Goal: Use online tool/utility: Utilize a website feature to perform a specific function

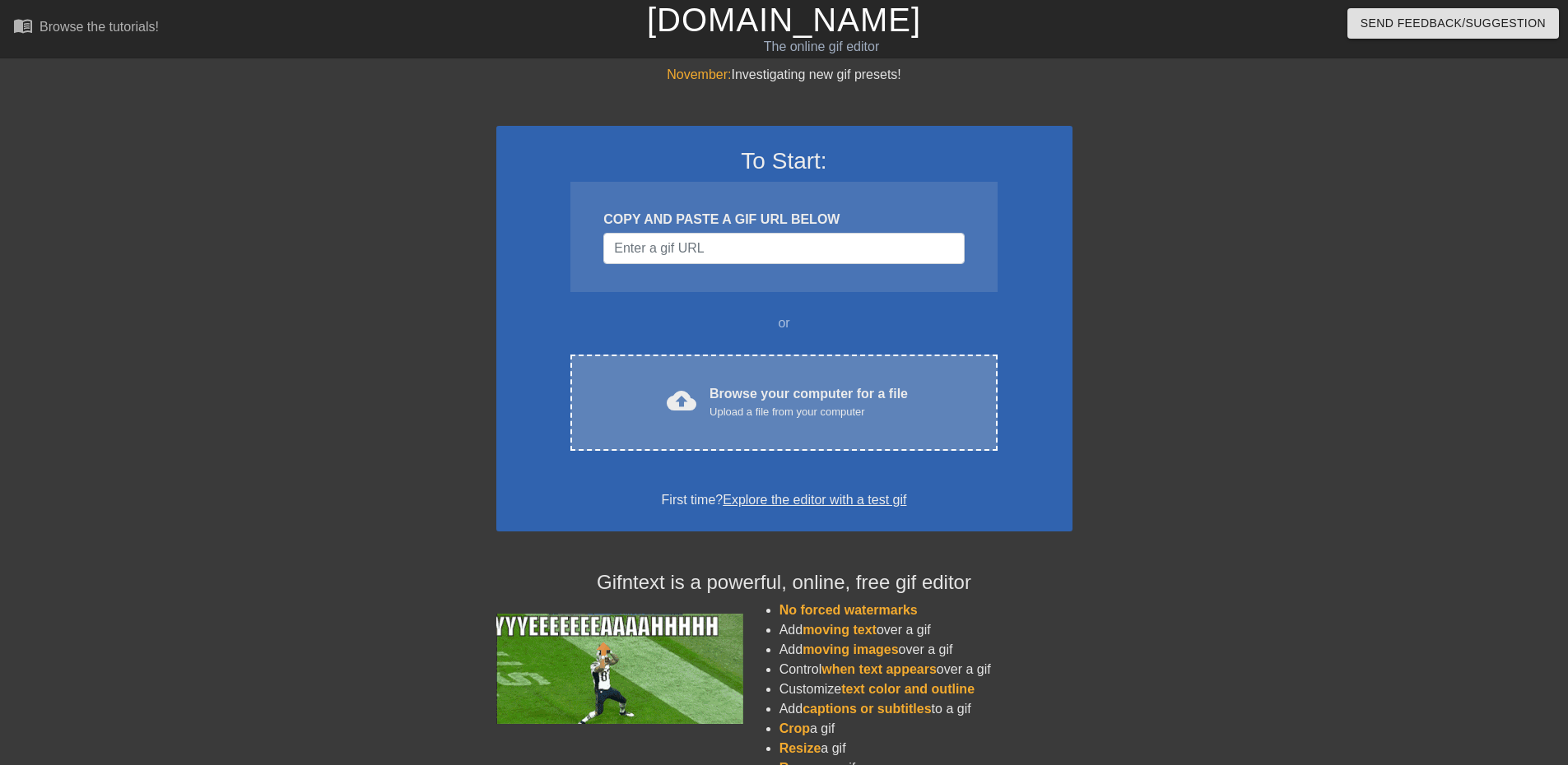
click at [790, 392] on div "Browse your computer for a file Upload a file from your computer" at bounding box center [808, 402] width 198 height 36
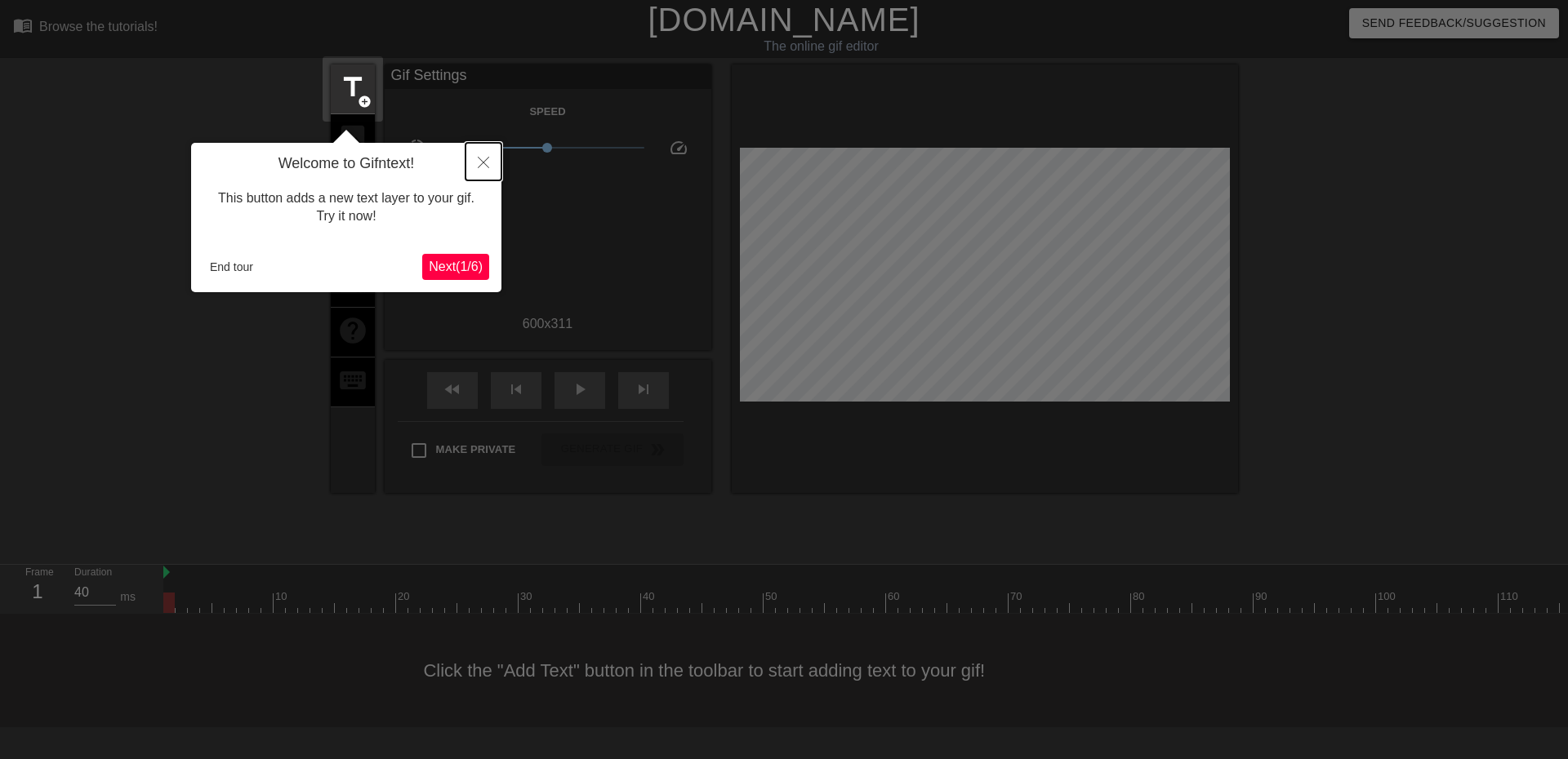
click at [483, 169] on button "Close" at bounding box center [483, 162] width 36 height 38
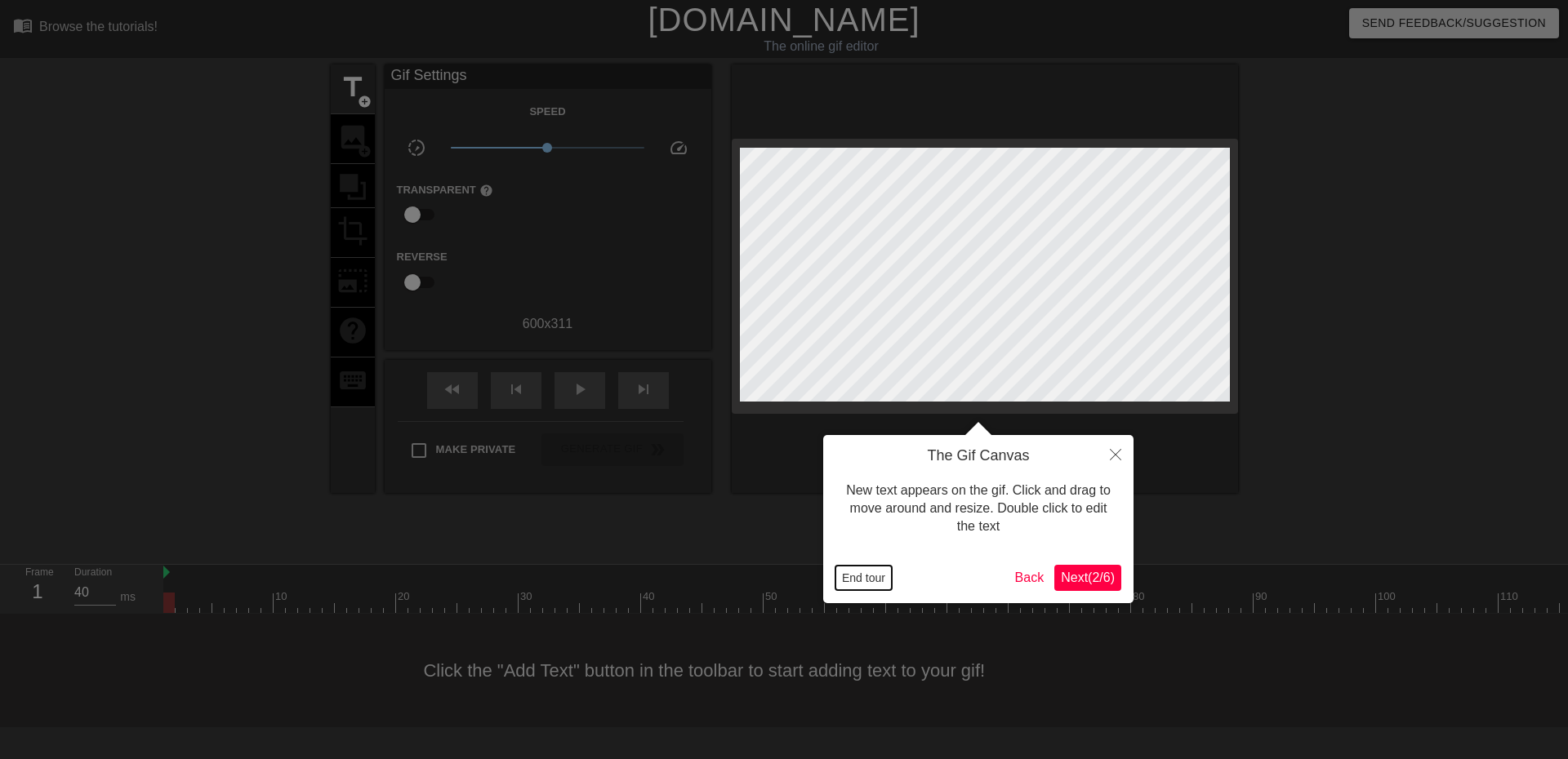
click at [867, 577] on button "End tour" at bounding box center [863, 578] width 57 height 24
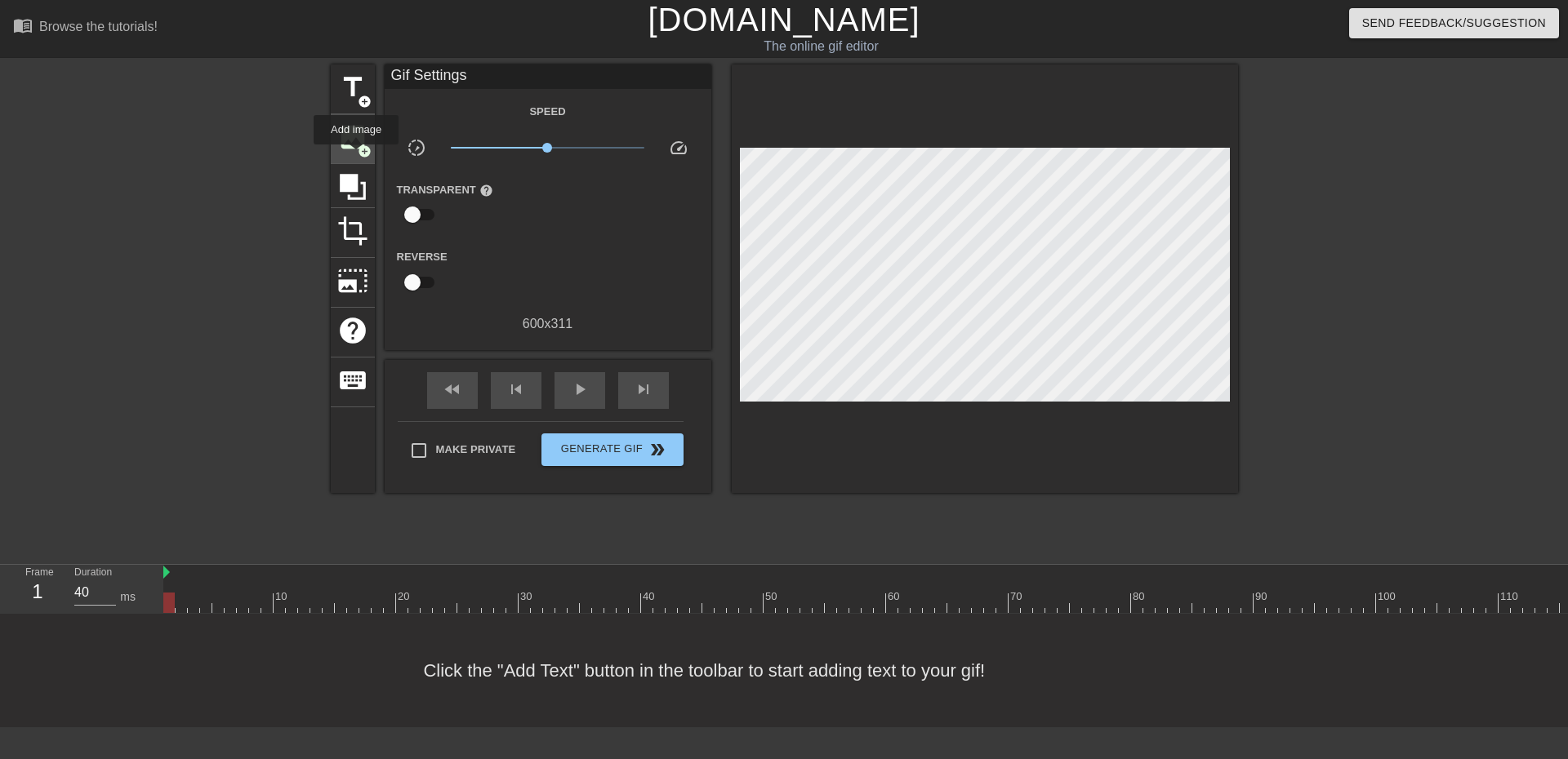
click at [356, 156] on div "image add_circle" at bounding box center [353, 139] width 44 height 50
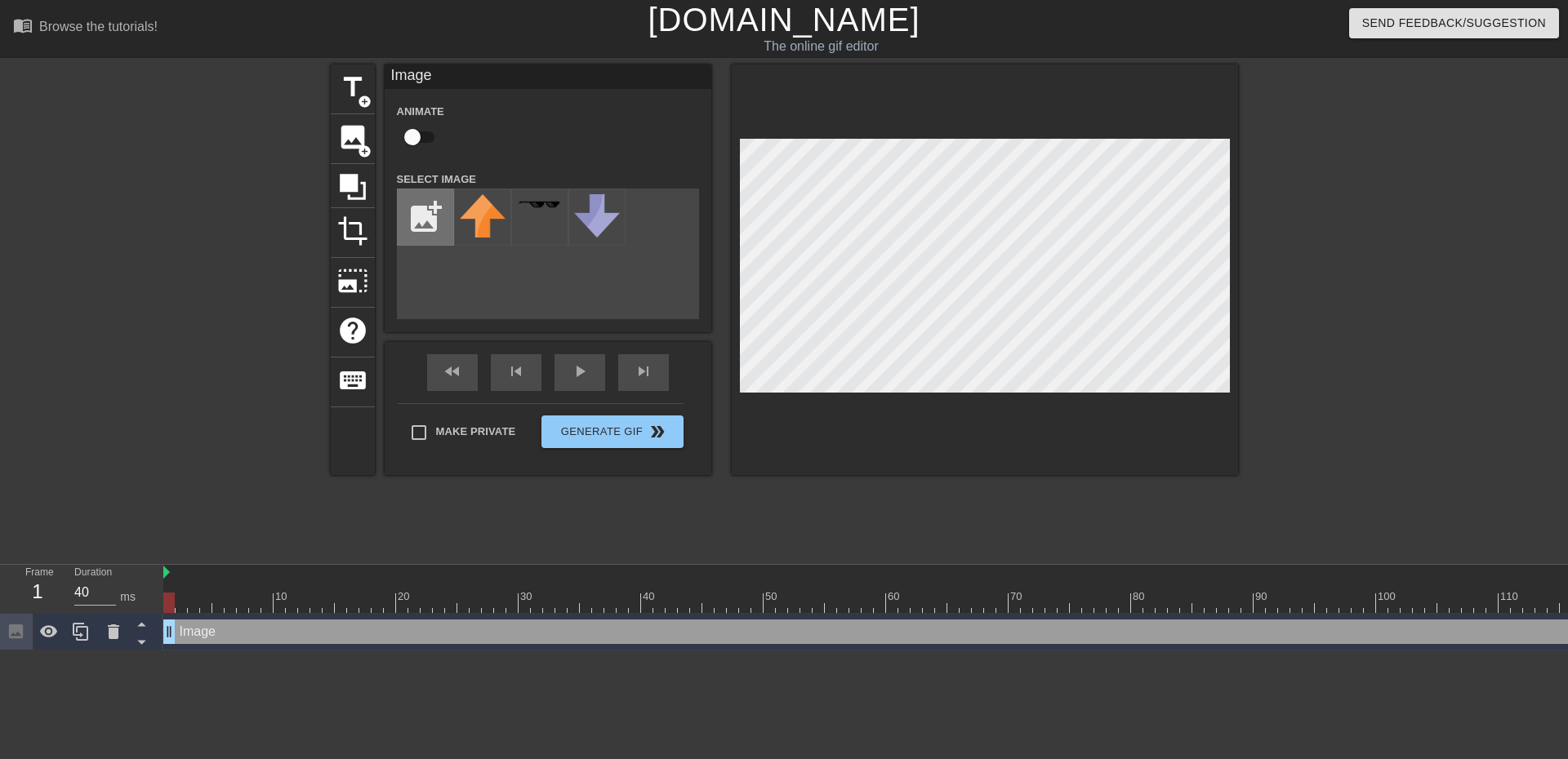
click at [430, 218] on input "file" at bounding box center [425, 217] width 56 height 56
type input "C:\fakepath\pixil-frame-0.png"
click at [492, 229] on img at bounding box center [482, 217] width 45 height 44
click at [1358, 280] on div "title add_circle image add_circle crop photo_size_select_large help keyboard Im…" at bounding box center [784, 309] width 1568 height 490
click at [584, 380] on span "play_arrow" at bounding box center [580, 371] width 19 height 19
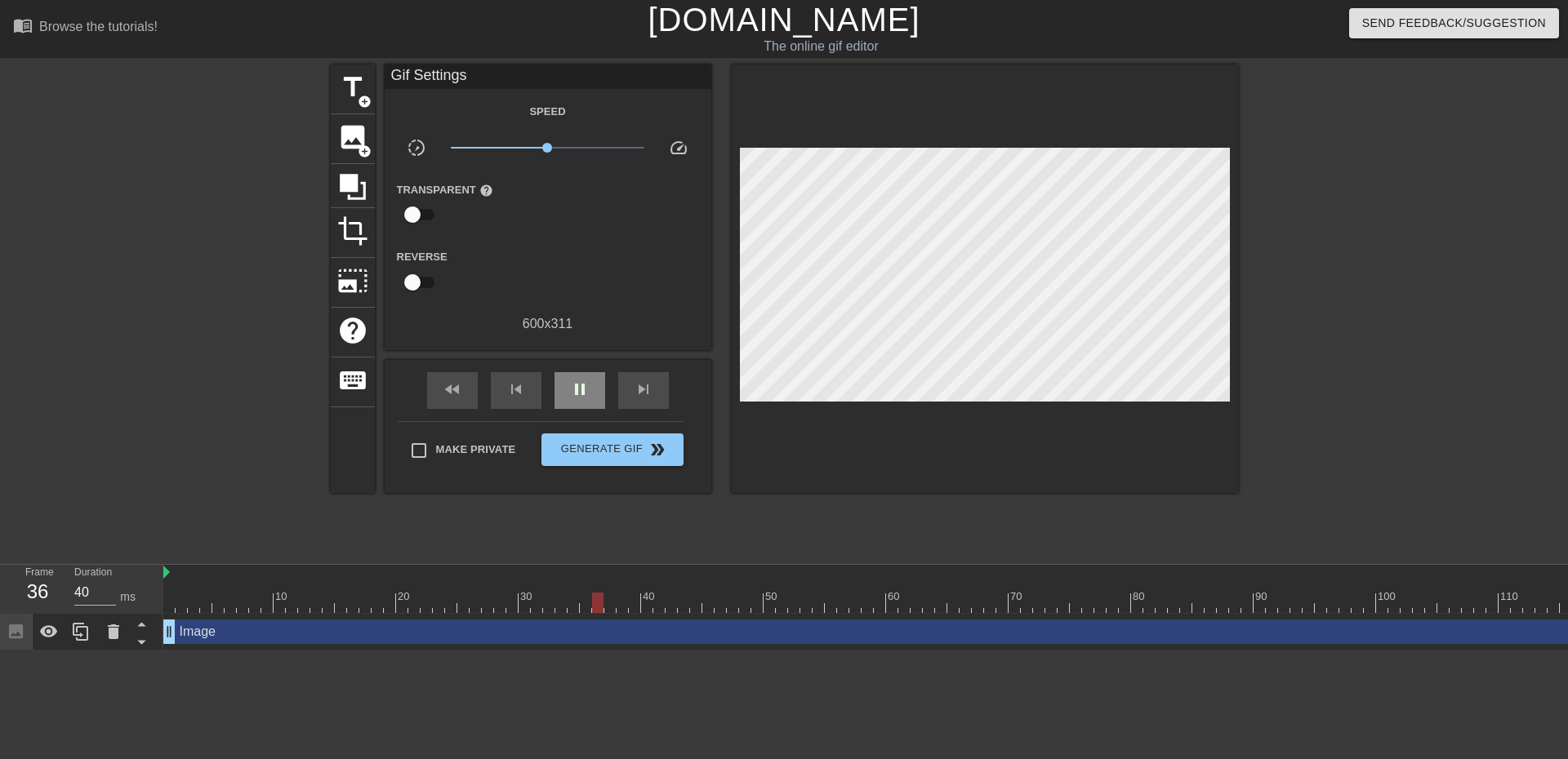
click at [584, 390] on span "pause" at bounding box center [580, 390] width 19 height 19
drag, startPoint x: 656, startPoint y: 604, endPoint x: 104, endPoint y: 563, distance: 553.5
click at [104, 563] on div "menu_book Browse the tutorials! [DOMAIN_NAME] The online gif editor Send Feedba…" at bounding box center [784, 325] width 1568 height 651
drag, startPoint x: 551, startPoint y: 146, endPoint x: 547, endPoint y: 160, distance: 14.6
click at [547, 160] on div "x0.989" at bounding box center [548, 150] width 218 height 25
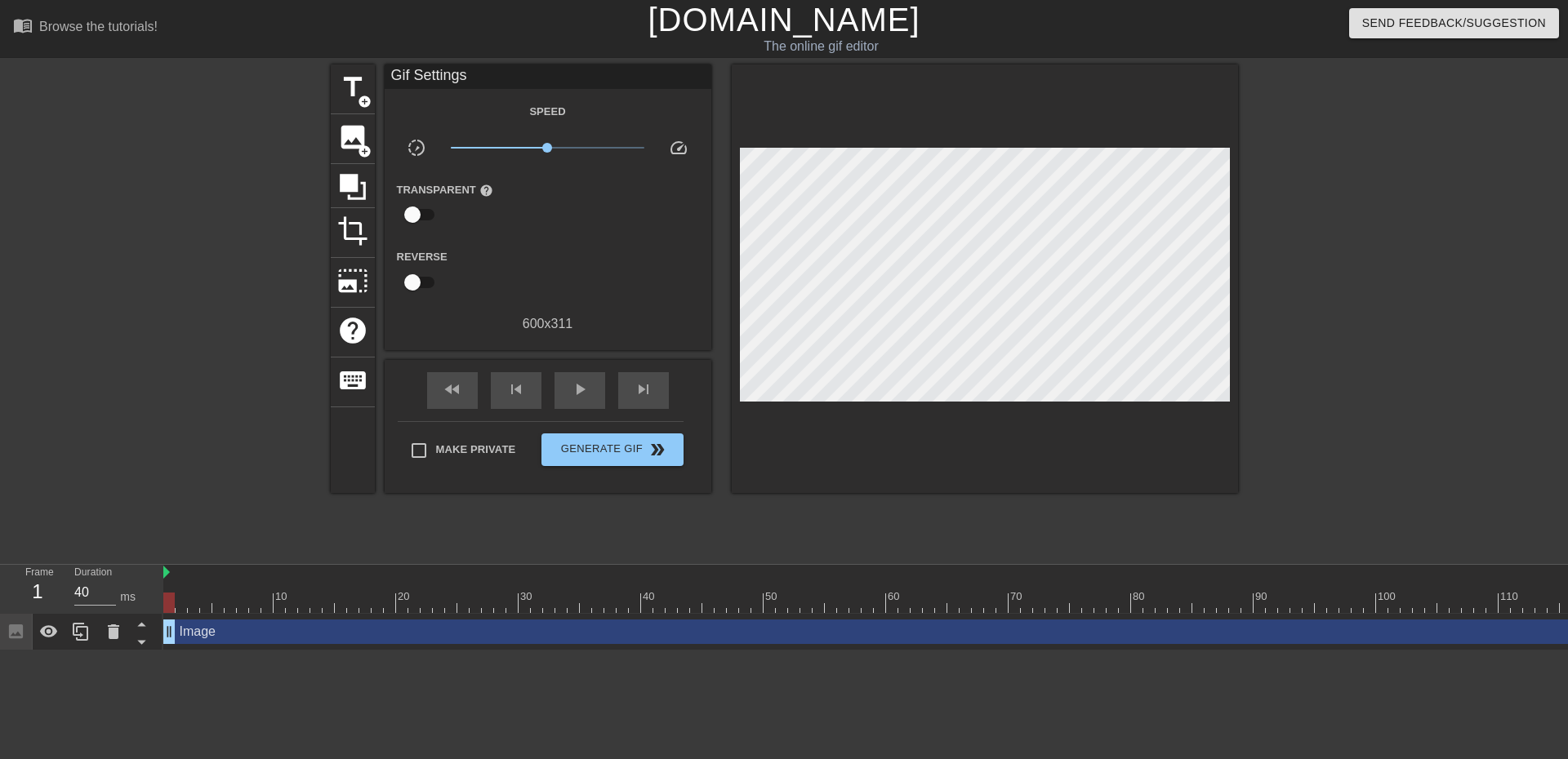
click at [418, 141] on span "slow_motion_video" at bounding box center [417, 148] width 19 height 19
click at [549, 145] on span "x1.04" at bounding box center [549, 148] width 10 height 10
click at [532, 267] on div at bounding box center [493, 272] width 108 height 52
click at [355, 160] on div "image add_circle" at bounding box center [353, 139] width 44 height 50
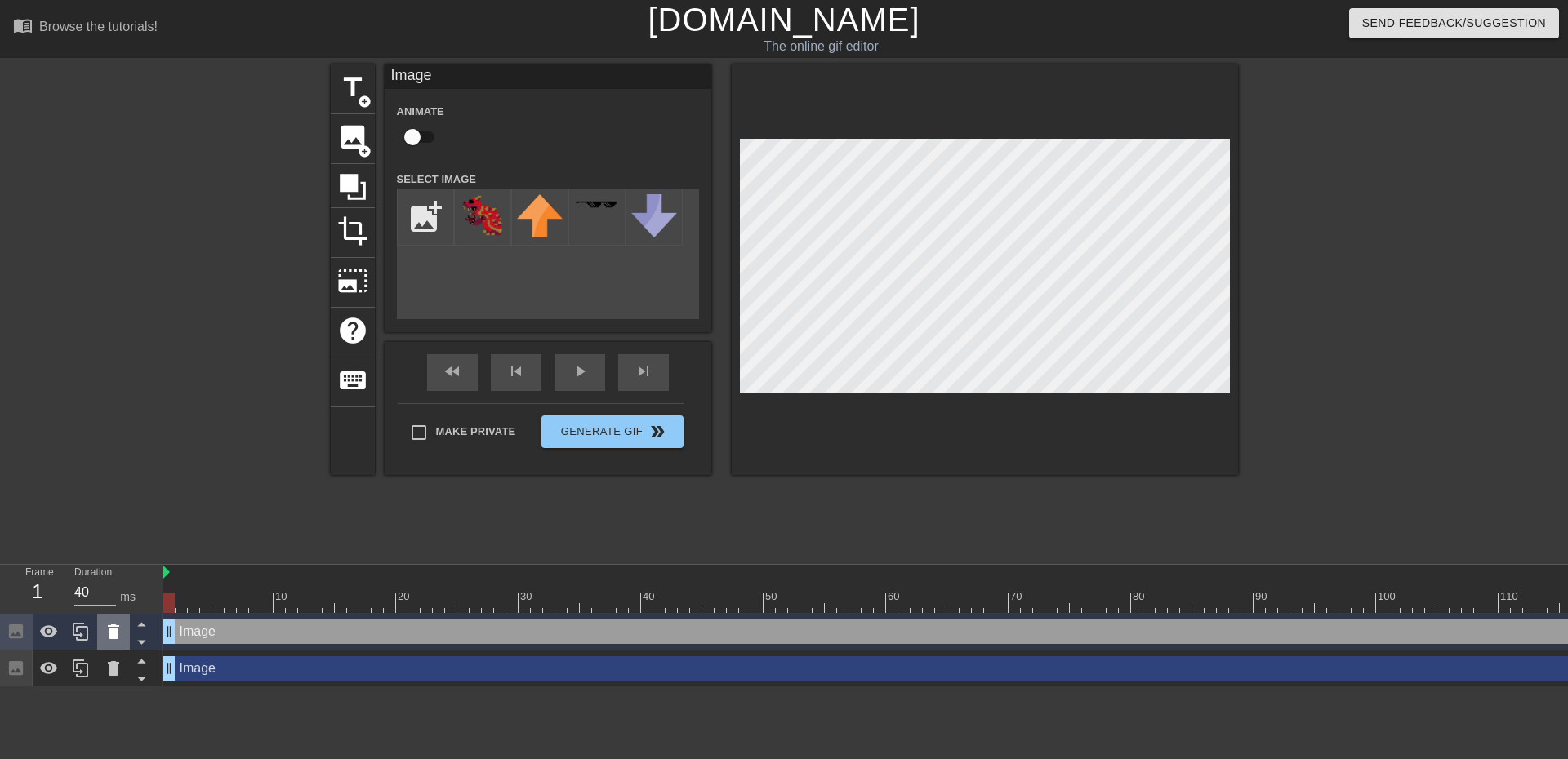
click at [111, 638] on icon at bounding box center [113, 631] width 11 height 15
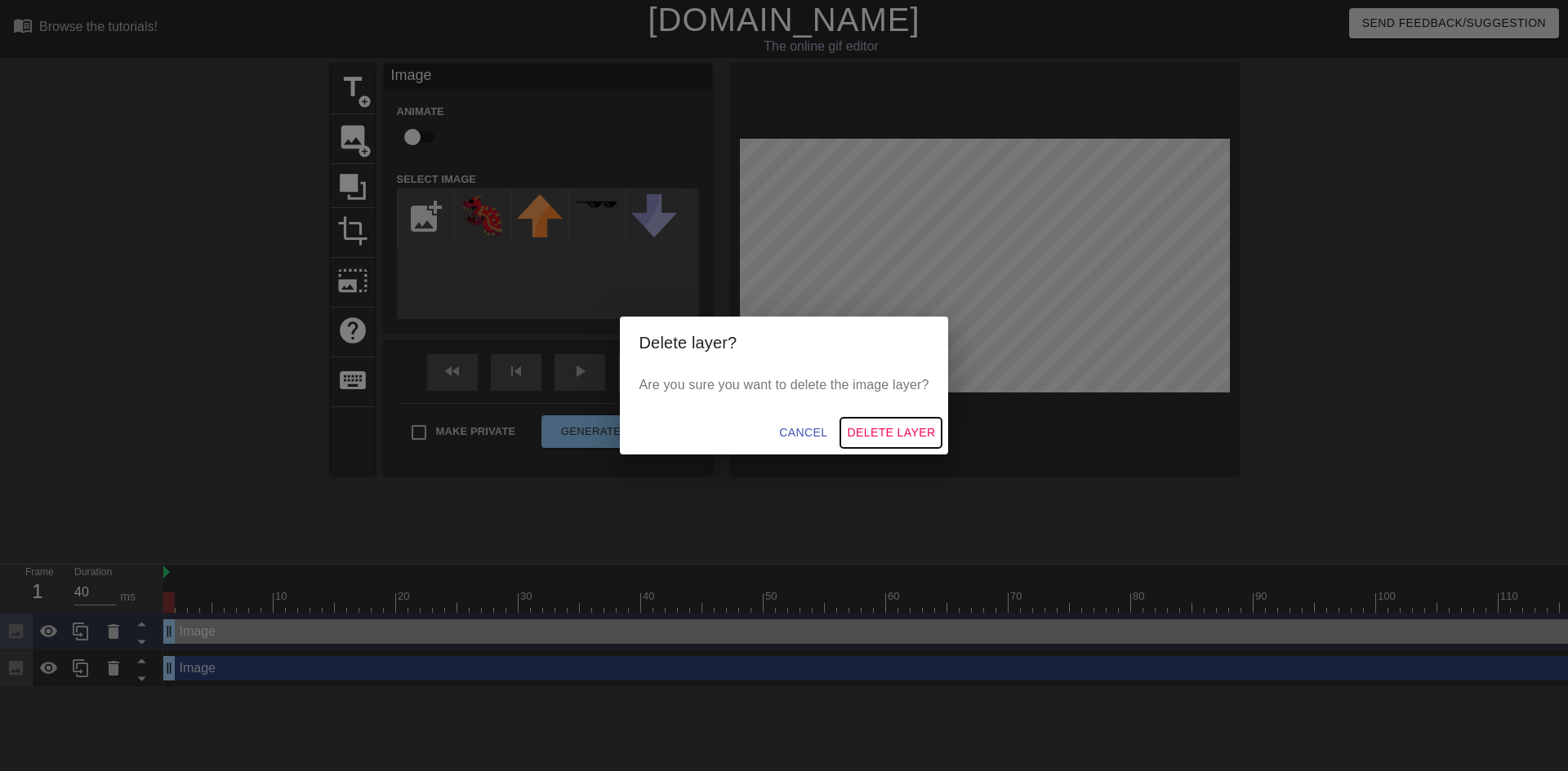
click at [914, 422] on button "Delete Layer" at bounding box center [891, 433] width 101 height 31
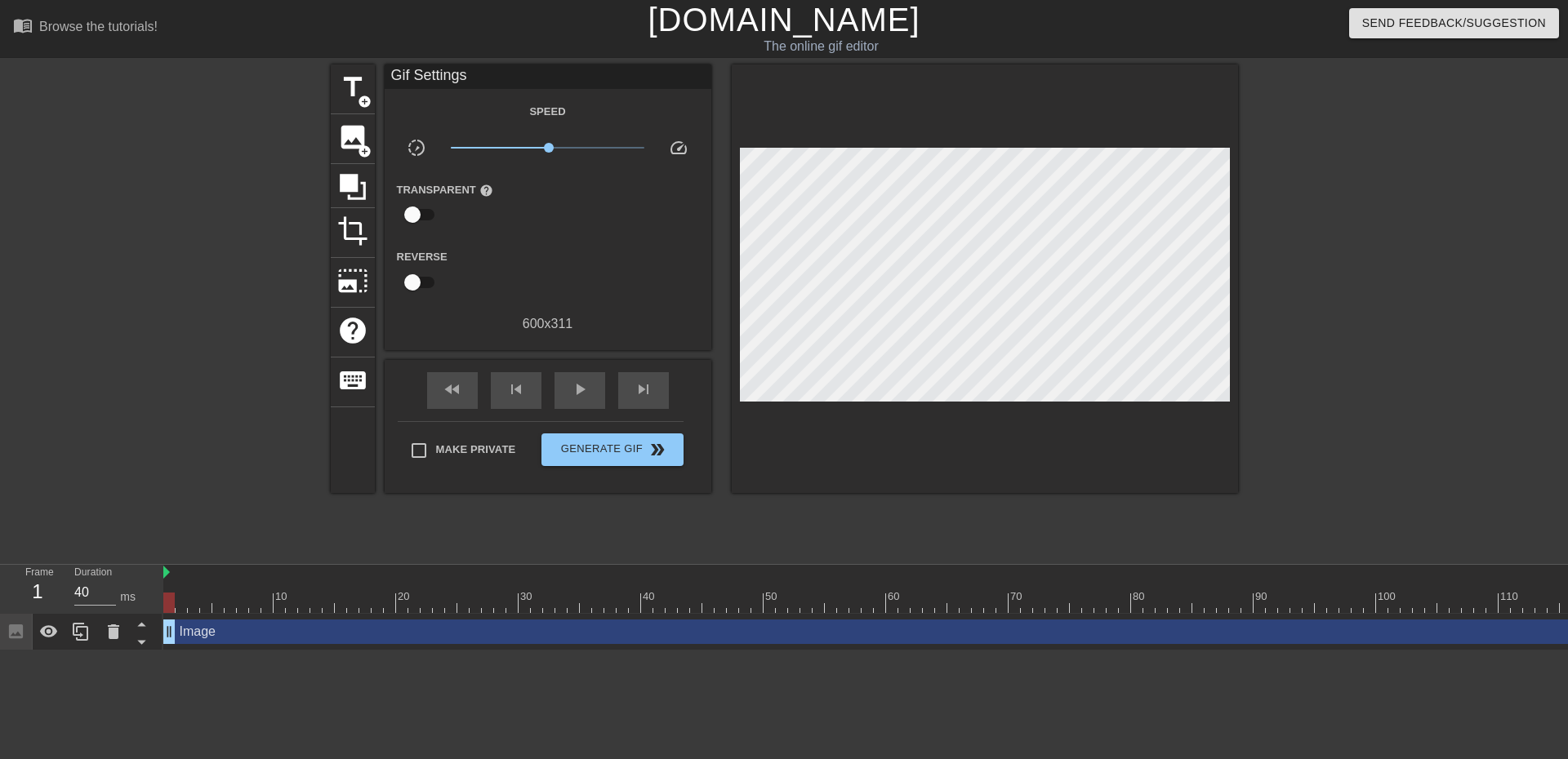
click at [220, 630] on div "Image drag_handle drag_handle" at bounding box center [929, 632] width 1531 height 24
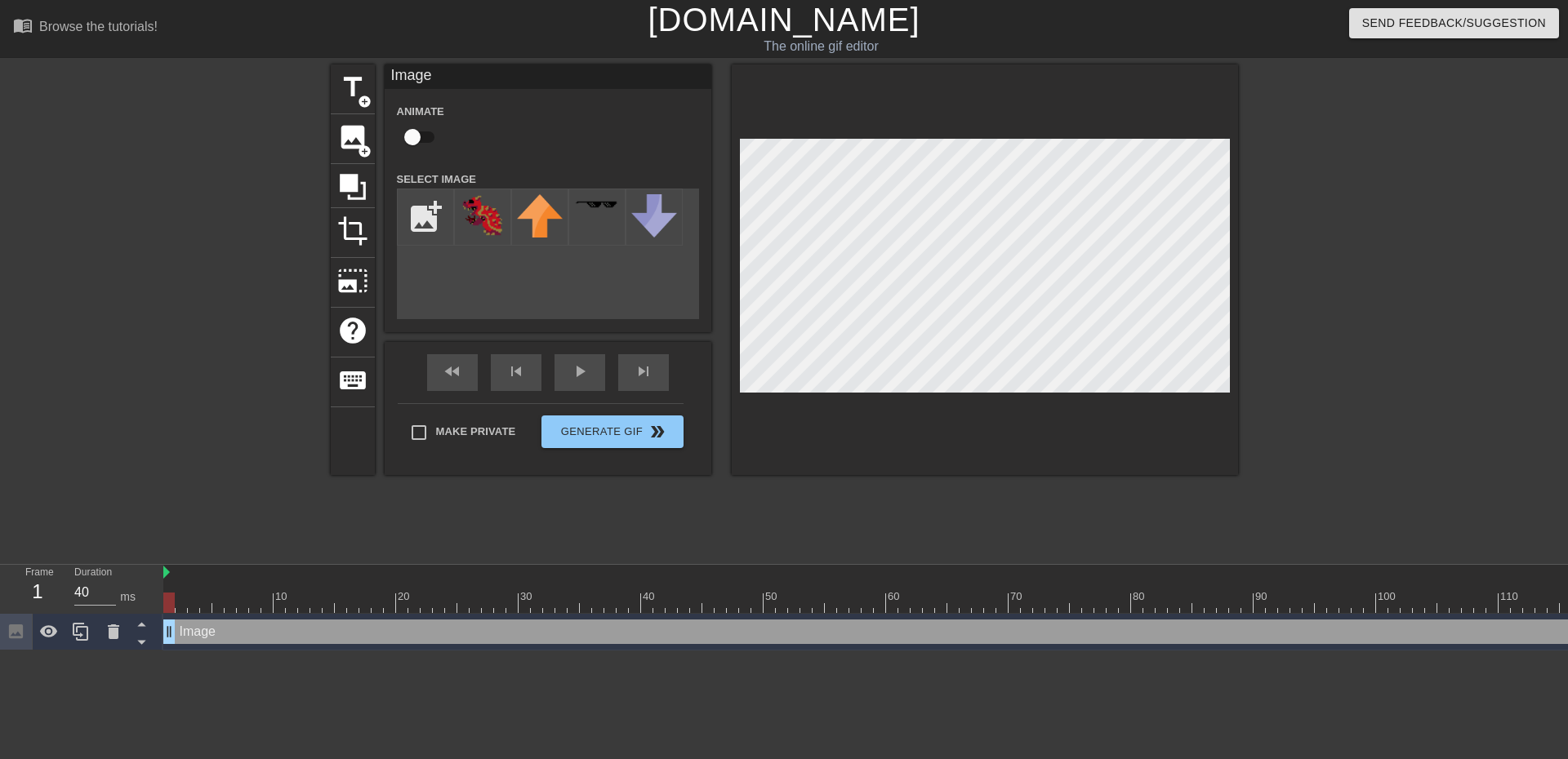
click at [412, 128] on input "checkbox" at bounding box center [412, 137] width 93 height 31
checkbox input "true"
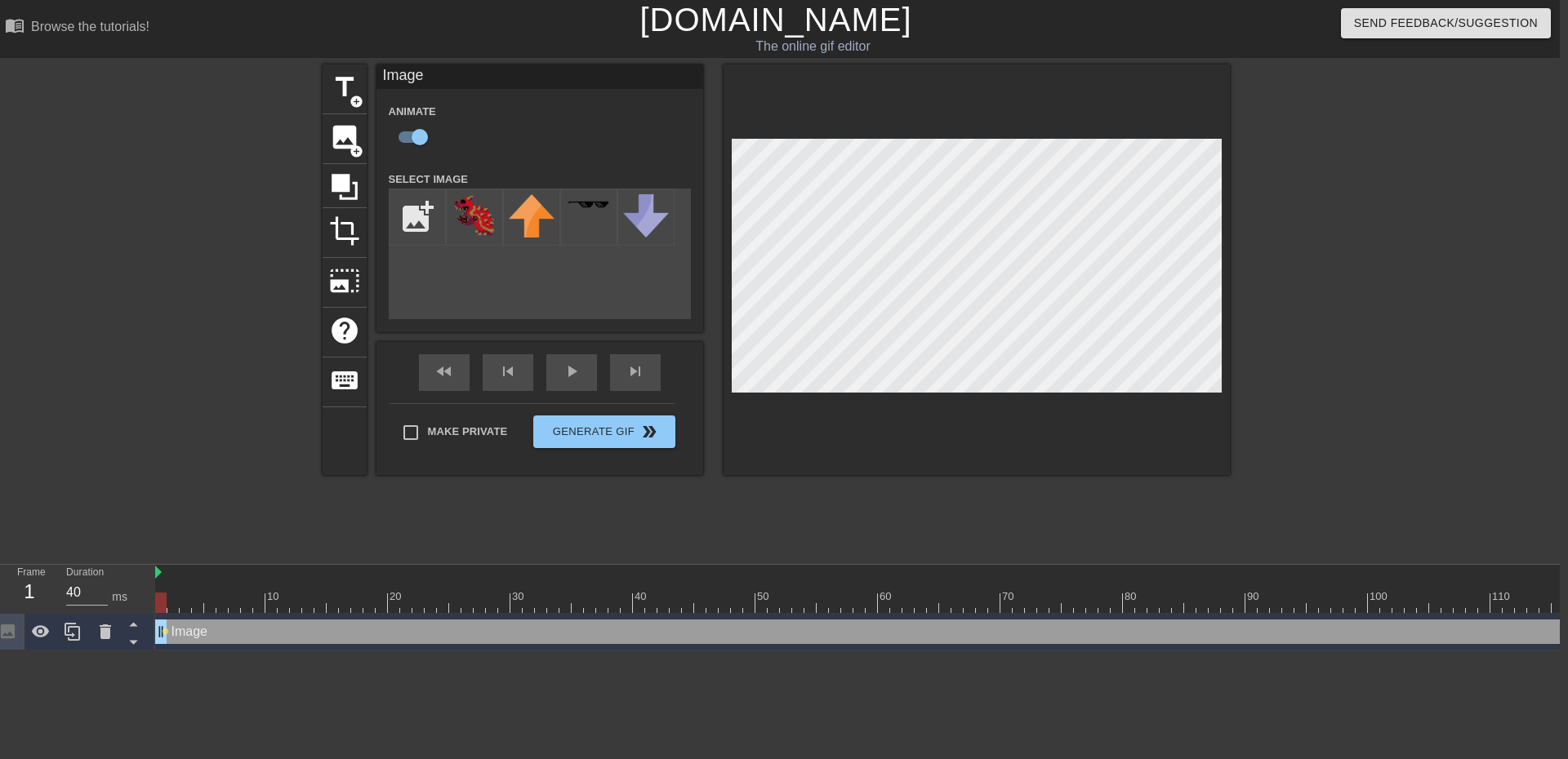
scroll to position [0, 12]
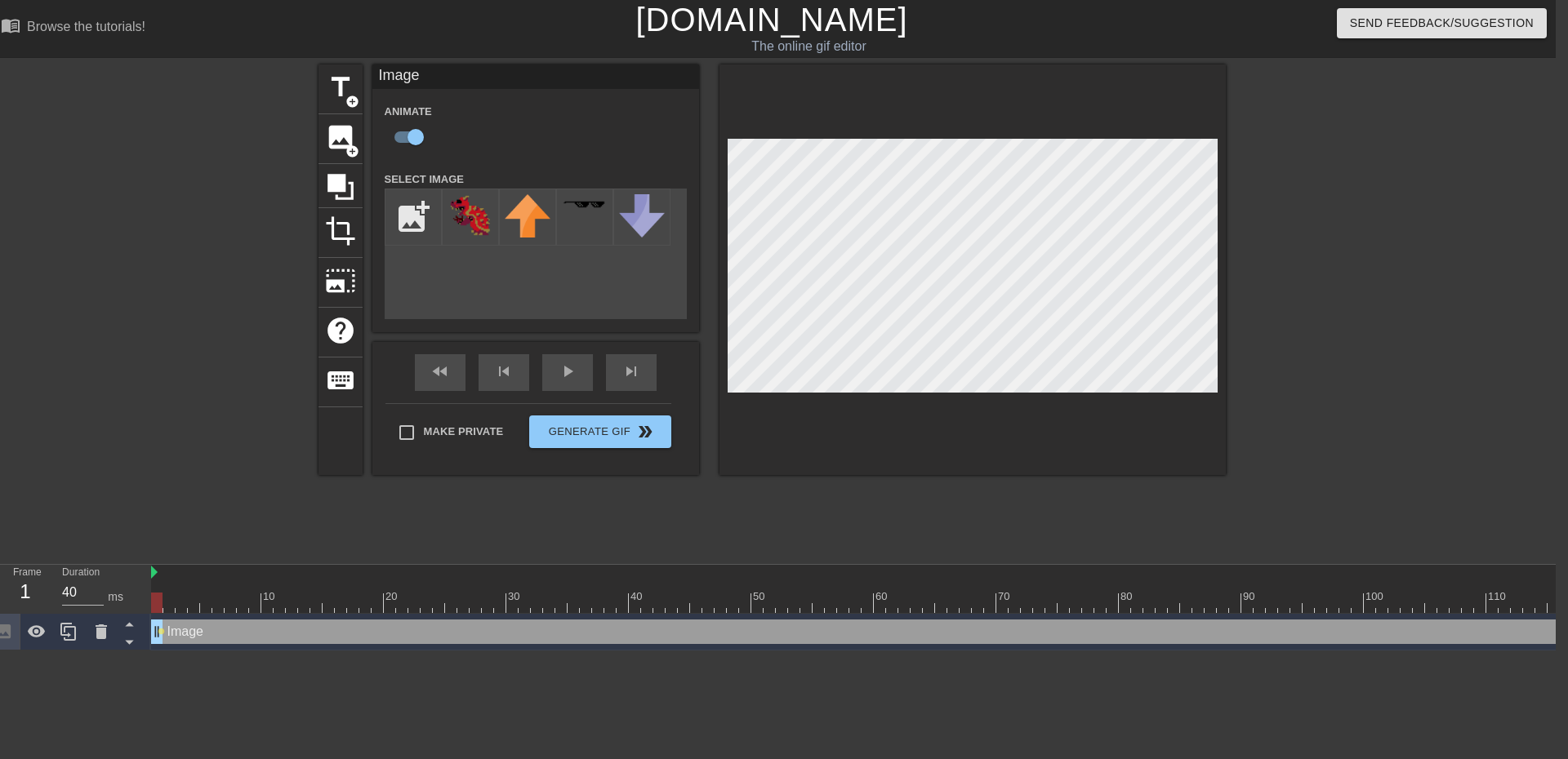
click at [169, 597] on div at bounding box center [916, 603] width 1531 height 20
click at [181, 604] on div at bounding box center [916, 603] width 1531 height 20
click at [194, 597] on div at bounding box center [916, 603] width 1531 height 20
click at [204, 604] on div at bounding box center [916, 603] width 1531 height 20
click at [219, 607] on div at bounding box center [916, 603] width 1531 height 20
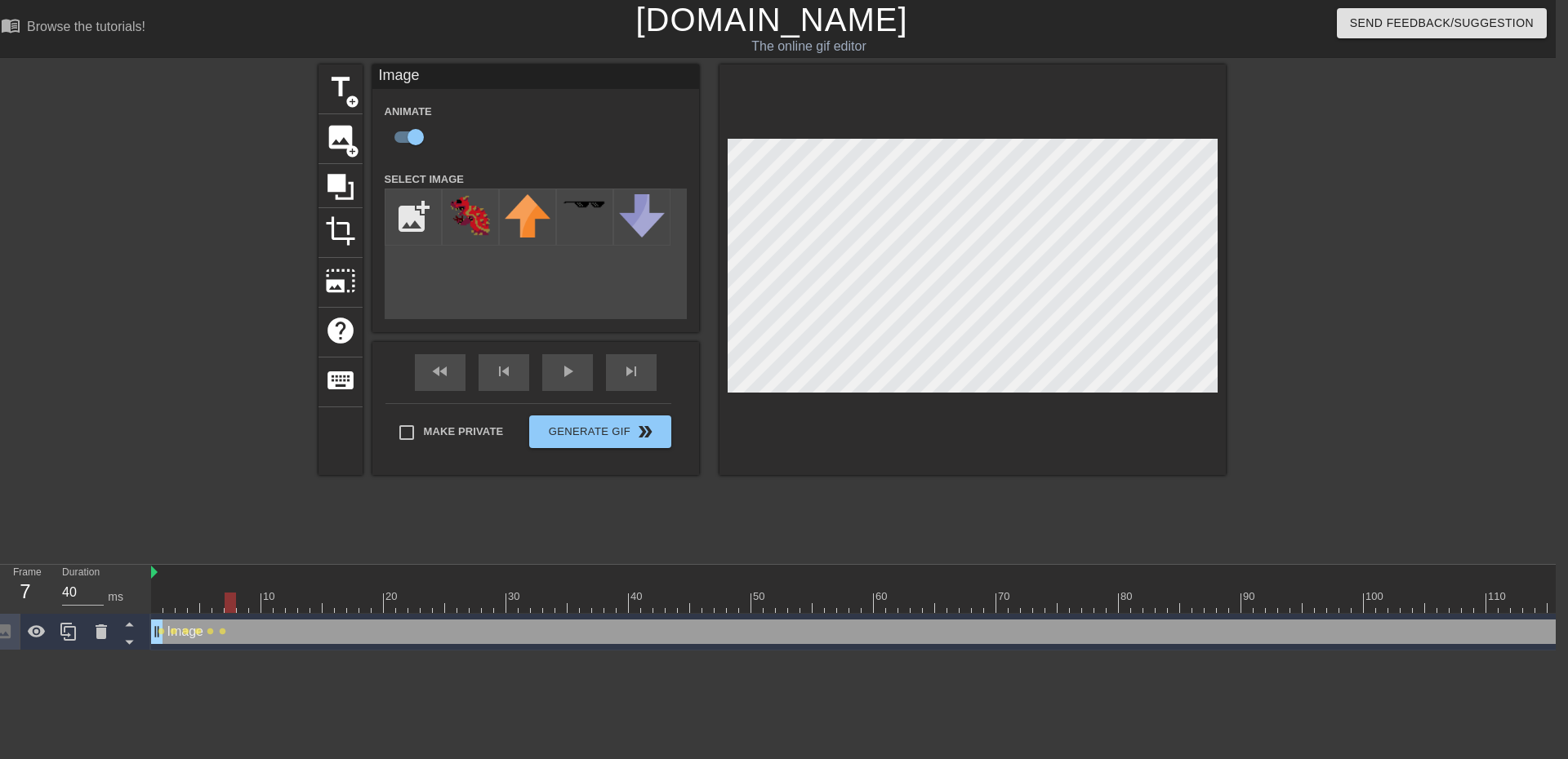
click at [233, 606] on div at bounding box center [916, 603] width 1531 height 20
click at [239, 604] on div at bounding box center [916, 603] width 1531 height 20
click at [253, 602] on div at bounding box center [916, 603] width 1531 height 20
click at [266, 603] on div at bounding box center [916, 603] width 1531 height 20
click at [276, 608] on div at bounding box center [916, 603] width 1531 height 20
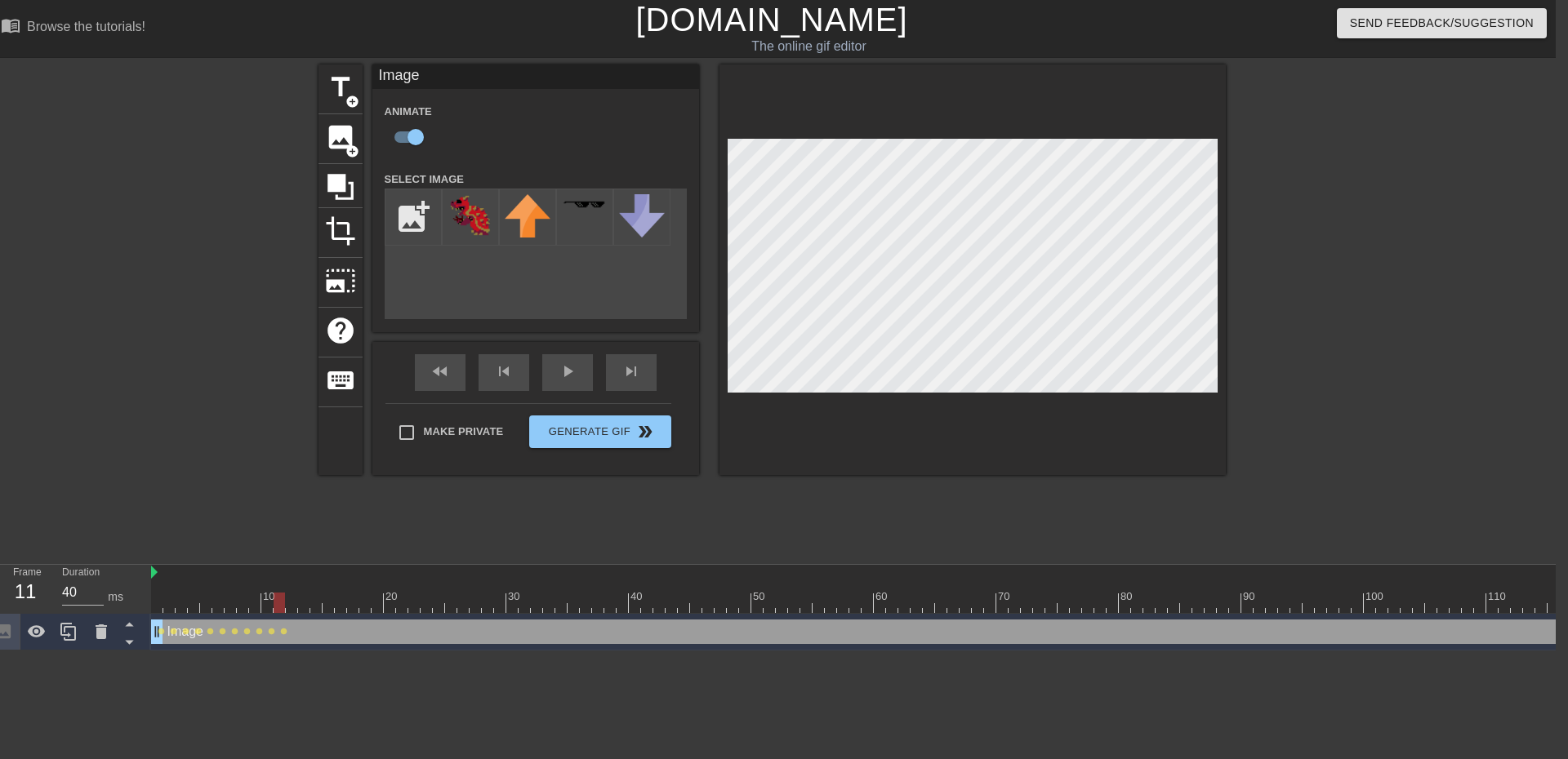
click at [298, 608] on div at bounding box center [916, 603] width 1531 height 20
click at [295, 607] on div at bounding box center [916, 603] width 1531 height 20
click at [301, 609] on div at bounding box center [916, 603] width 1531 height 20
click at [313, 608] on div at bounding box center [916, 603] width 1531 height 20
click at [330, 604] on div at bounding box center [916, 603] width 1531 height 20
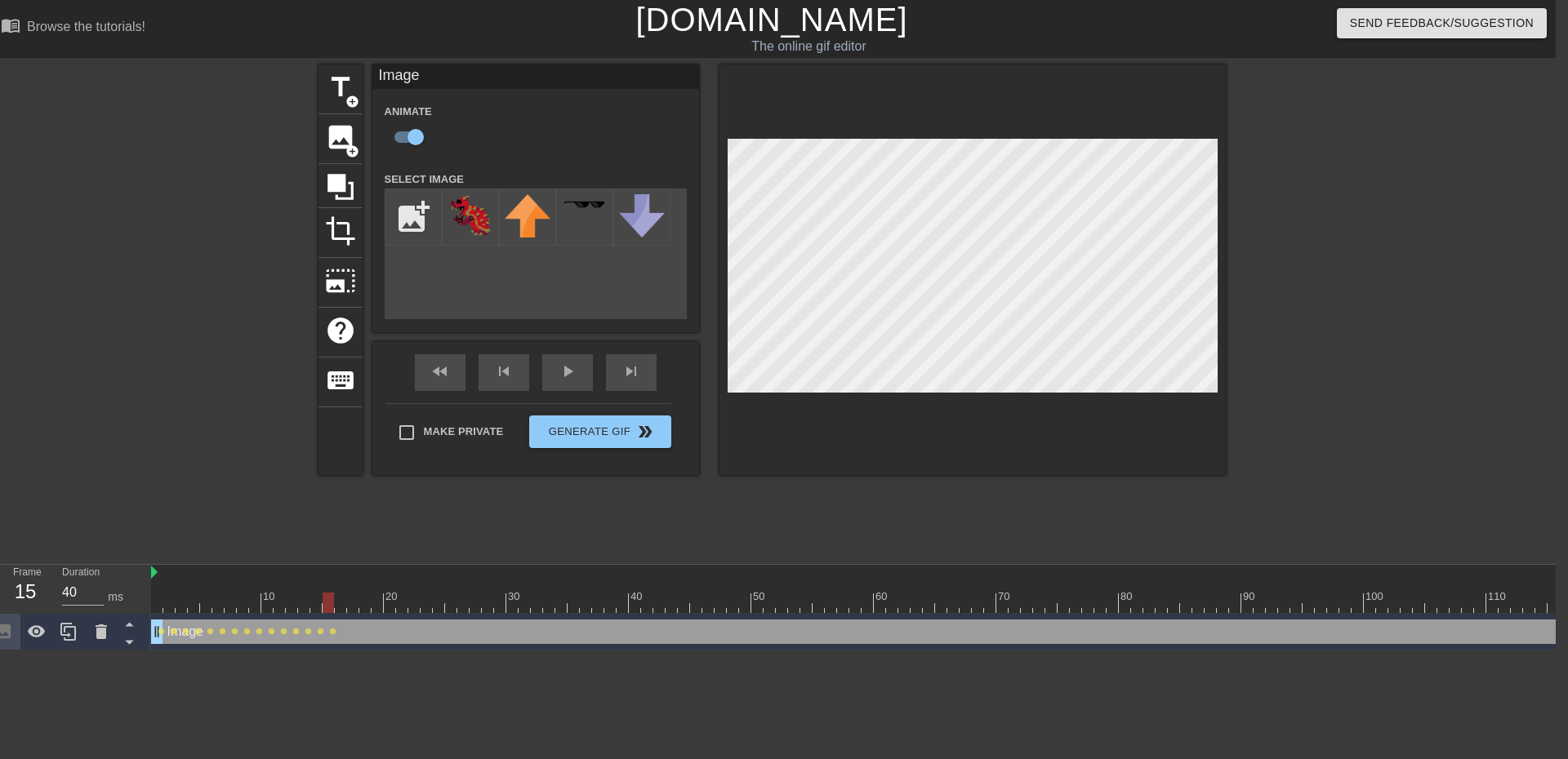
click at [341, 605] on div at bounding box center [916, 603] width 1531 height 20
click at [348, 605] on div at bounding box center [916, 603] width 1531 height 20
click at [361, 604] on div at bounding box center [916, 603] width 1531 height 20
click at [375, 608] on div at bounding box center [916, 603] width 1531 height 20
click at [389, 608] on div at bounding box center [916, 603] width 1531 height 20
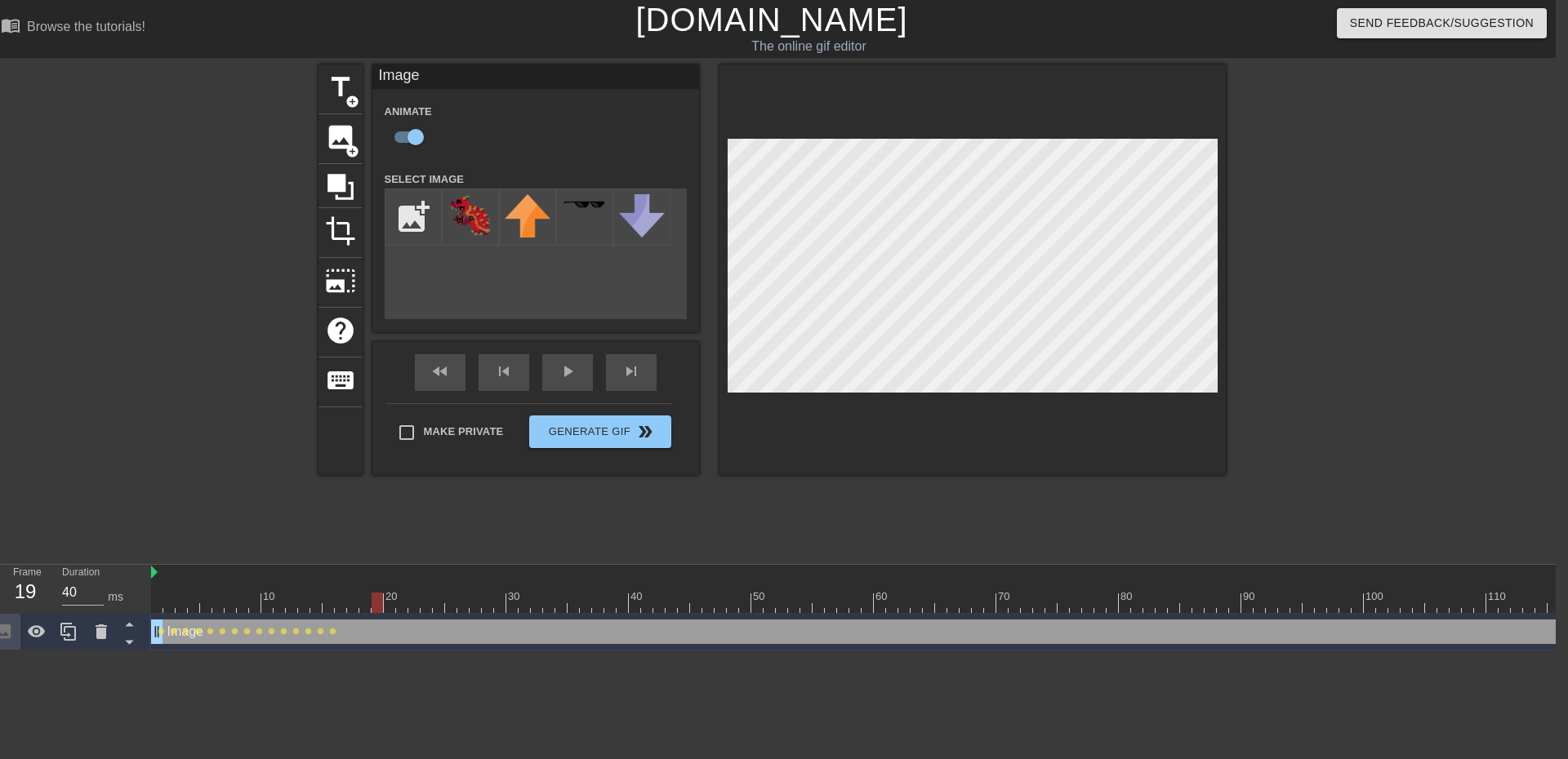
click at [375, 608] on div at bounding box center [916, 603] width 1531 height 20
click at [392, 609] on div at bounding box center [916, 603] width 1531 height 20
click at [406, 610] on div at bounding box center [916, 603] width 1531 height 20
click at [336, 608] on div at bounding box center [916, 603] width 1531 height 20
click at [350, 608] on div at bounding box center [916, 603] width 1531 height 20
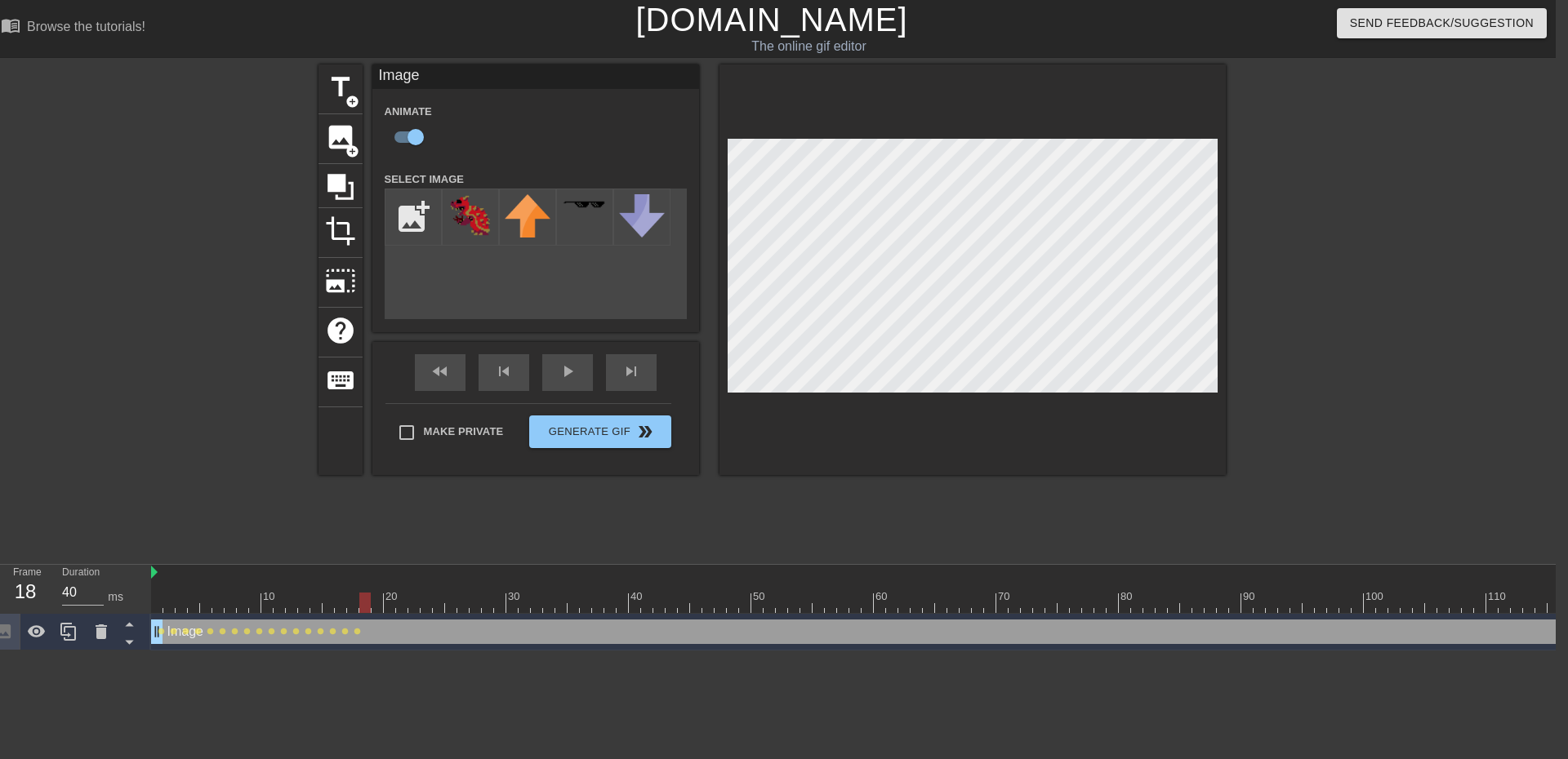
click at [363, 608] on div at bounding box center [916, 603] width 1531 height 20
click at [378, 601] on div at bounding box center [916, 603] width 1531 height 20
click at [388, 608] on div at bounding box center [916, 603] width 1531 height 20
click at [398, 606] on div at bounding box center [916, 603] width 1531 height 20
click at [417, 598] on div at bounding box center [916, 603] width 1531 height 20
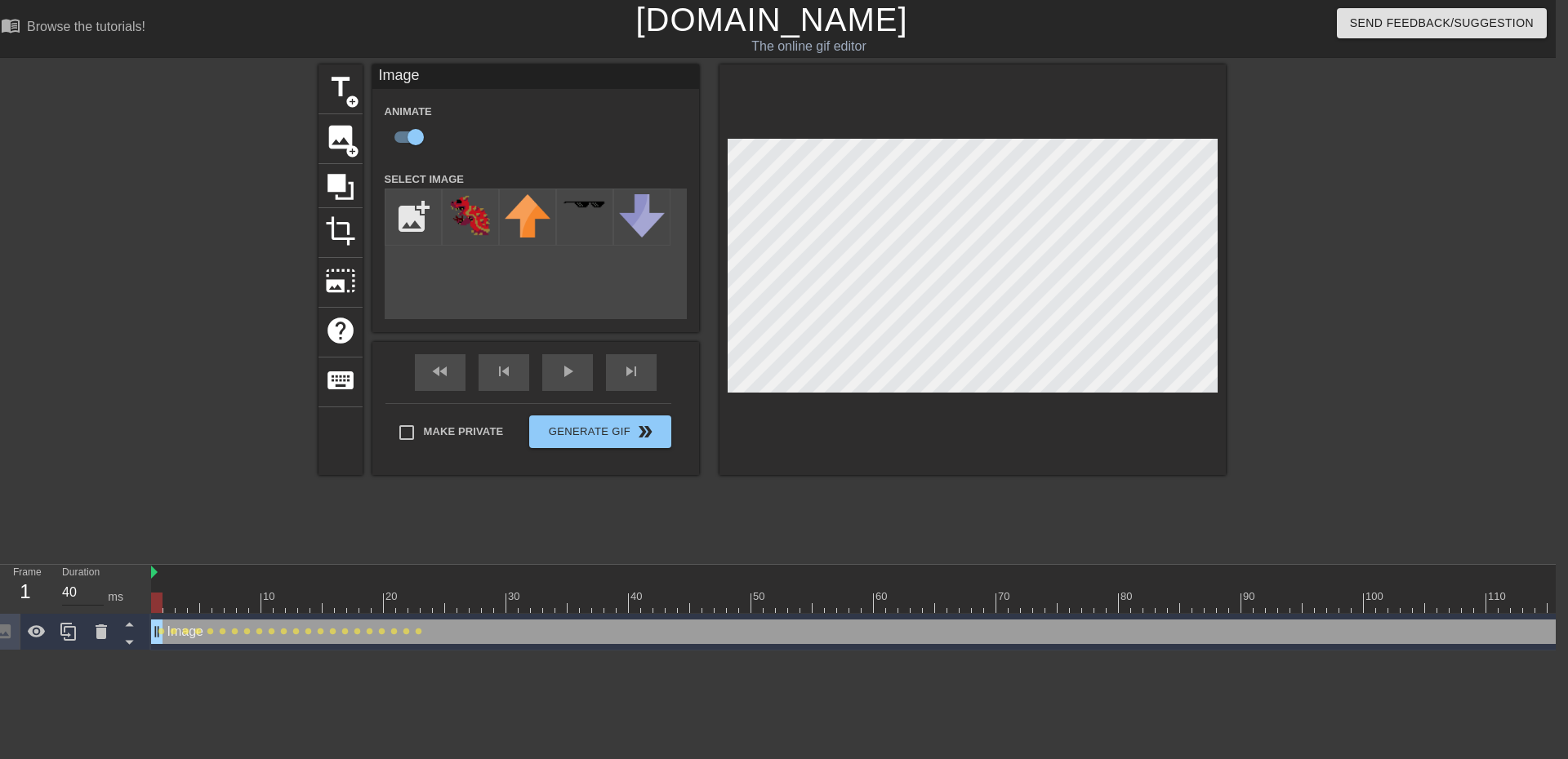
drag, startPoint x: 414, startPoint y: 604, endPoint x: 76, endPoint y: 604, distance: 338.0
click at [76, 604] on div "Frame 1 Duration 40 ms 10 20 30 40 50 60 70 80 90 100 110 120 Image drag_handle…" at bounding box center [771, 608] width 1568 height 86
click at [556, 370] on div "play_arrow" at bounding box center [568, 373] width 51 height 37
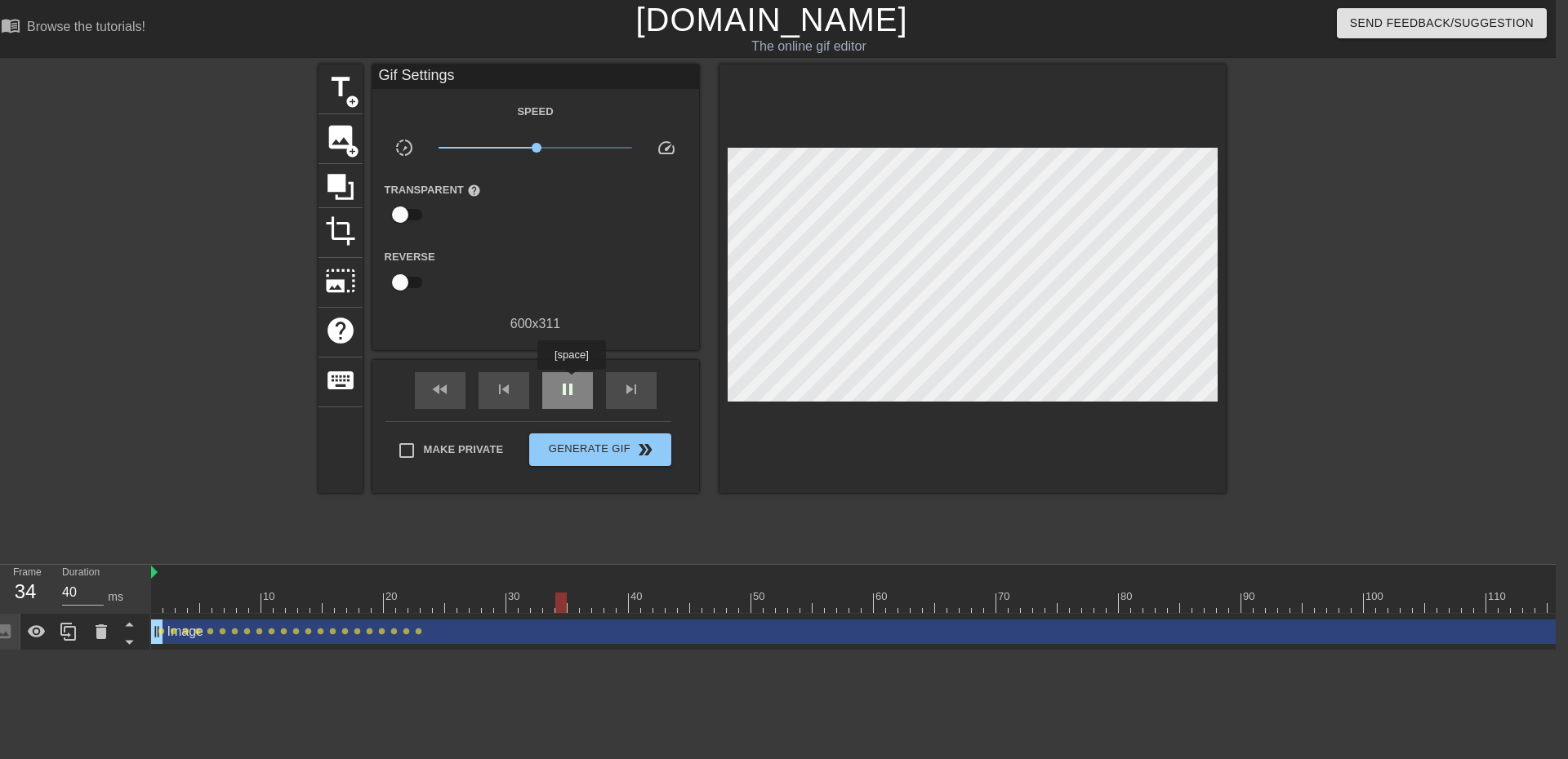
click at [570, 382] on span "pause" at bounding box center [568, 390] width 19 height 19
drag, startPoint x: 549, startPoint y: 607, endPoint x: 430, endPoint y: 608, distance: 119.0
click at [430, 608] on div at bounding box center [425, 603] width 11 height 20
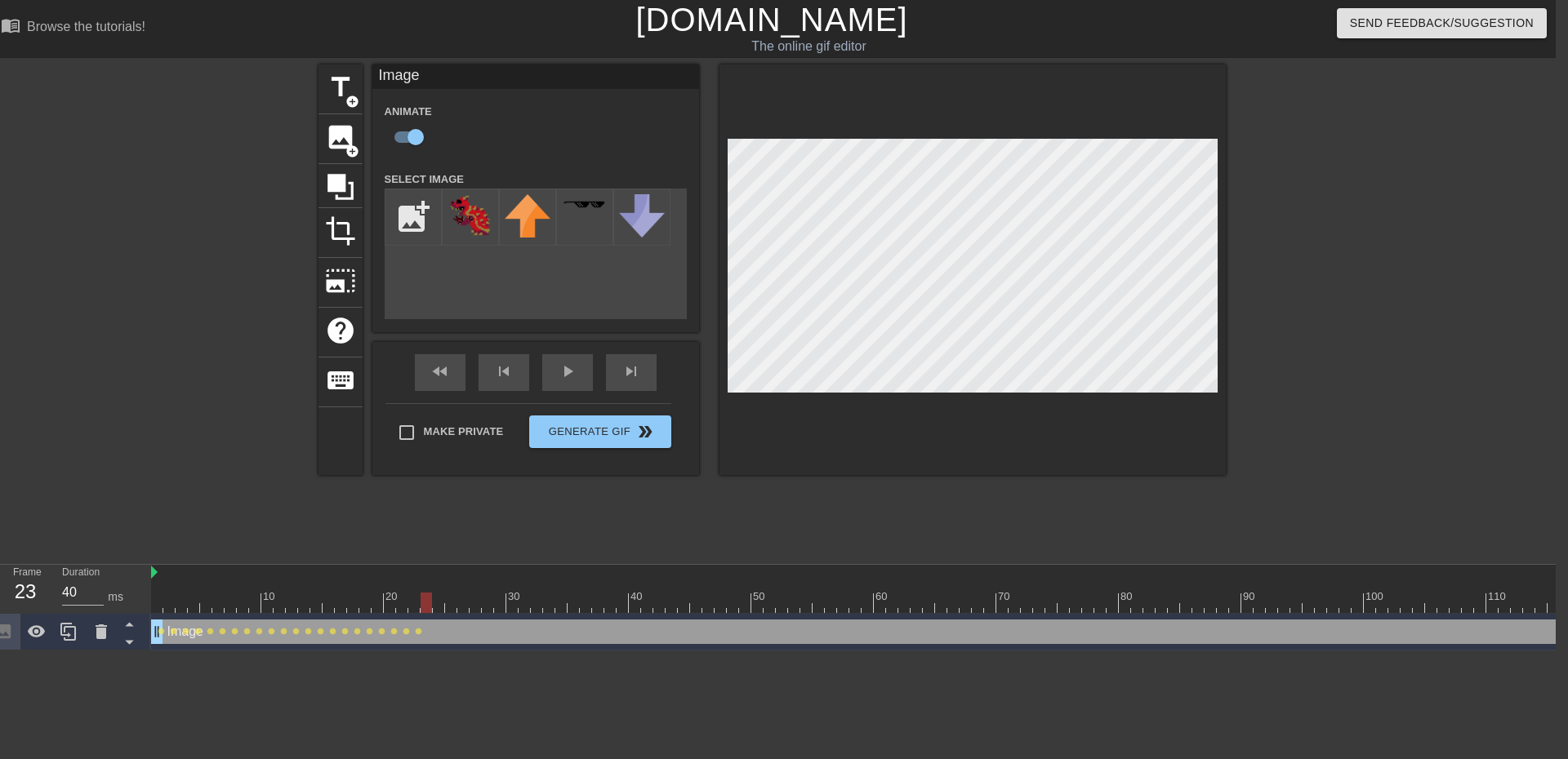
drag, startPoint x: 424, startPoint y: 608, endPoint x: 424, endPoint y: 631, distance: 23.0
click at [424, 631] on div "10 20 30 40 50 60 70 80 90 100 110 120 Image drag_handle drag_handle lens lens …" at bounding box center [853, 608] width 1405 height 86
click at [436, 602] on div at bounding box center [916, 603] width 1531 height 20
click at [450, 608] on div at bounding box center [916, 603] width 1531 height 20
click at [470, 610] on div at bounding box center [916, 603] width 1531 height 20
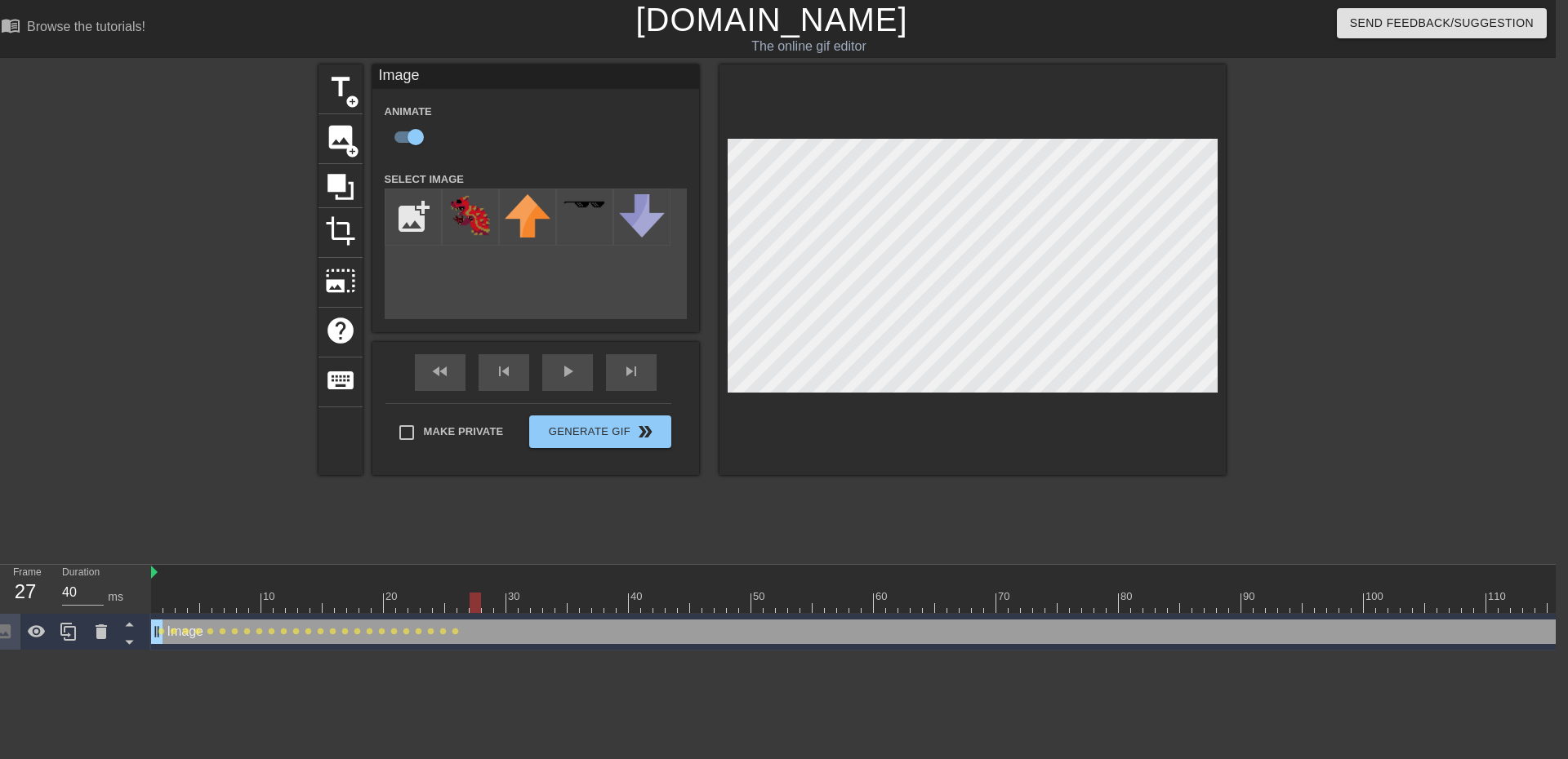
click at [464, 604] on div at bounding box center [916, 603] width 1531 height 20
click at [477, 608] on div at bounding box center [916, 603] width 1531 height 20
click at [480, 597] on div at bounding box center [475, 603] width 11 height 20
click at [483, 598] on div at bounding box center [916, 603] width 1531 height 20
click at [495, 606] on div at bounding box center [916, 603] width 1531 height 20
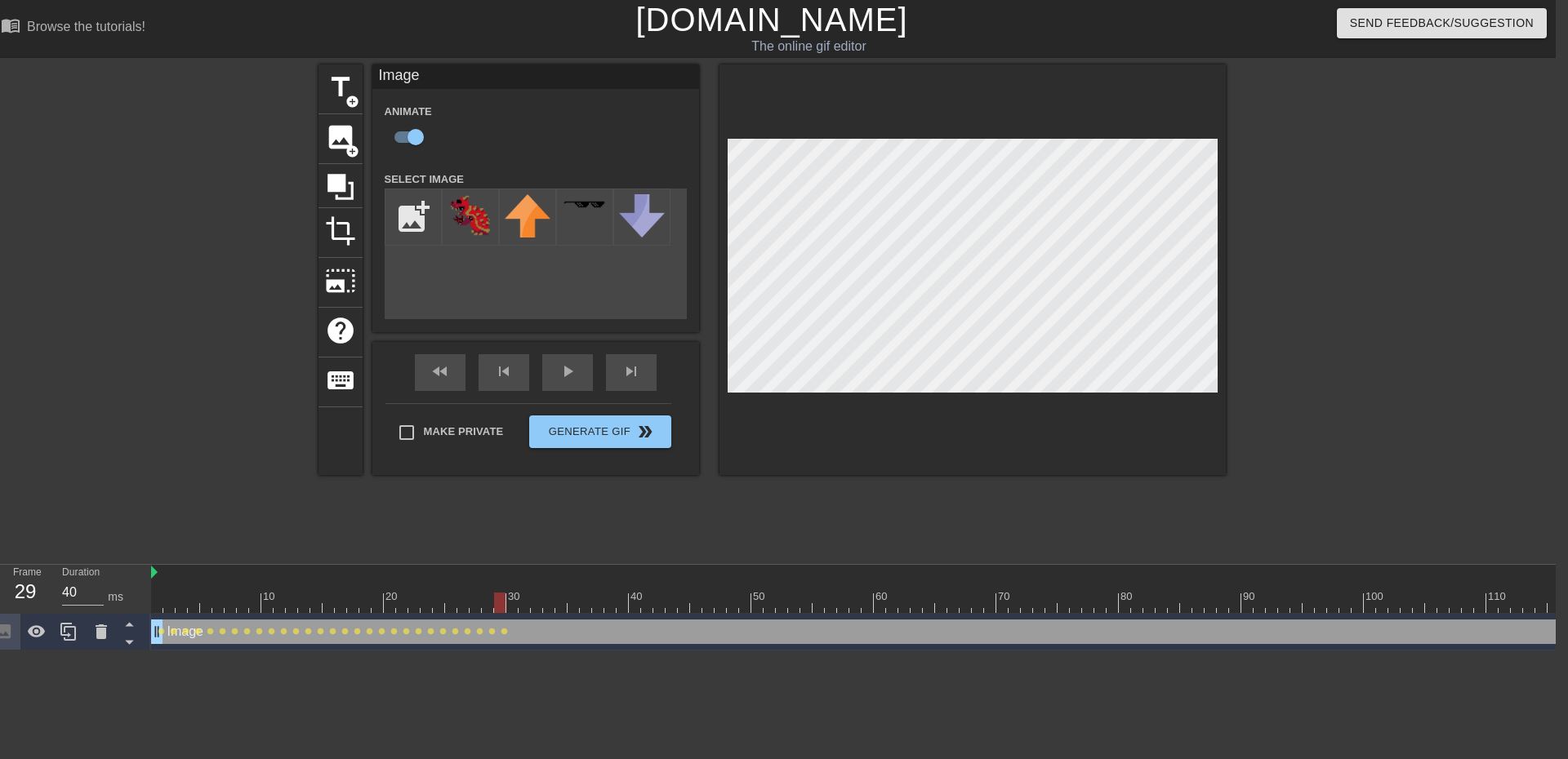
click at [514, 608] on div at bounding box center [916, 603] width 1531 height 20
drag, startPoint x: 525, startPoint y: 607, endPoint x: 695, endPoint y: 484, distance: 209.8
click at [526, 607] on div at bounding box center [916, 603] width 1531 height 20
click at [540, 604] on div at bounding box center [916, 603] width 1531 height 20
click at [549, 598] on div at bounding box center [916, 603] width 1531 height 20
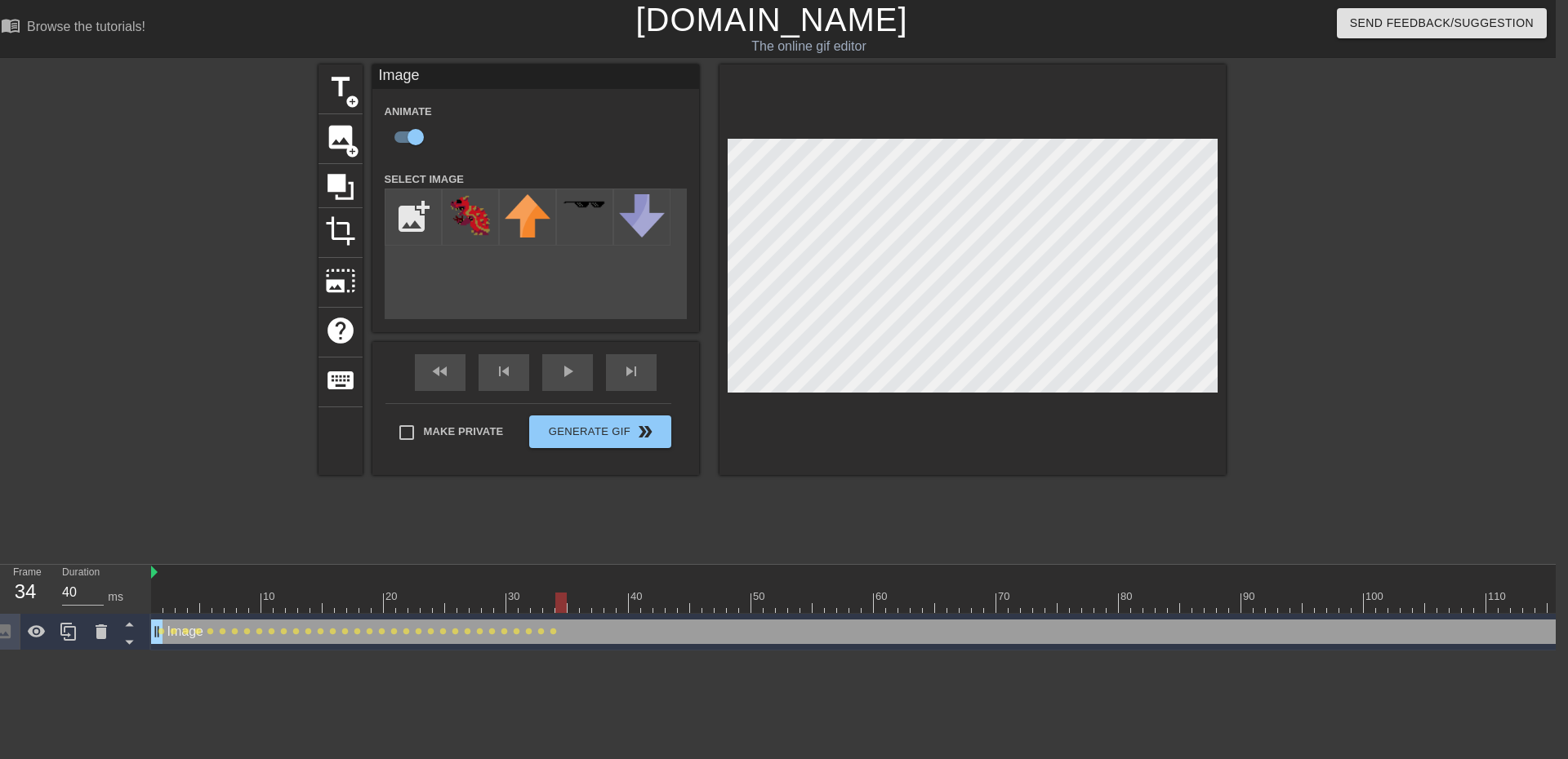
click at [558, 605] on div at bounding box center [916, 603] width 1531 height 20
click at [570, 613] on div "10 20 30 40 50 60 70 80 90 100 110 120" at bounding box center [916, 590] width 1531 height 49
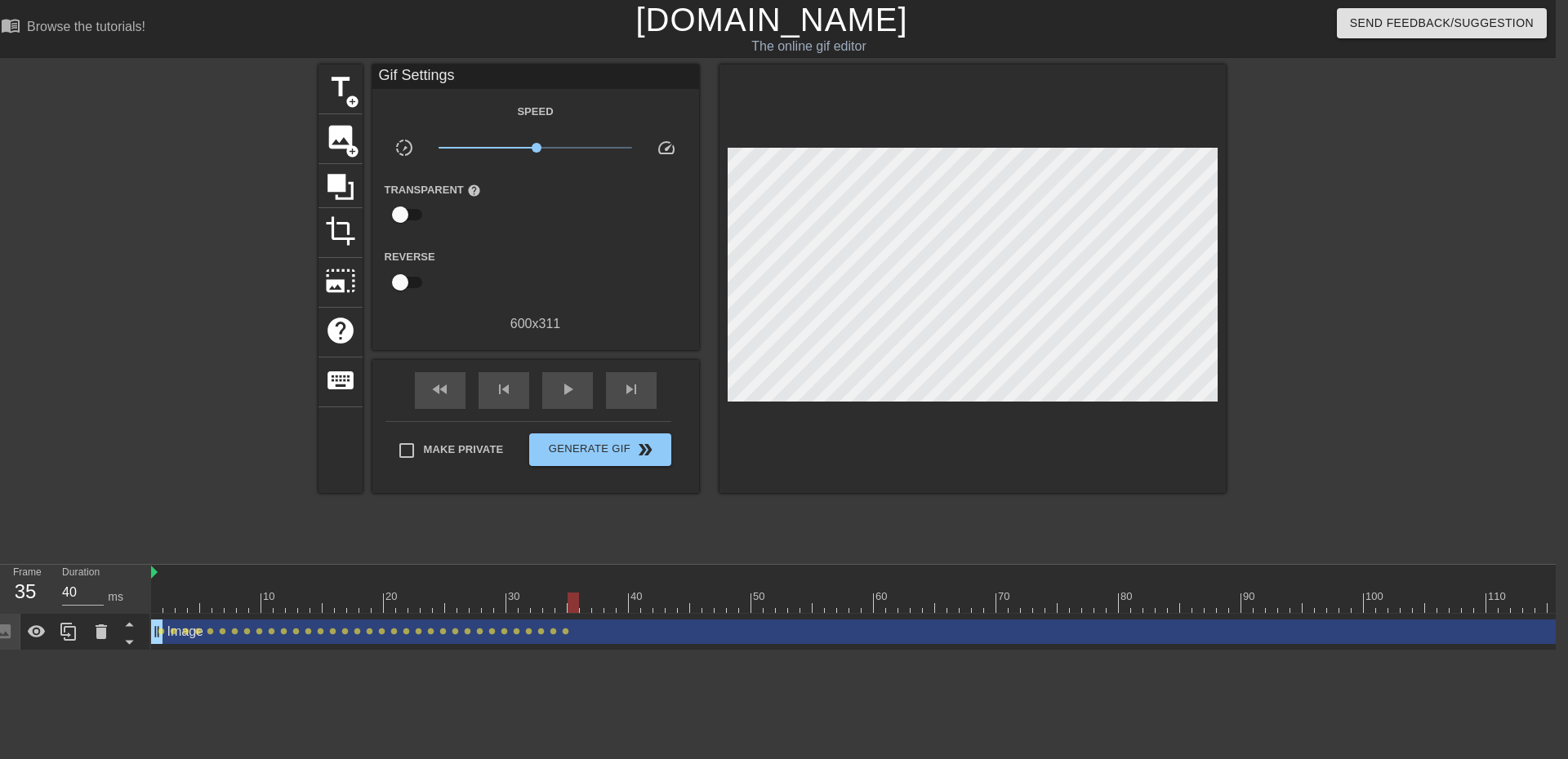
click at [574, 604] on div at bounding box center [916, 603] width 1531 height 20
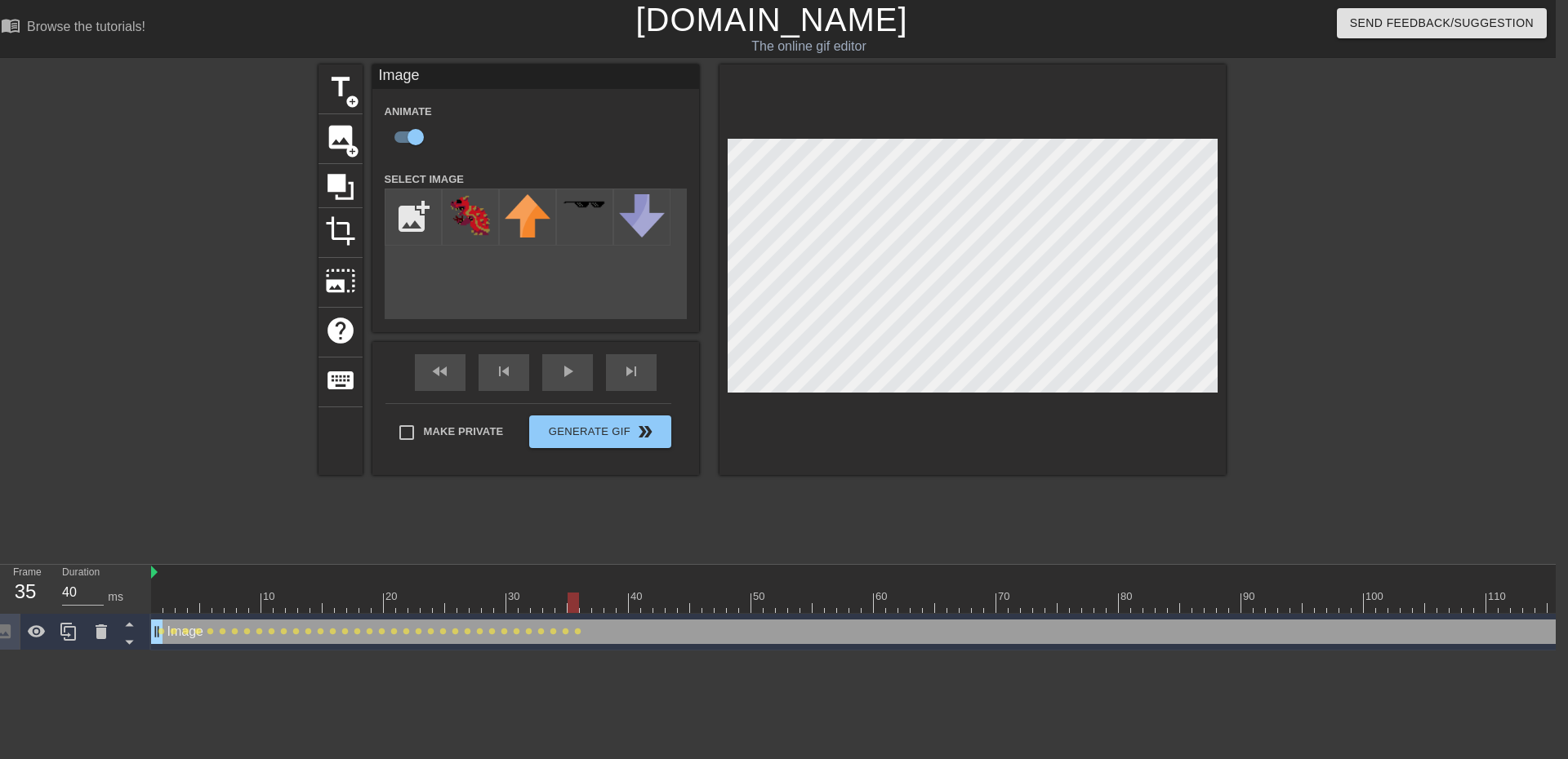
click at [590, 610] on div at bounding box center [916, 603] width 1531 height 20
click at [593, 608] on div at bounding box center [916, 603] width 1531 height 20
click at [603, 603] on div at bounding box center [597, 603] width 11 height 20
click at [608, 604] on div at bounding box center [916, 603] width 1531 height 20
click at [618, 602] on div at bounding box center [916, 603] width 1531 height 20
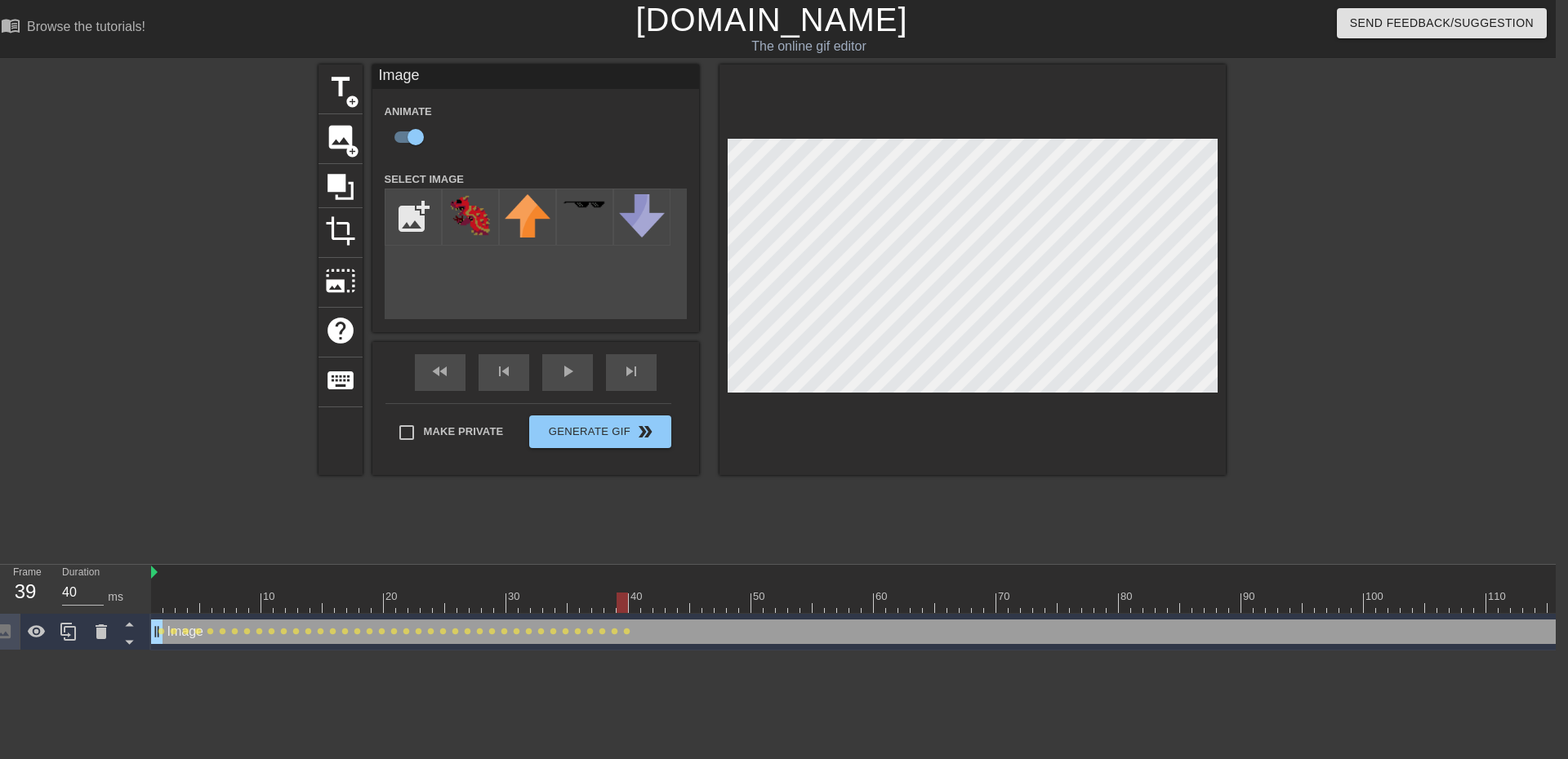
click at [636, 608] on div at bounding box center [916, 603] width 1531 height 20
click at [844, 399] on div at bounding box center [973, 270] width 507 height 411
click at [646, 604] on div at bounding box center [916, 603] width 1531 height 20
click at [660, 608] on div at bounding box center [916, 603] width 1531 height 20
click at [845, 395] on div at bounding box center [973, 270] width 507 height 411
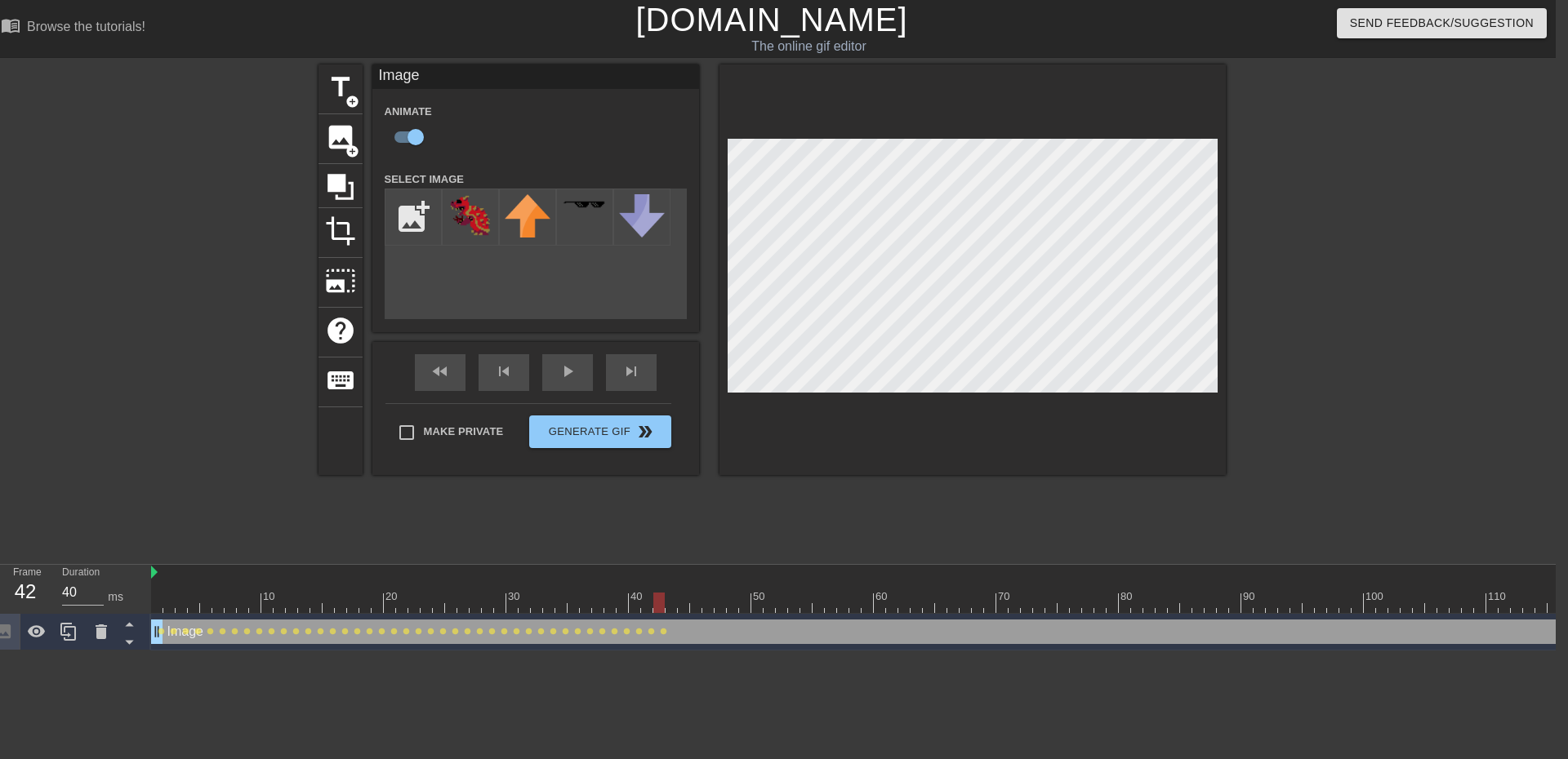
click at [669, 603] on div at bounding box center [916, 603] width 1531 height 20
click at [678, 607] on div at bounding box center [916, 603] width 1531 height 20
click at [692, 604] on div at bounding box center [916, 603] width 1531 height 20
click at [708, 602] on div at bounding box center [916, 603] width 1531 height 20
click at [720, 606] on div at bounding box center [916, 603] width 1531 height 20
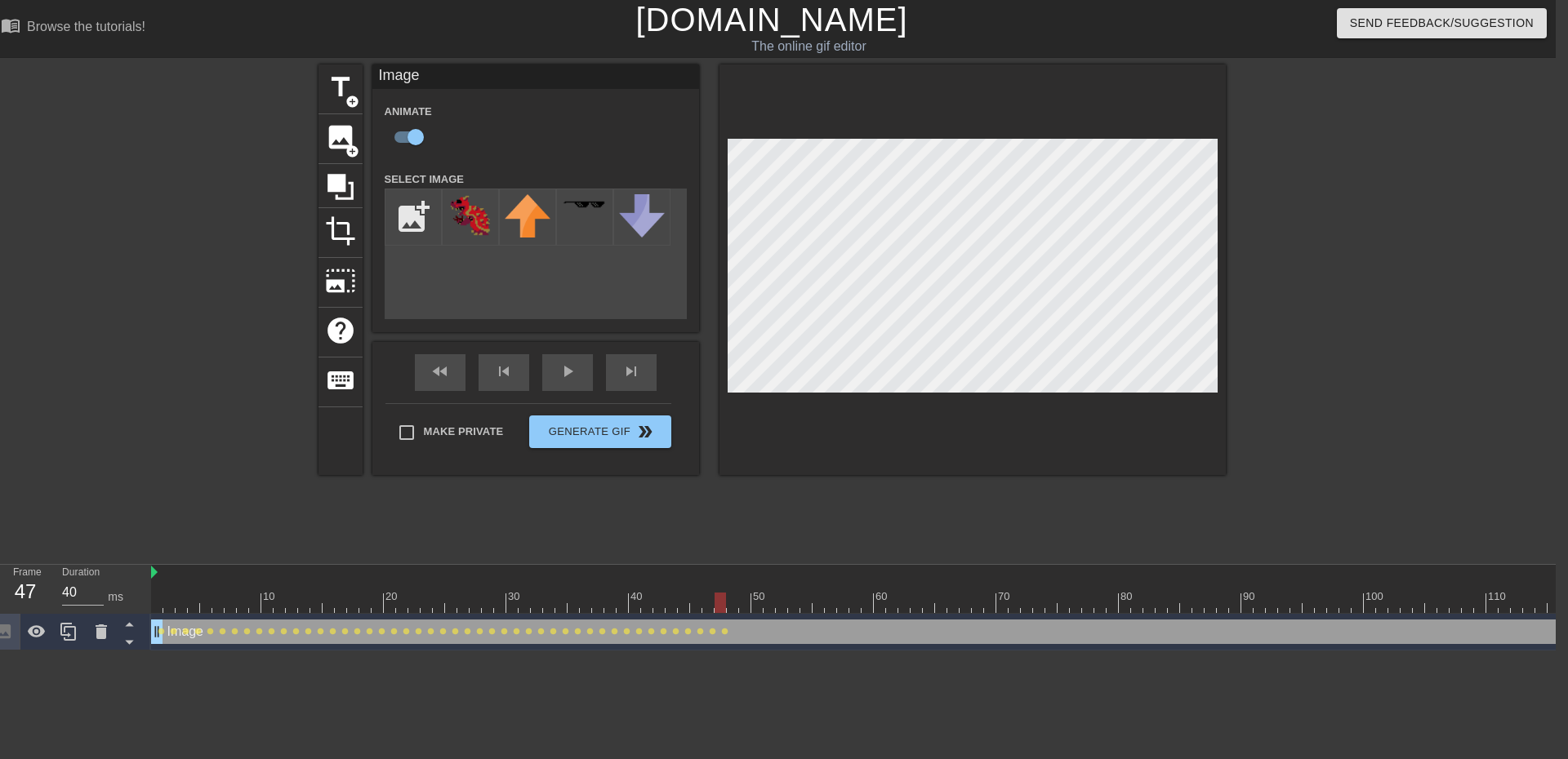
click at [736, 602] on div at bounding box center [916, 603] width 1531 height 20
click at [743, 601] on div at bounding box center [916, 603] width 1531 height 20
click at [755, 604] on div at bounding box center [916, 603] width 1531 height 20
click at [768, 605] on div at bounding box center [916, 603] width 1531 height 20
click at [749, 607] on div at bounding box center [916, 603] width 1531 height 20
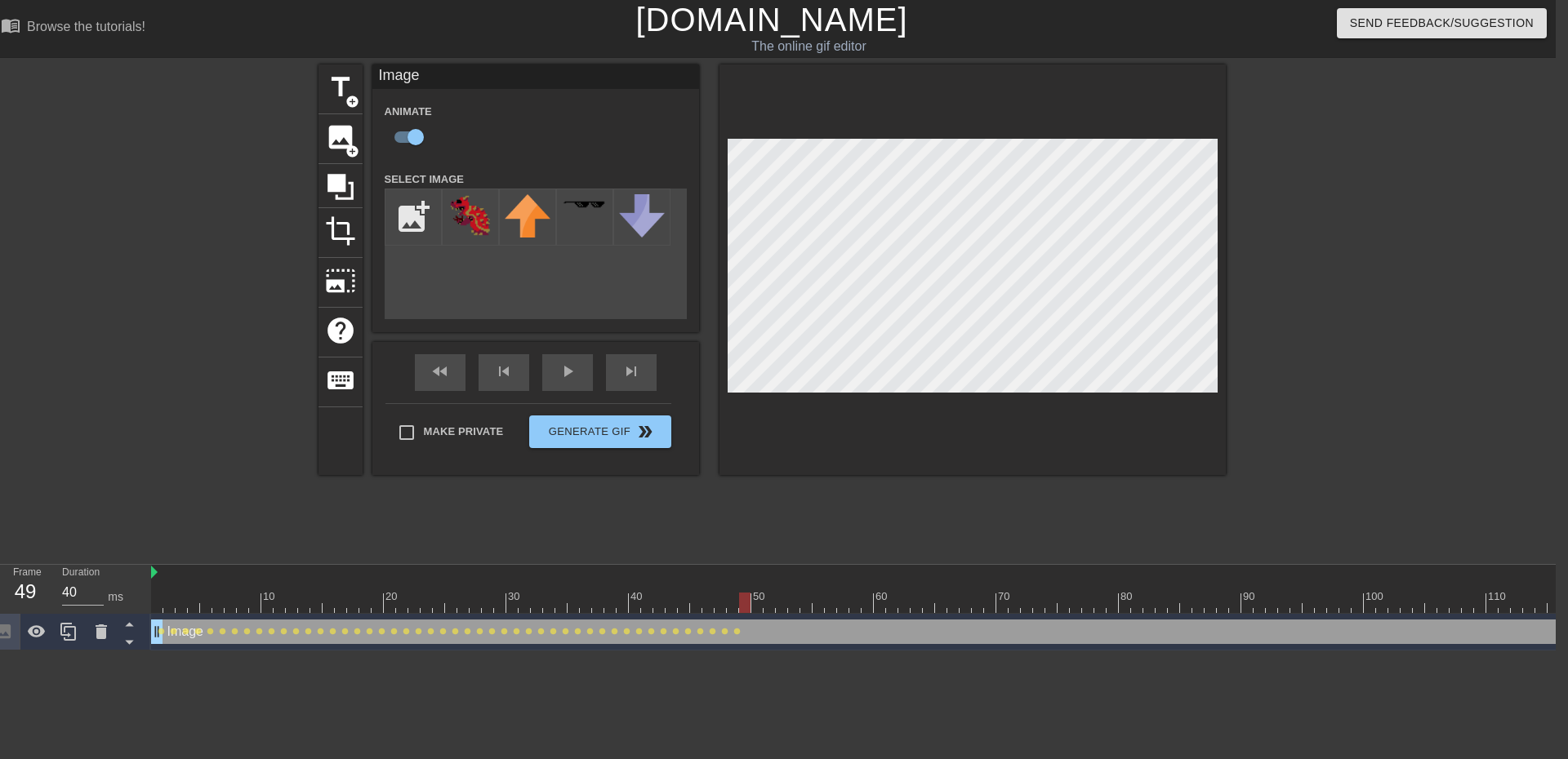
click at [736, 608] on div at bounding box center [916, 603] width 1531 height 20
click at [741, 608] on div at bounding box center [916, 603] width 1531 height 20
click at [755, 605] on div at bounding box center [916, 603] width 1531 height 20
click at [769, 607] on div at bounding box center [916, 603] width 1531 height 20
click at [778, 603] on div at bounding box center [916, 603] width 1531 height 20
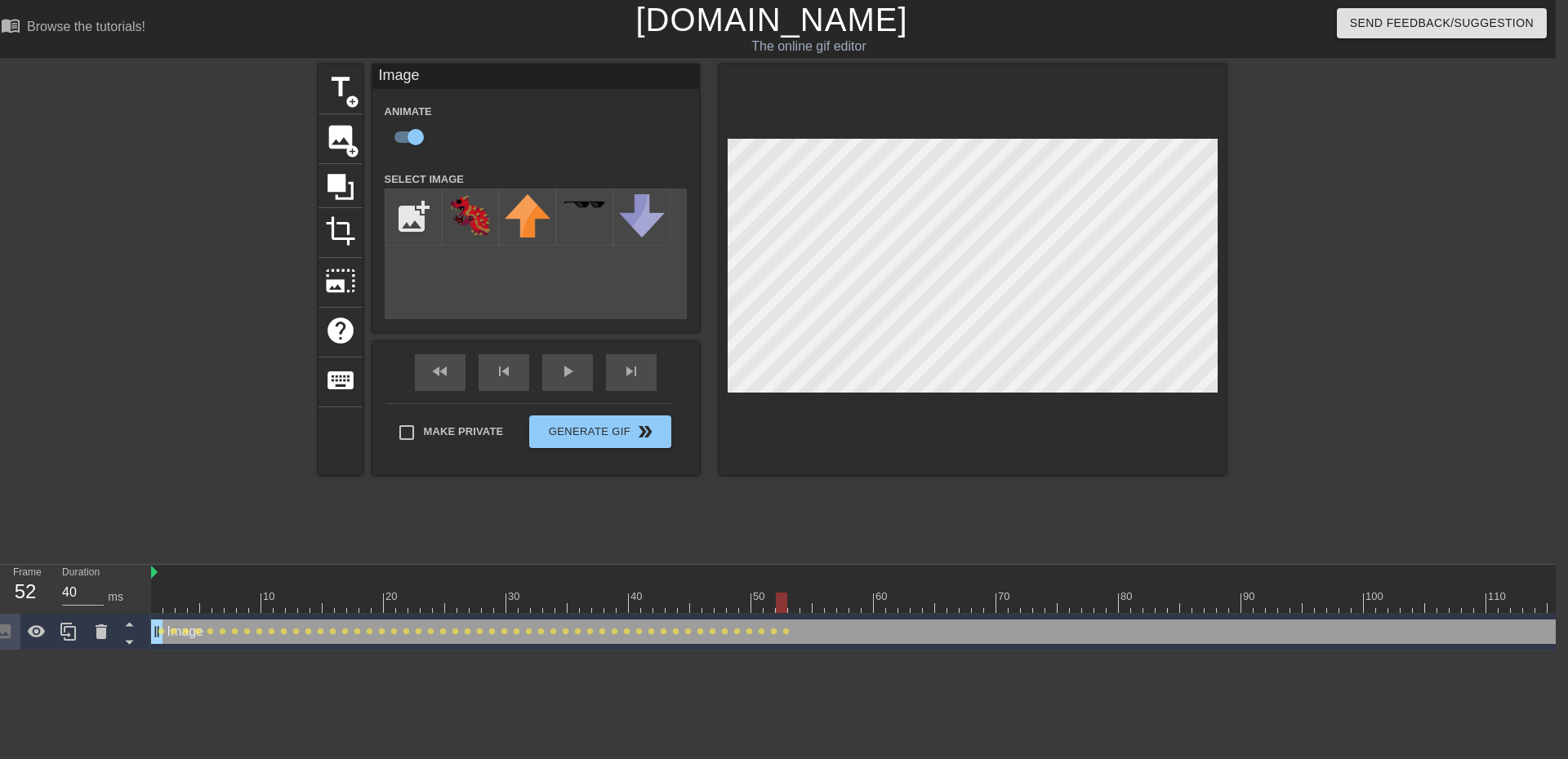
click at [793, 605] on div at bounding box center [916, 603] width 1531 height 20
click at [806, 605] on div at bounding box center [916, 603] width 1531 height 20
click at [977, 398] on div at bounding box center [973, 270] width 507 height 411
click at [821, 606] on div at bounding box center [916, 603] width 1531 height 20
click at [831, 600] on div at bounding box center [916, 603] width 1531 height 20
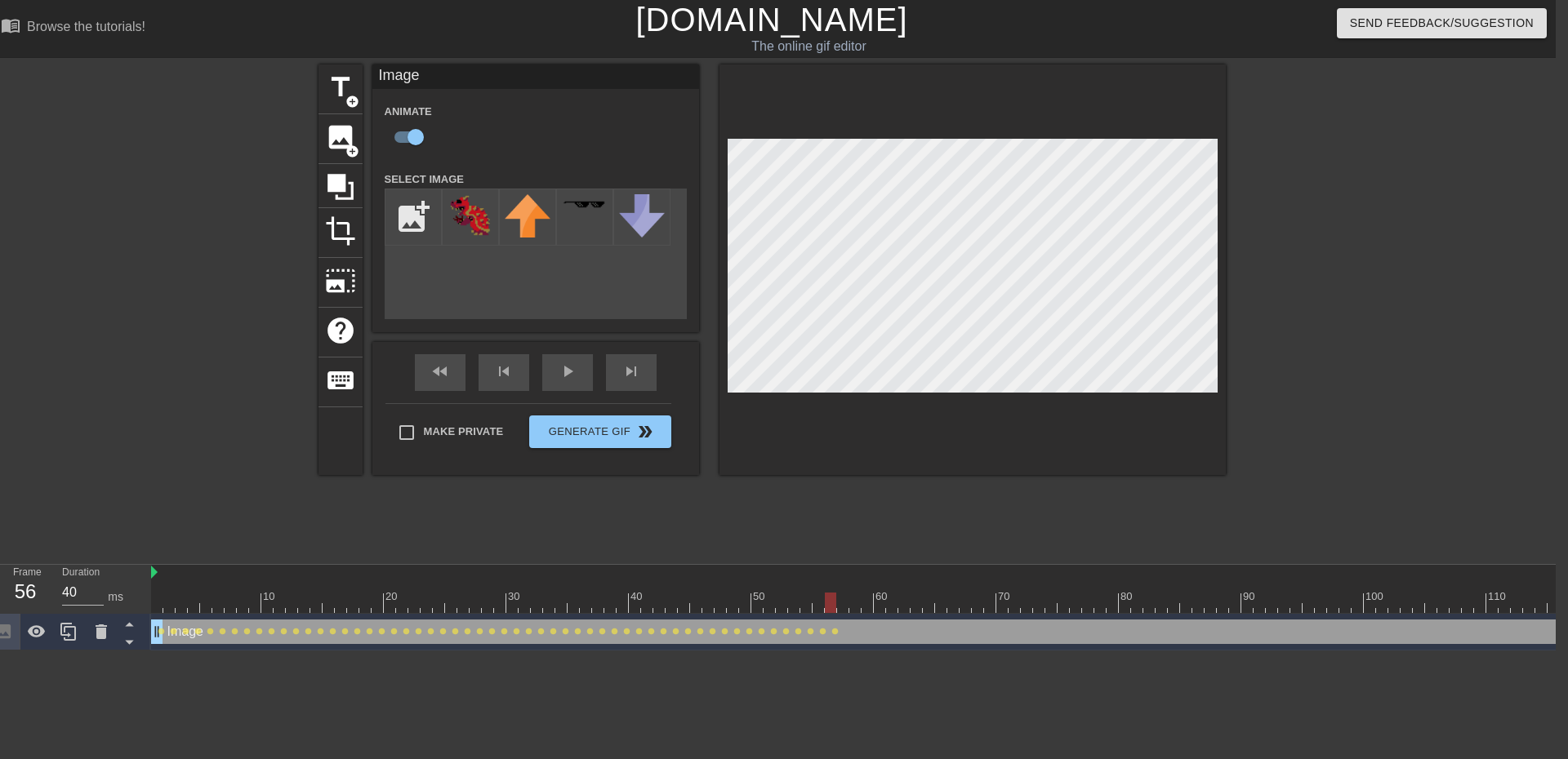
click at [853, 604] on div at bounding box center [916, 603] width 1531 height 20
click at [841, 604] on div at bounding box center [916, 603] width 1531 height 20
click at [854, 602] on div at bounding box center [916, 603] width 1531 height 20
click at [1122, 395] on div at bounding box center [973, 270] width 507 height 411
click at [860, 602] on div at bounding box center [916, 603] width 1531 height 20
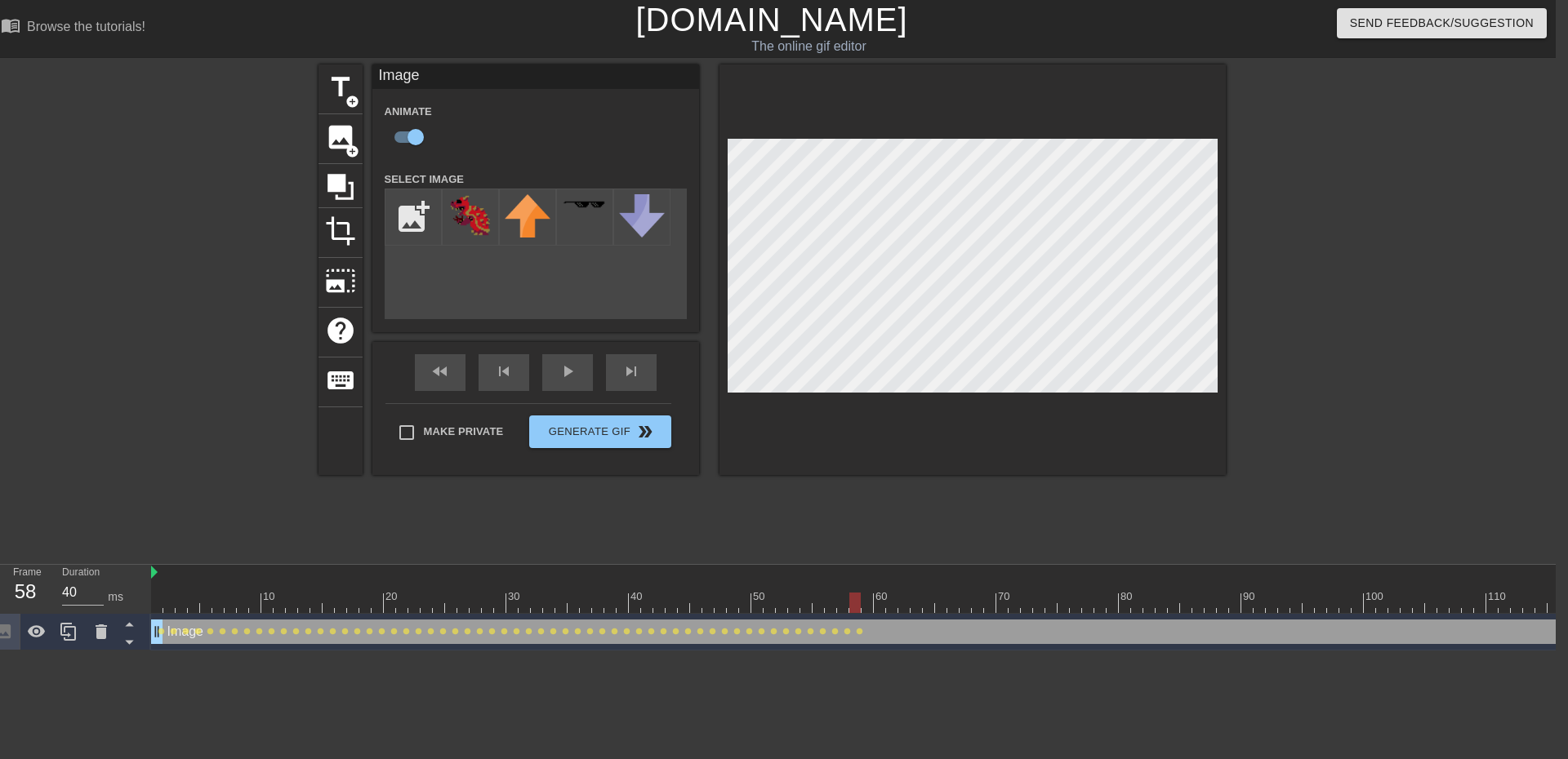
click at [864, 602] on div at bounding box center [916, 603] width 1531 height 20
click at [880, 599] on div at bounding box center [916, 603] width 1531 height 20
click at [892, 611] on div at bounding box center [916, 603] width 1531 height 20
click at [900, 602] on div at bounding box center [916, 603] width 1531 height 20
click at [916, 608] on div at bounding box center [916, 603] width 1531 height 20
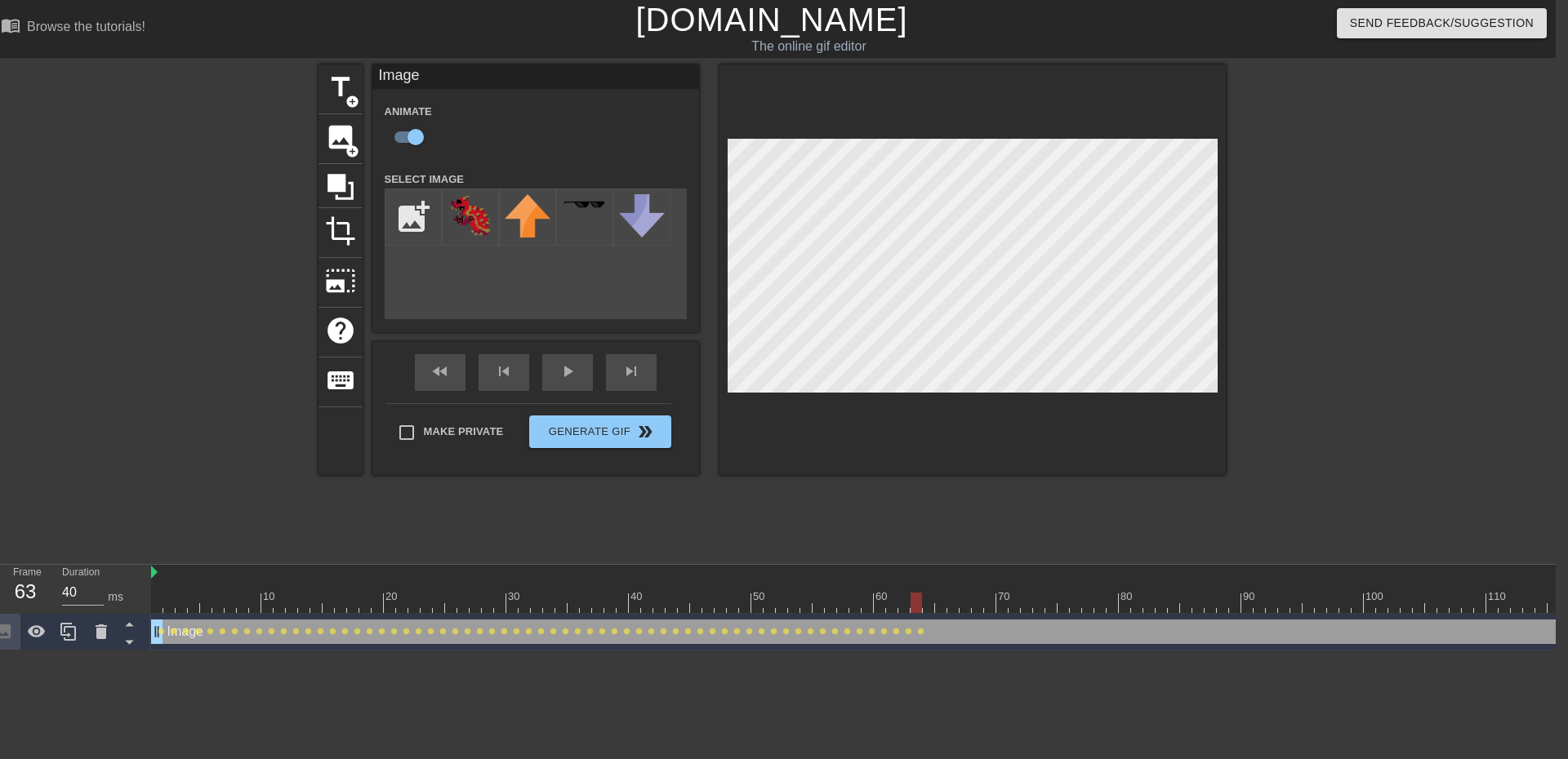
click at [926, 608] on div at bounding box center [916, 603] width 1531 height 20
click at [937, 608] on div at bounding box center [916, 603] width 1531 height 20
click at [953, 611] on div at bounding box center [916, 603] width 1531 height 20
drag, startPoint x: 1182, startPoint y: 464, endPoint x: 1174, endPoint y: 471, distance: 10.6
click at [1182, 464] on div at bounding box center [973, 270] width 507 height 411
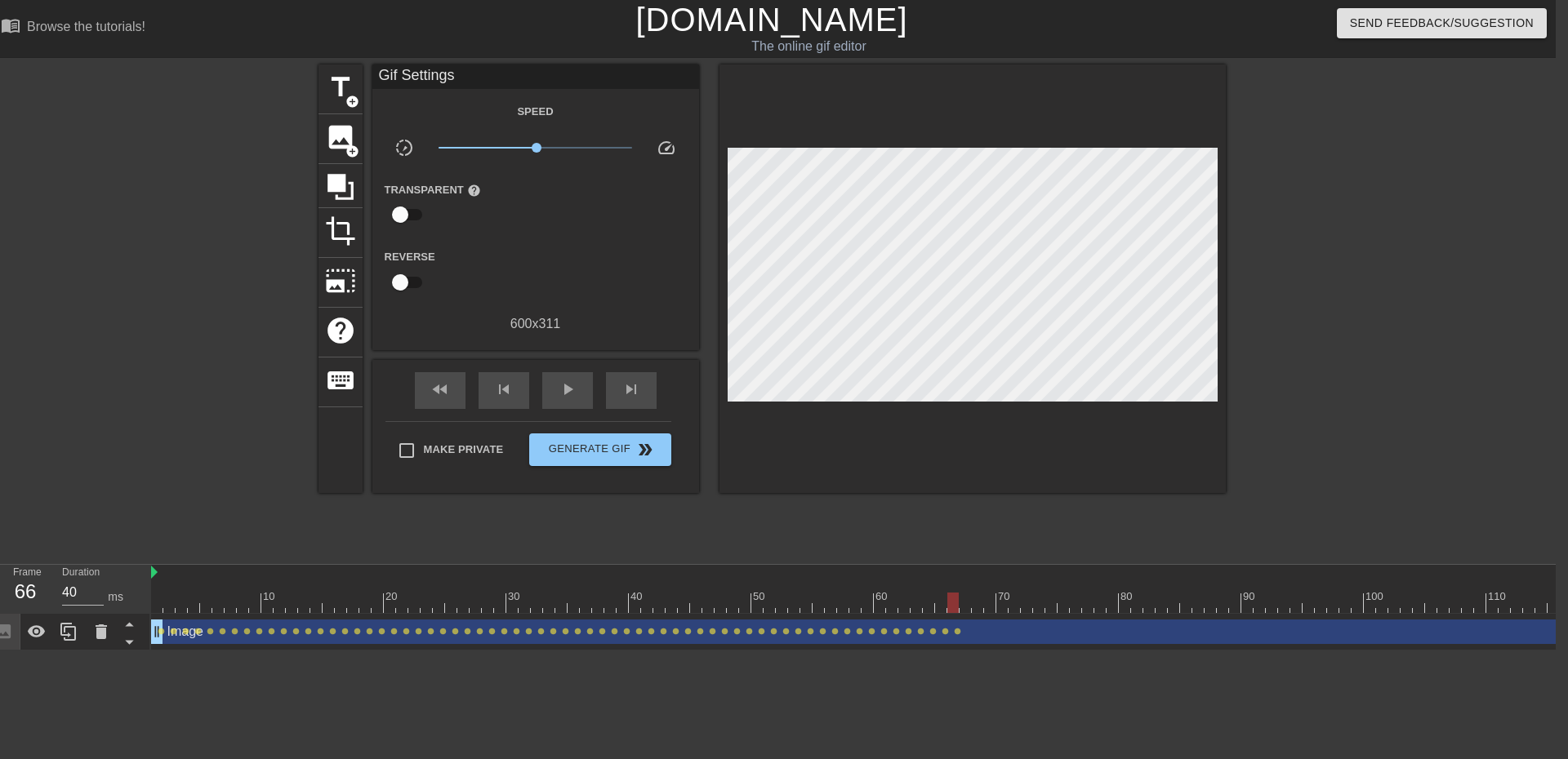
click at [966, 604] on div at bounding box center [916, 603] width 1531 height 20
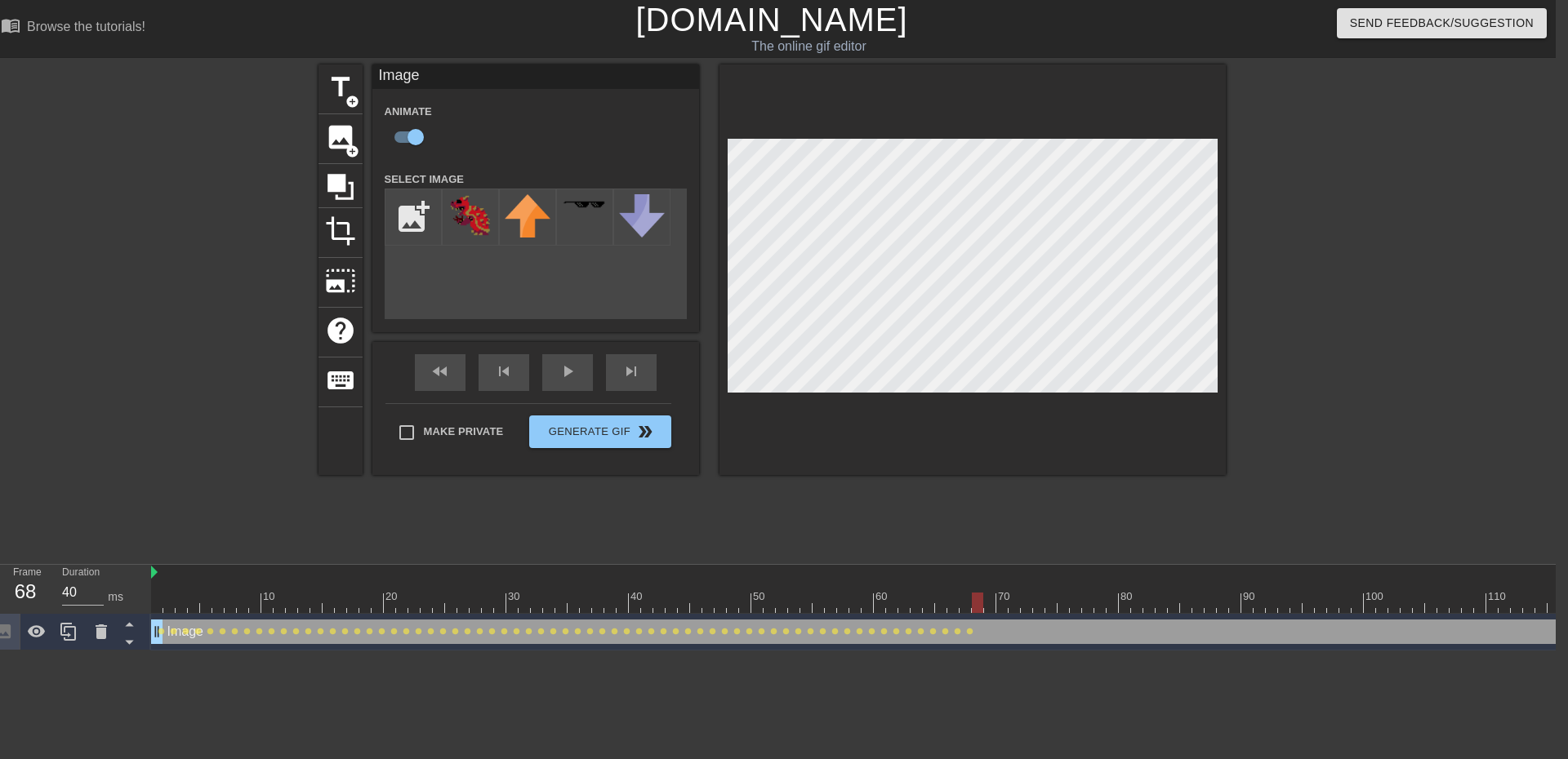
click at [972, 605] on div at bounding box center [916, 603] width 1531 height 20
click at [990, 608] on div at bounding box center [916, 603] width 1531 height 20
click at [1005, 599] on div at bounding box center [916, 603] width 1531 height 20
click at [1011, 604] on div at bounding box center [916, 603] width 1531 height 20
click at [1029, 596] on div at bounding box center [916, 603] width 1531 height 20
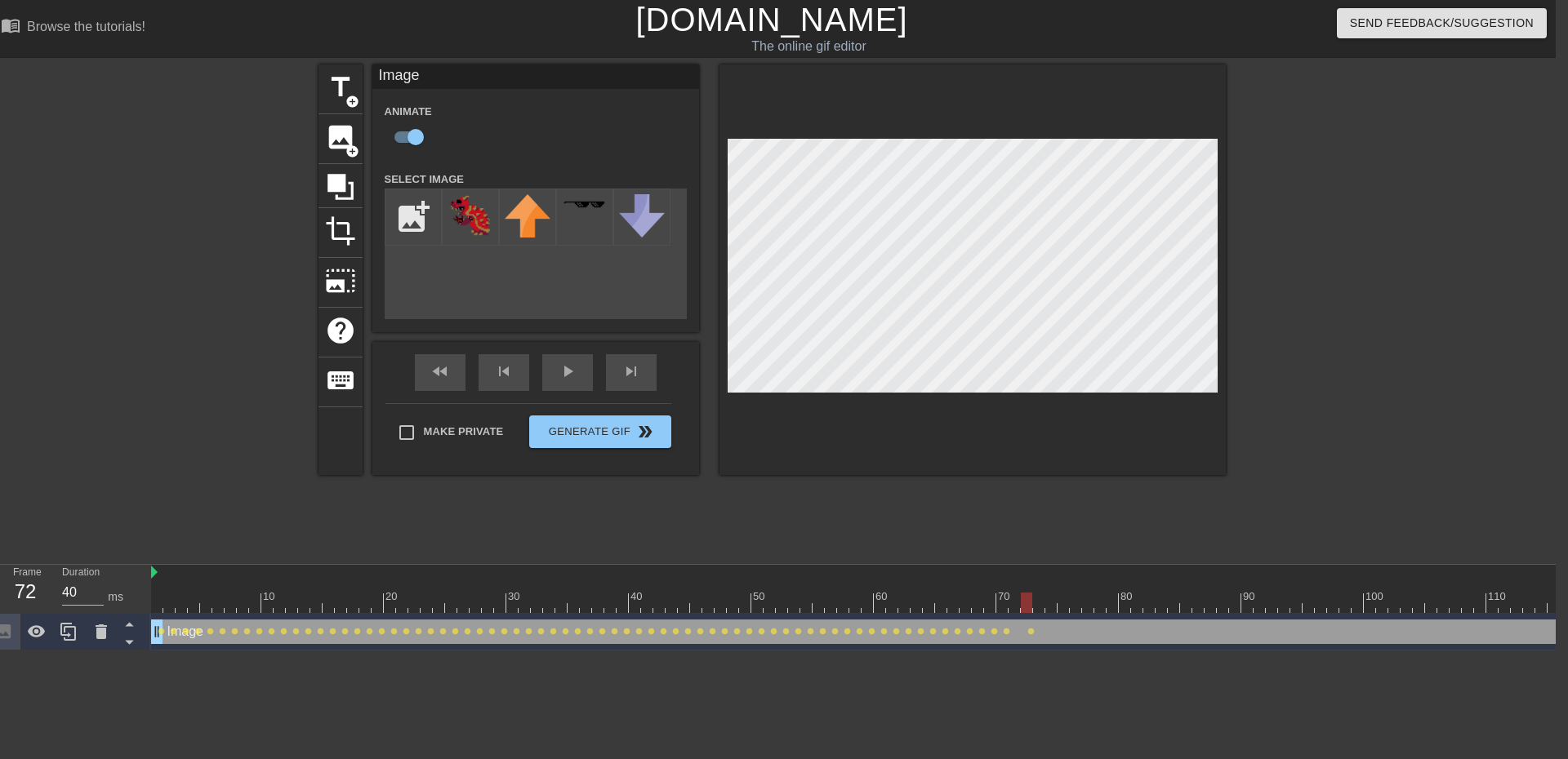
click at [964, 127] on div at bounding box center [973, 270] width 507 height 411
click at [1035, 600] on div at bounding box center [916, 603] width 1531 height 20
click at [1048, 608] on div at bounding box center [916, 603] width 1531 height 20
click at [1063, 601] on div at bounding box center [916, 603] width 1531 height 20
drag, startPoint x: 1073, startPoint y: 598, endPoint x: 1064, endPoint y: 539, distance: 59.7
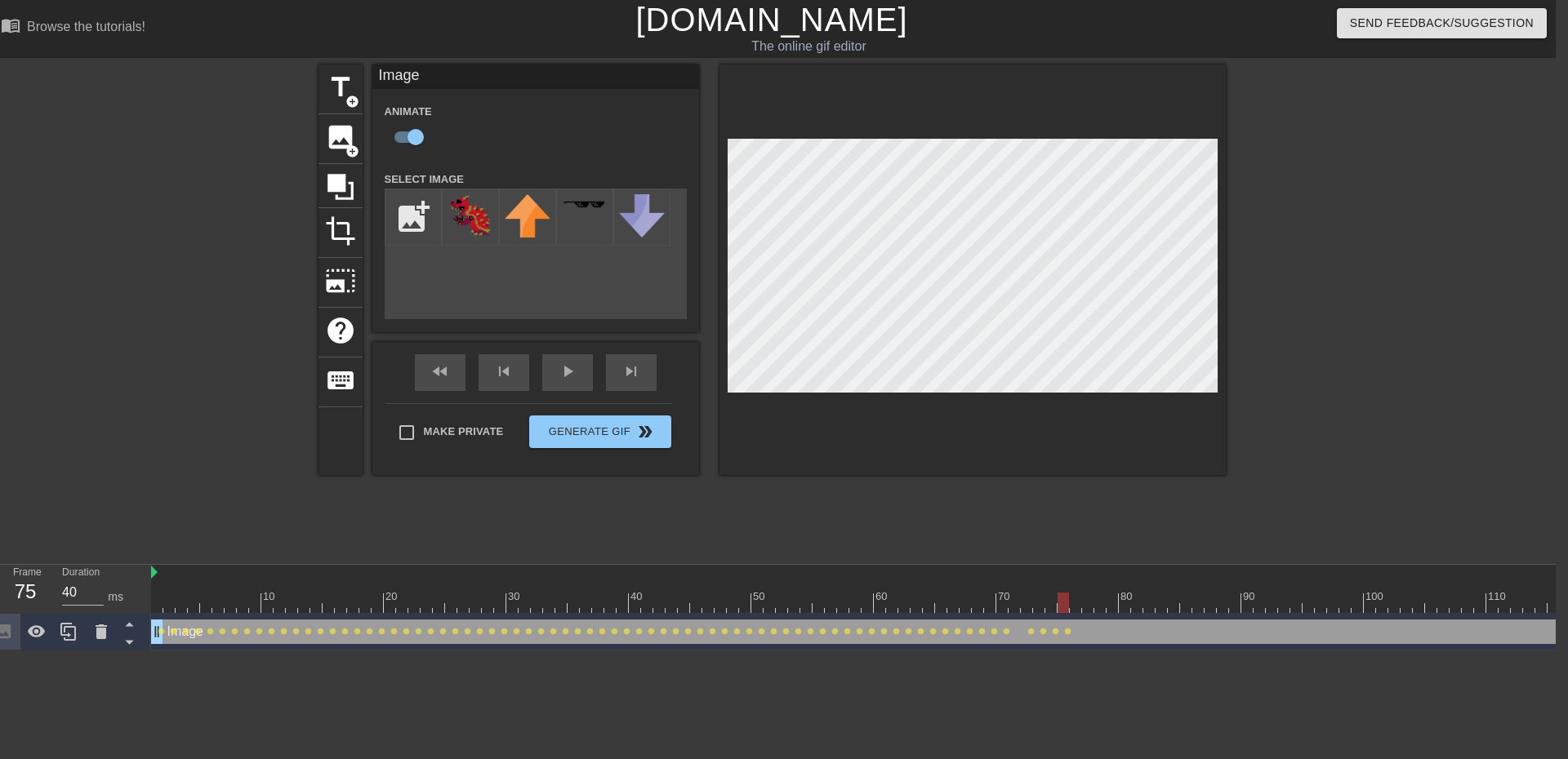
click at [1073, 599] on div at bounding box center [916, 603] width 1531 height 20
click at [1086, 604] on div at bounding box center [916, 603] width 1531 height 20
click at [1099, 604] on div at bounding box center [916, 603] width 1531 height 20
click at [1107, 602] on div at bounding box center [916, 603] width 1531 height 20
click at [1128, 597] on div at bounding box center [916, 603] width 1531 height 20
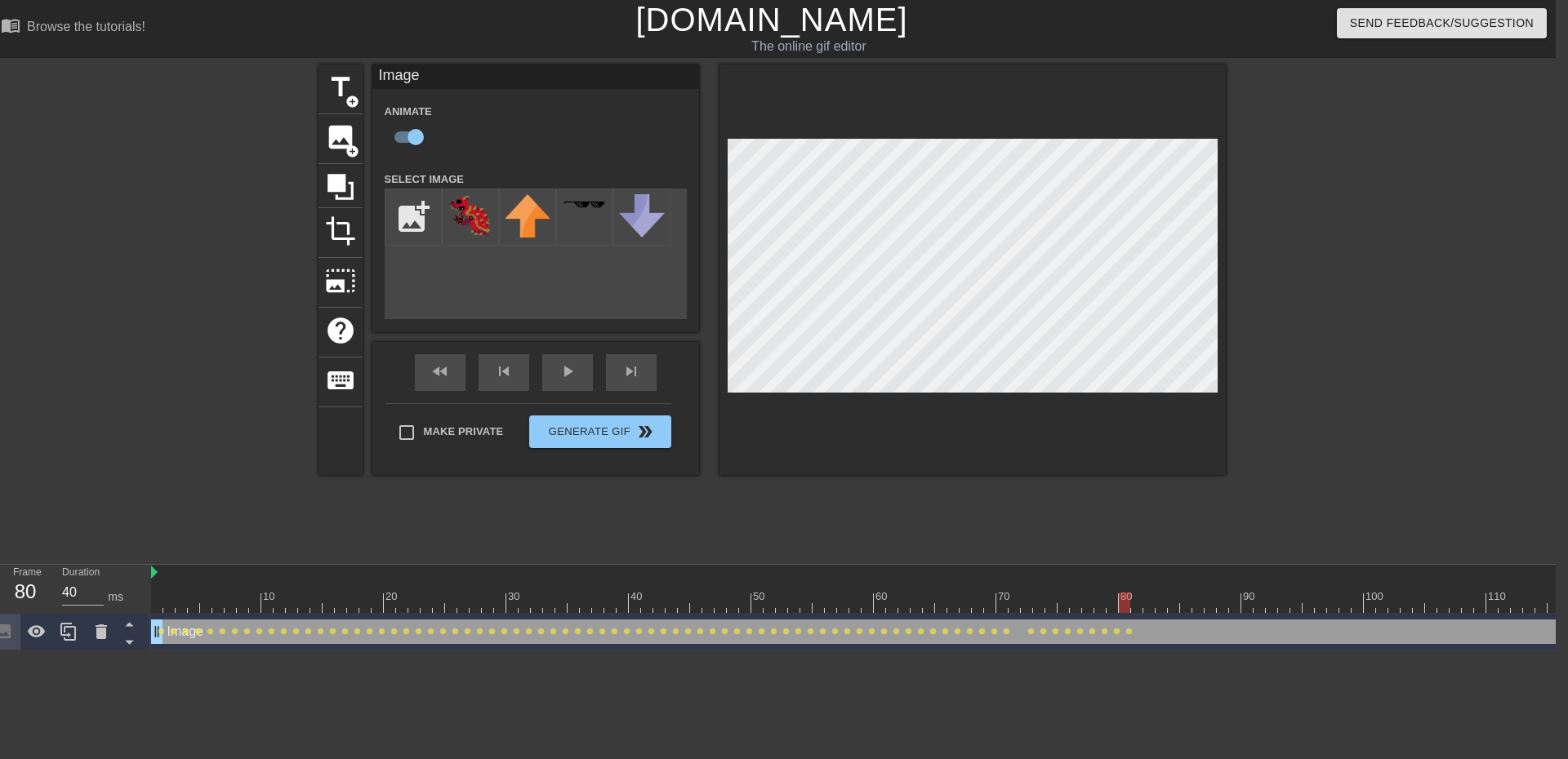
click at [1138, 597] on div at bounding box center [916, 603] width 1531 height 20
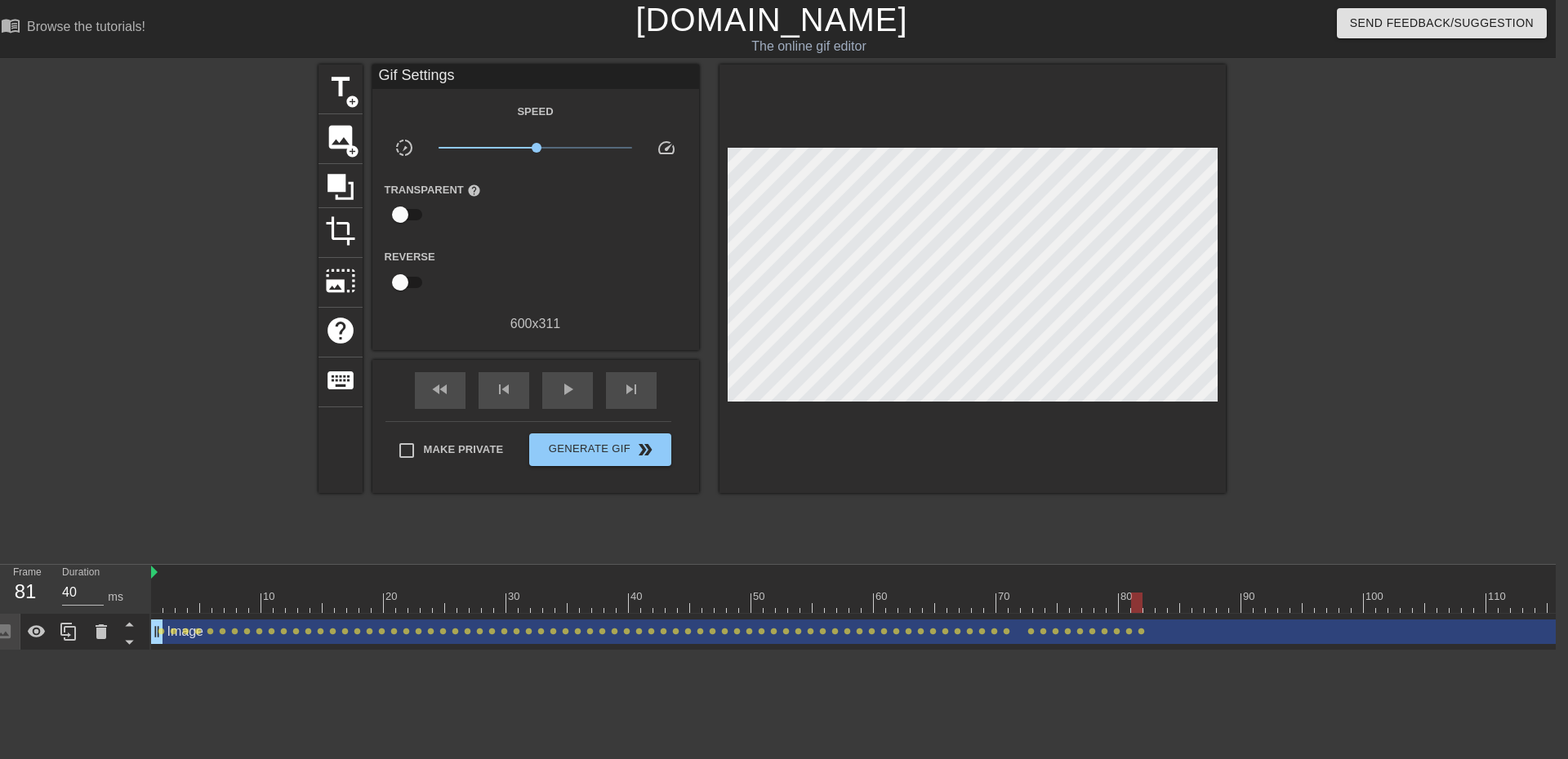
click at [1314, 388] on div at bounding box center [1368, 309] width 245 height 490
click at [1145, 603] on div at bounding box center [916, 603] width 1531 height 20
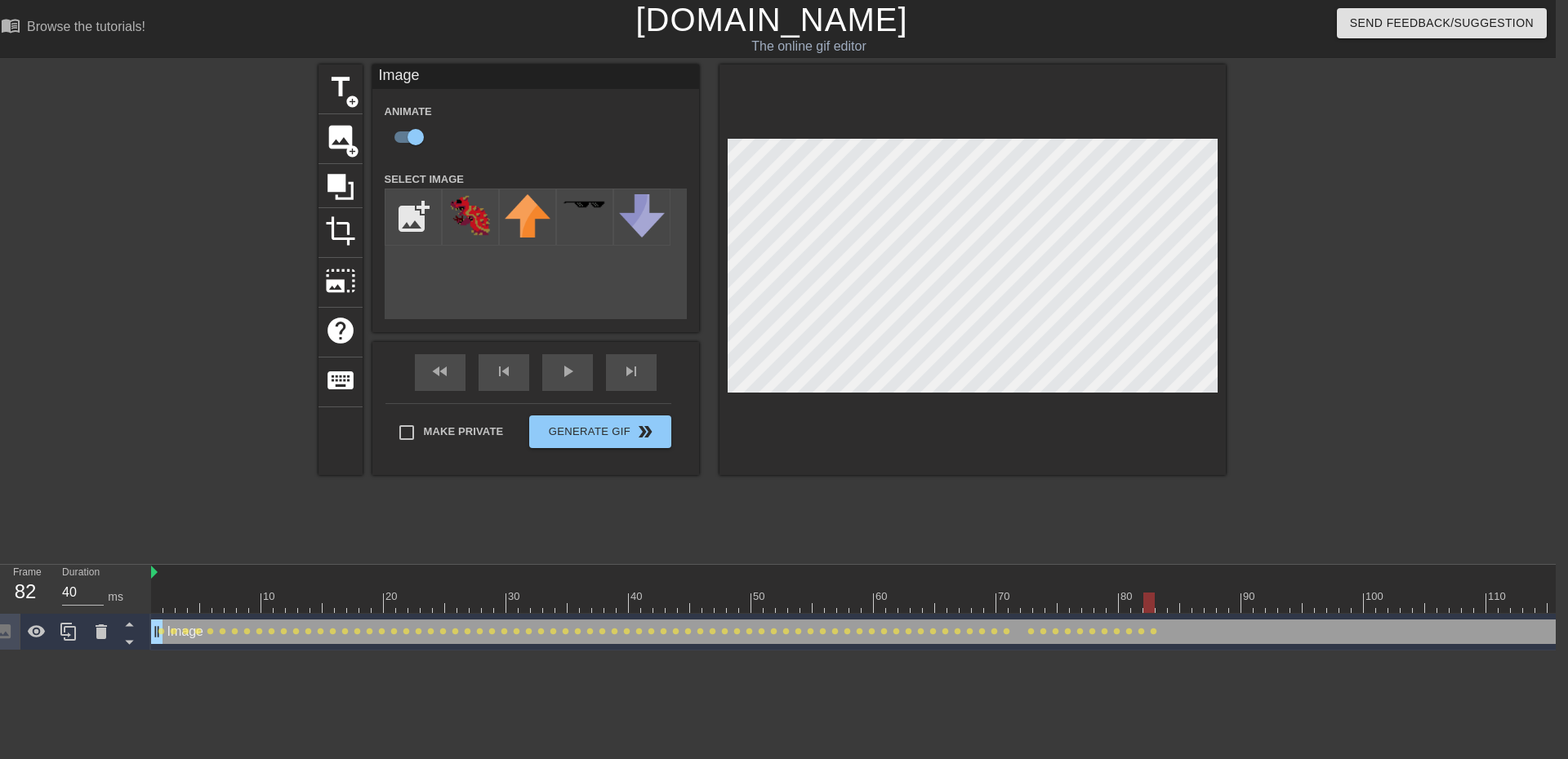
click at [1157, 605] on div at bounding box center [916, 603] width 1531 height 20
click at [1271, 365] on div at bounding box center [1368, 309] width 245 height 490
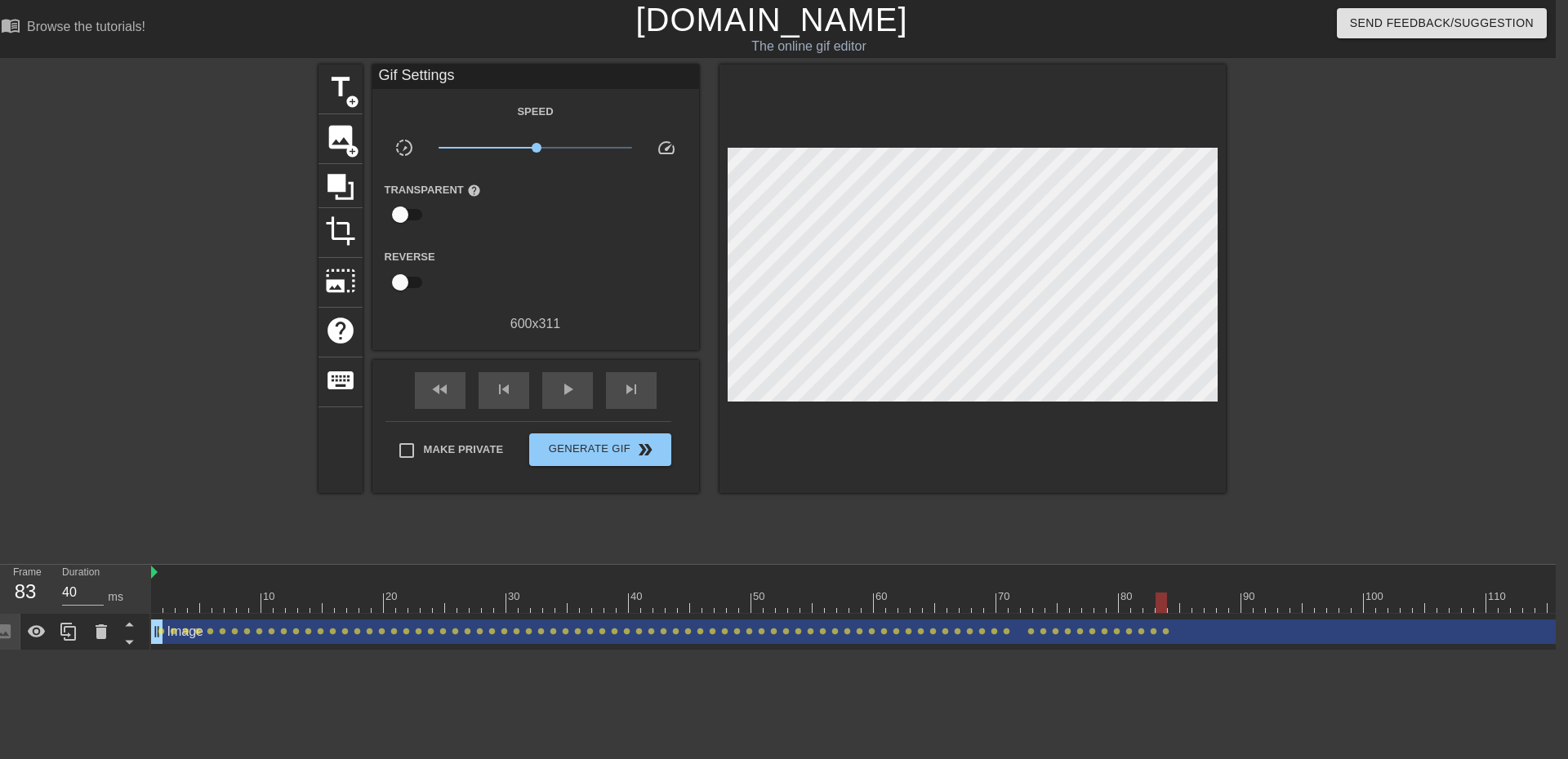
click at [1169, 608] on div at bounding box center [916, 603] width 1531 height 20
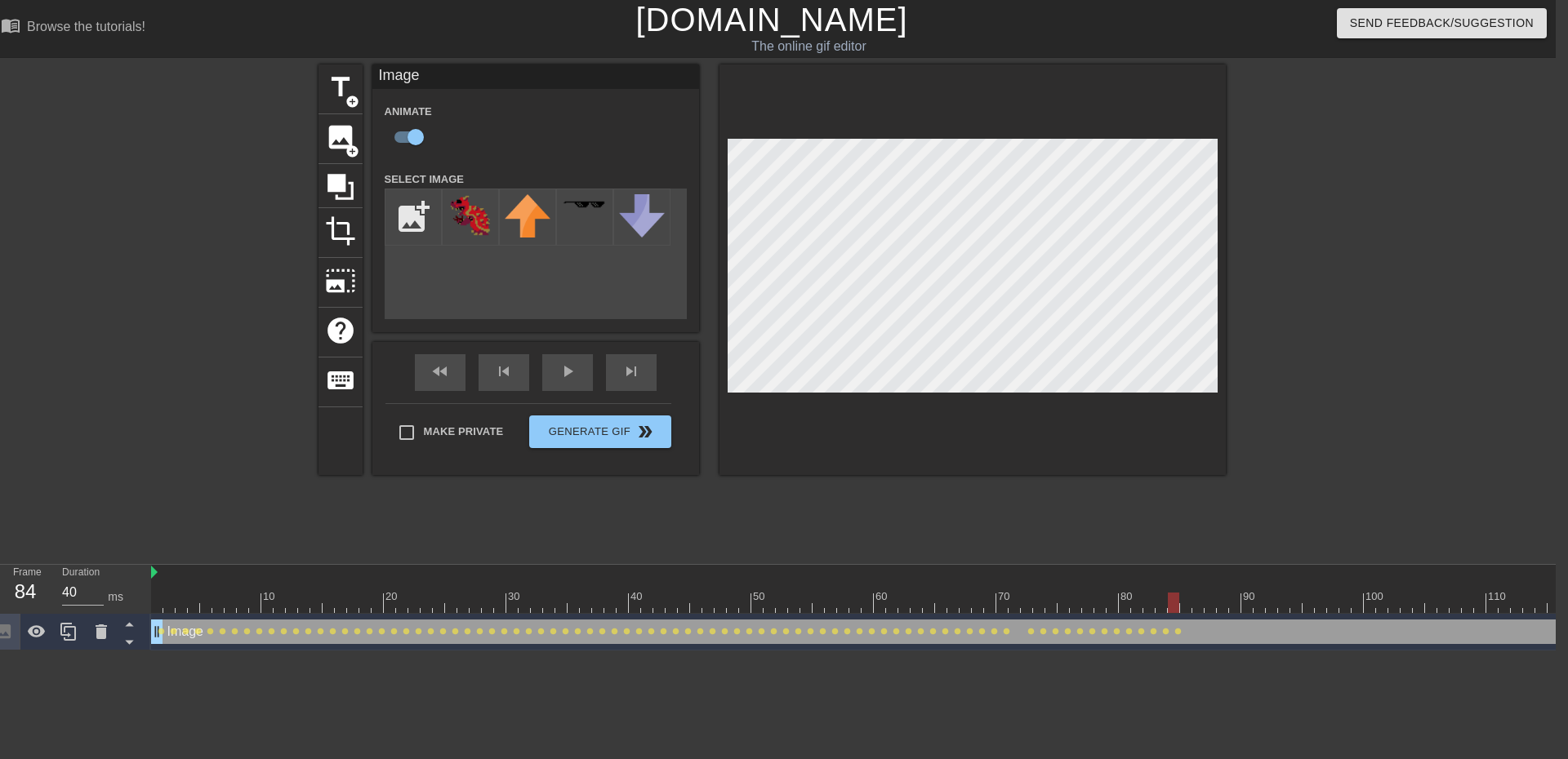
drag, startPoint x: 1323, startPoint y: 420, endPoint x: 1318, endPoint y: 429, distance: 10.3
click at [1323, 421] on div at bounding box center [1368, 309] width 245 height 490
click at [1181, 602] on div at bounding box center [916, 603] width 1531 height 20
click at [1195, 600] on div at bounding box center [916, 603] width 1531 height 20
click at [1211, 598] on div at bounding box center [916, 603] width 1531 height 20
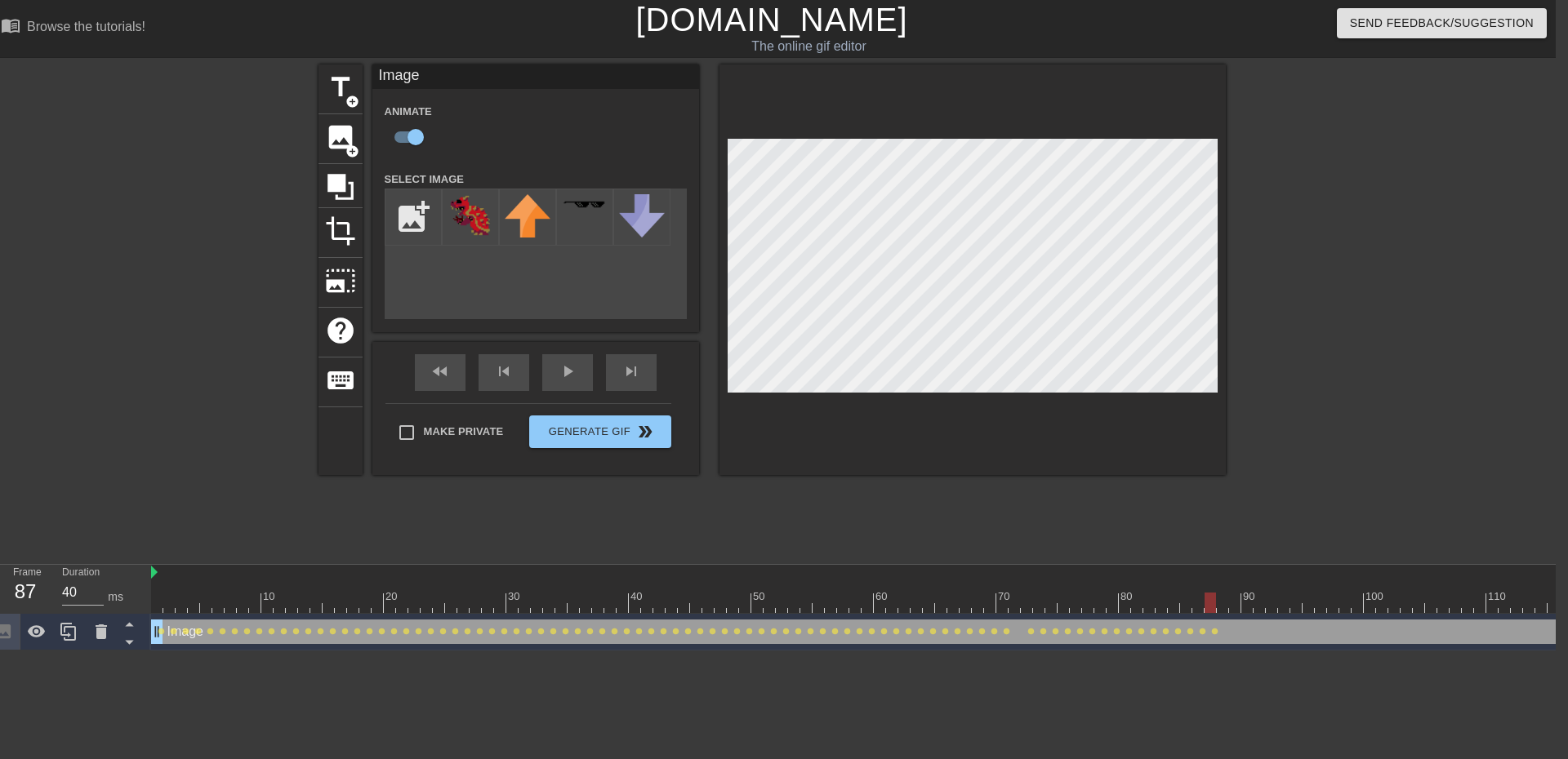
click at [1225, 602] on div at bounding box center [916, 603] width 1531 height 20
click at [1232, 603] on div at bounding box center [916, 603] width 1531 height 20
click at [1247, 597] on div at bounding box center [916, 603] width 1531 height 20
click at [881, 416] on div at bounding box center [973, 270] width 507 height 411
click at [707, 349] on div "title add_circle image add_circle crop photo_size_select_large help keyboard Im…" at bounding box center [772, 270] width 908 height 411
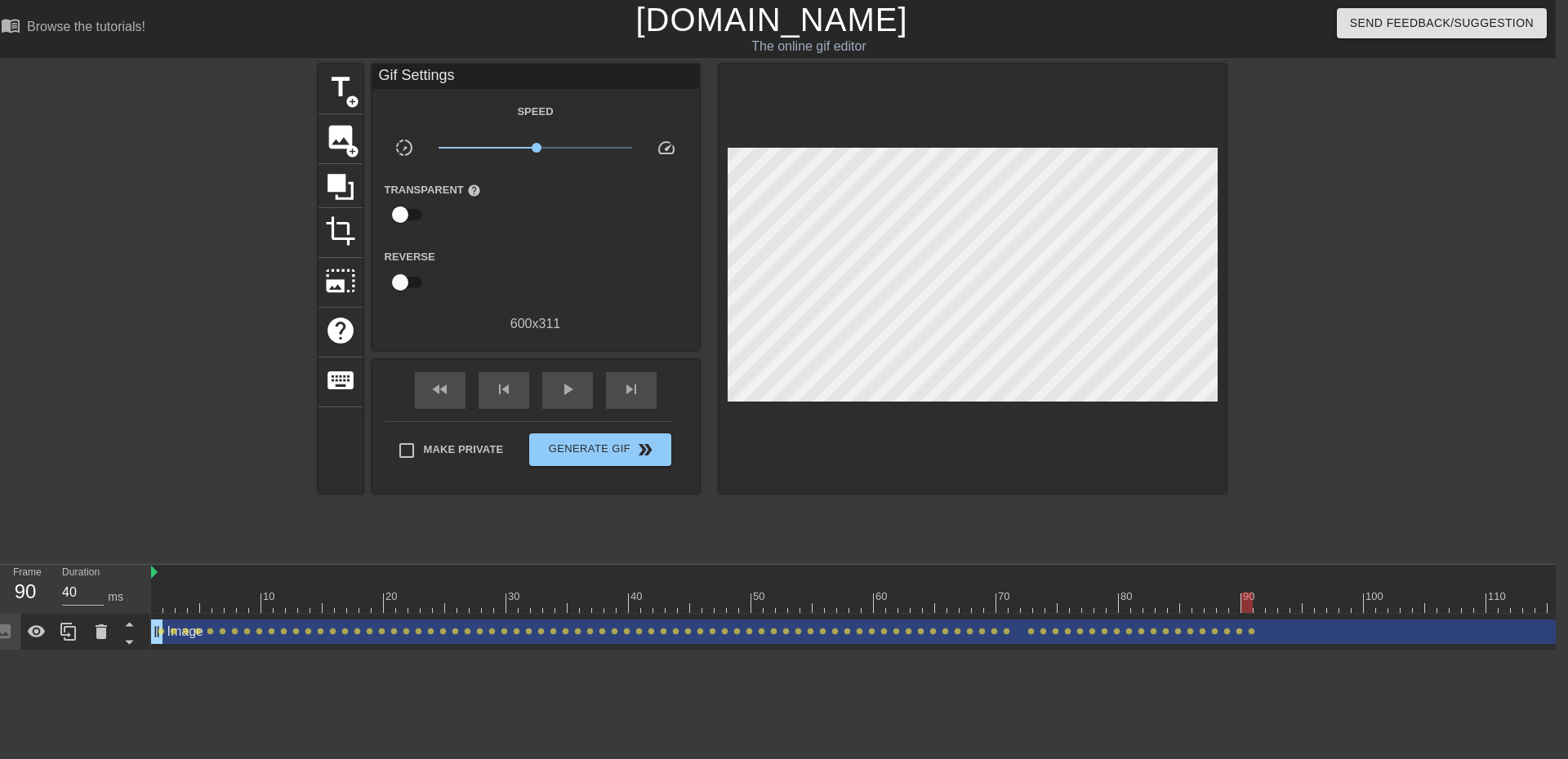
scroll to position [0, 131]
drag, startPoint x: 1116, startPoint y: 604, endPoint x: 1131, endPoint y: 605, distance: 15.0
click at [1131, 605] on div at bounding box center [1128, 603] width 11 height 20
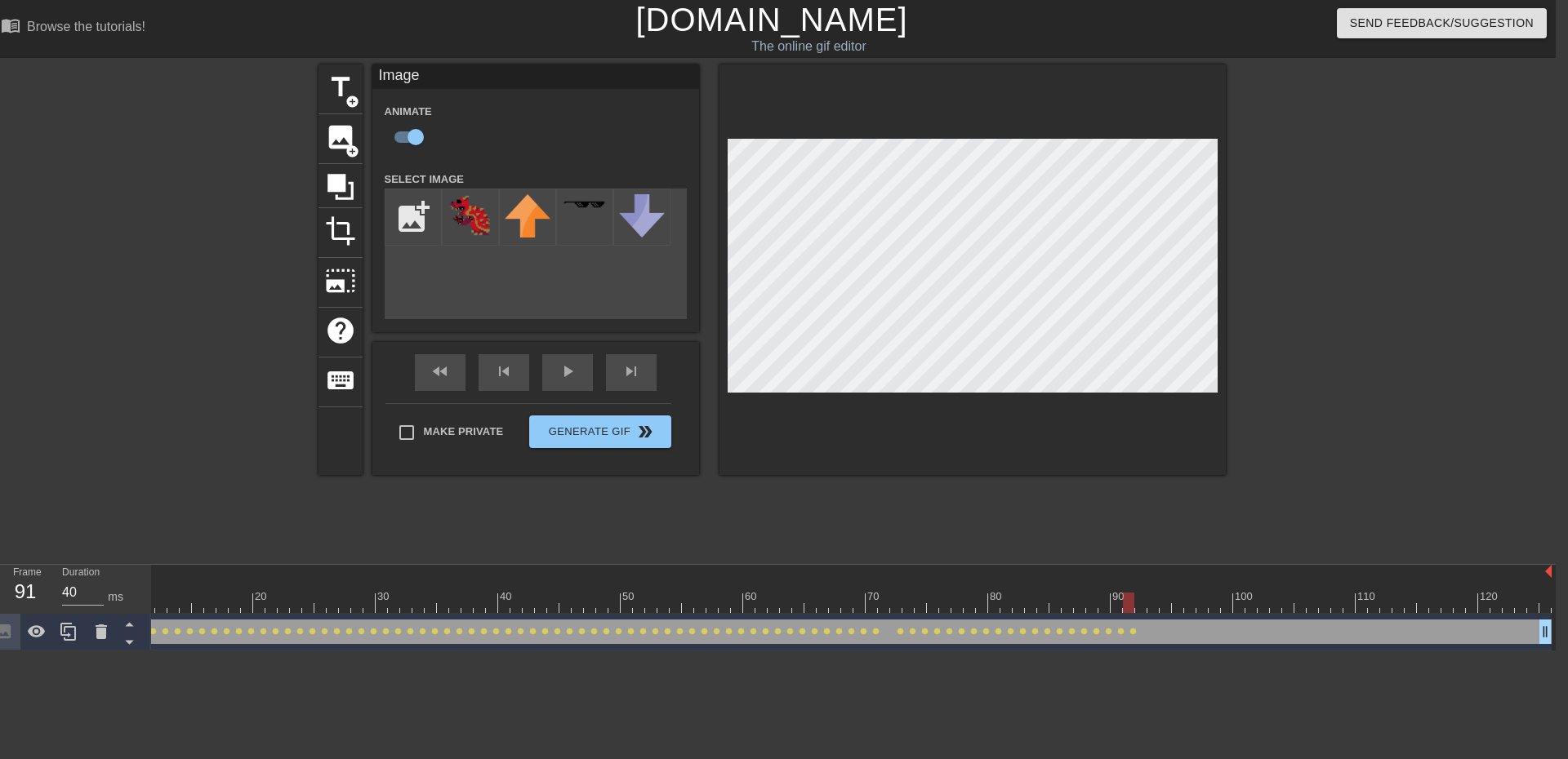
click at [749, 495] on div "title add_circle image add_circle crop photo_size_select_large help keyboard Im…" at bounding box center [772, 309] width 908 height 490
drag, startPoint x: 1125, startPoint y: 604, endPoint x: 1198, endPoint y: 602, distance: 73.0
click at [1198, 602] on div at bounding box center [1202, 603] width 11 height 20
click at [711, 263] on div "title add_circle image add_circle crop photo_size_select_large help keyboard Im…" at bounding box center [772, 270] width 908 height 411
click at [1211, 606] on div at bounding box center [785, 603] width 1531 height 20
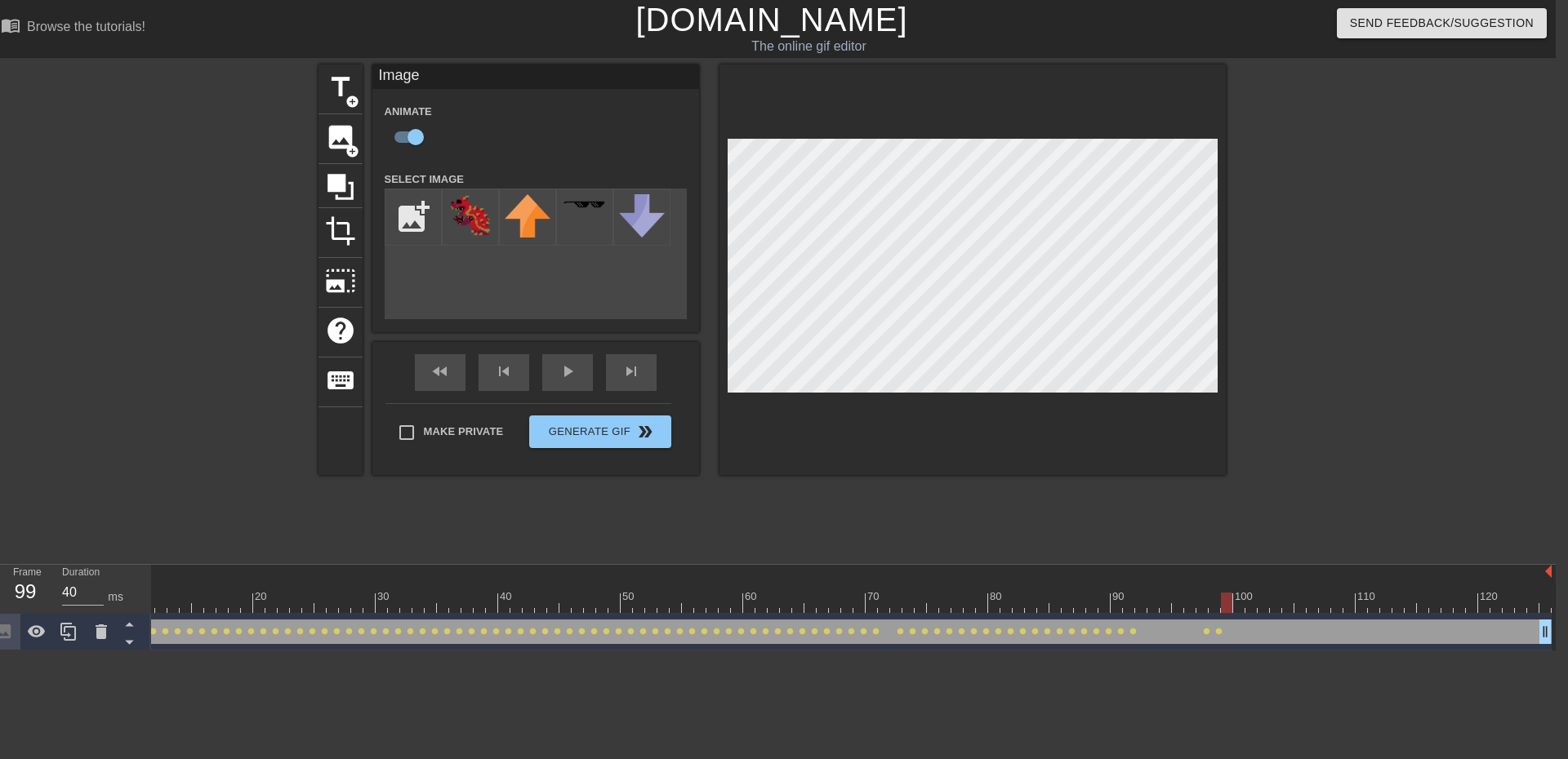
click at [1225, 609] on div at bounding box center [785, 603] width 1531 height 20
click at [1238, 604] on div at bounding box center [785, 603] width 1531 height 20
click at [1227, 601] on div at bounding box center [785, 603] width 1531 height 20
click at [1235, 600] on div at bounding box center [785, 603] width 1531 height 20
click at [1252, 607] on div at bounding box center [785, 603] width 1531 height 20
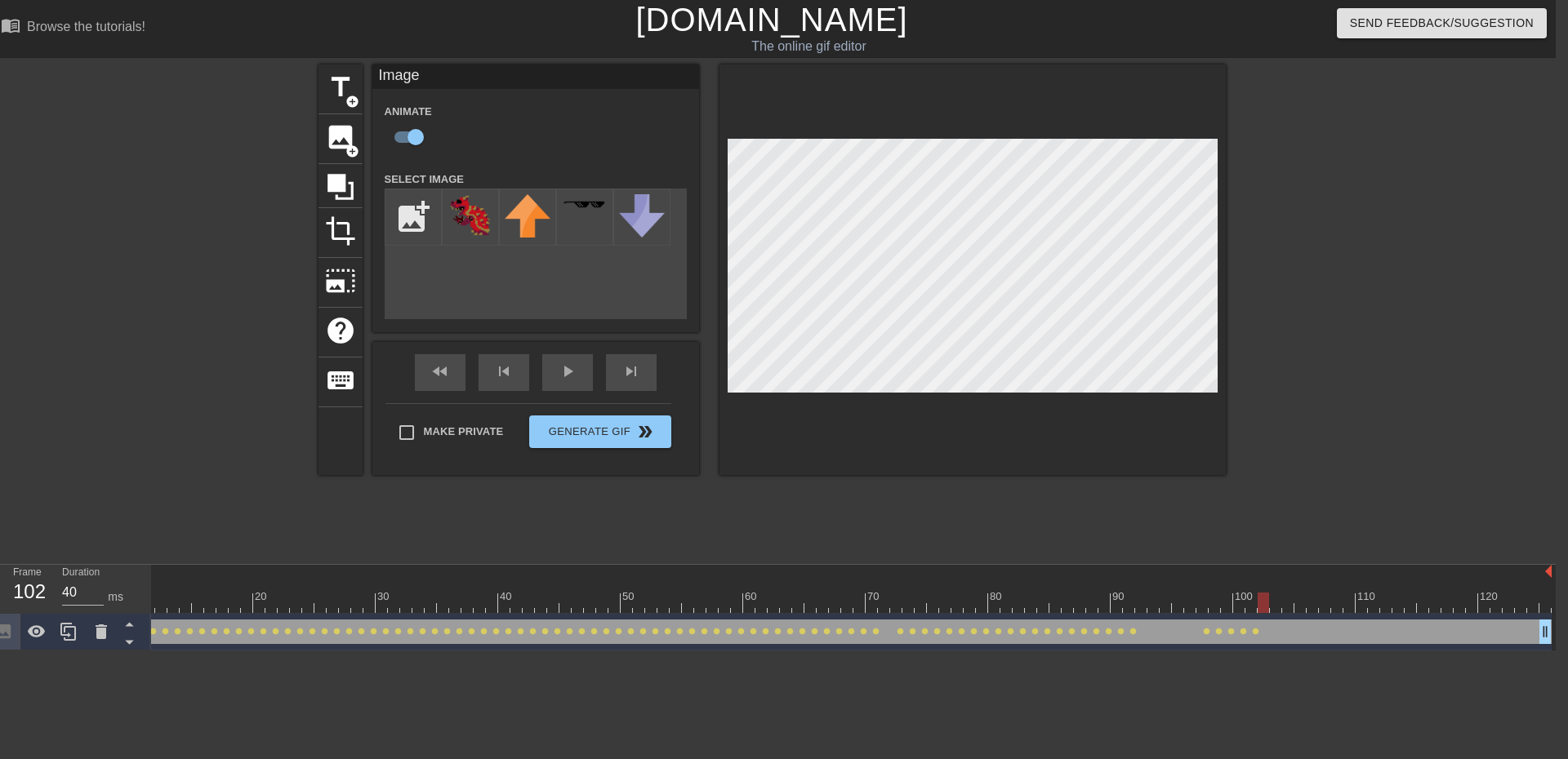
click at [1266, 604] on div at bounding box center [785, 603] width 1531 height 20
click at [1276, 606] on div at bounding box center [785, 603] width 1531 height 20
click at [1256, 605] on div at bounding box center [785, 603] width 1531 height 20
click at [1261, 603] on div at bounding box center [785, 603] width 1531 height 20
click at [1276, 602] on div at bounding box center [785, 603] width 1531 height 20
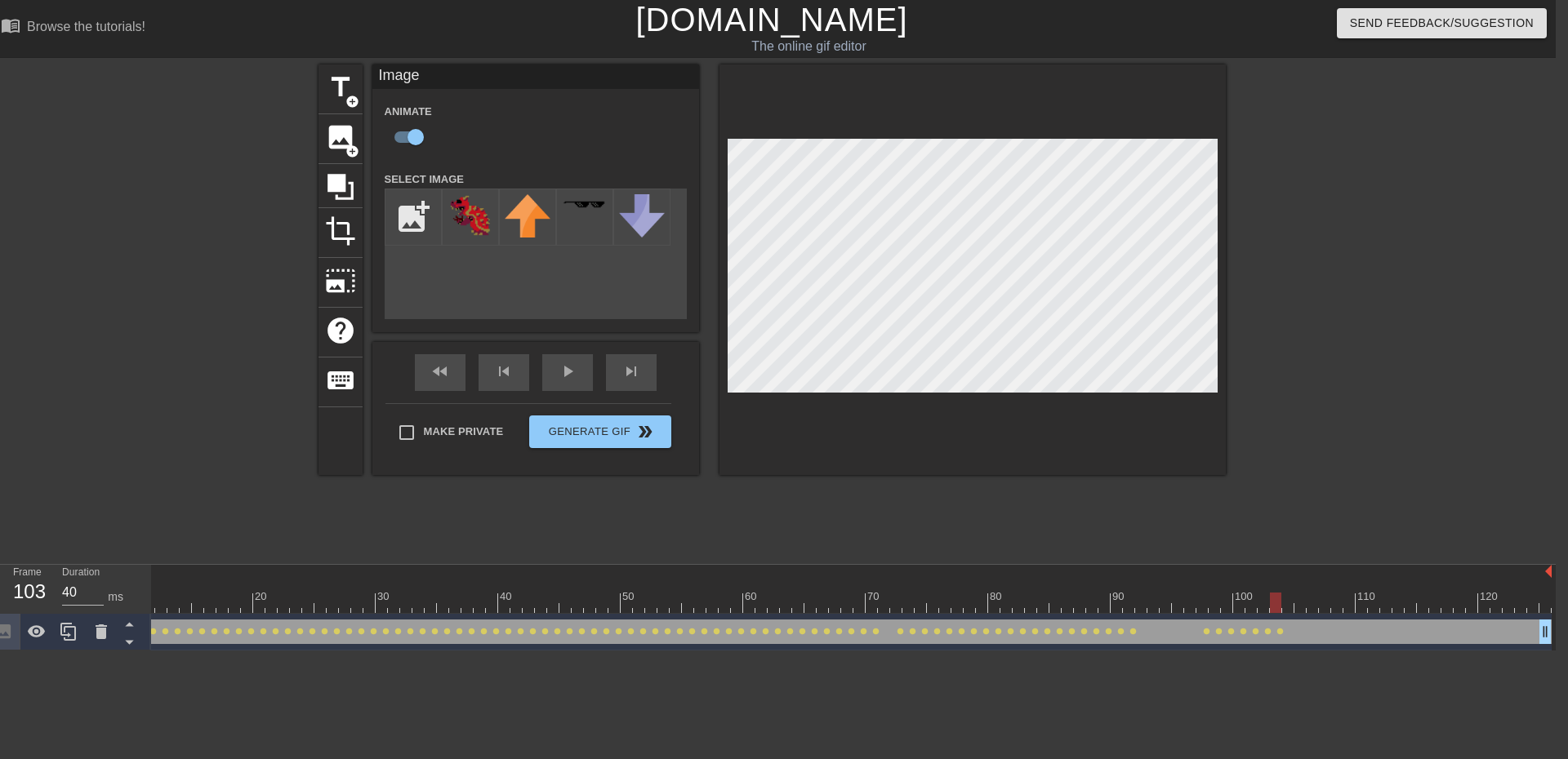
click at [876, 137] on div at bounding box center [973, 270] width 507 height 411
click at [822, 406] on div at bounding box center [973, 270] width 507 height 411
click at [1282, 608] on div at bounding box center [785, 603] width 1531 height 20
click at [1297, 611] on div at bounding box center [785, 603] width 1531 height 20
click at [976, 134] on div at bounding box center [973, 270] width 507 height 411
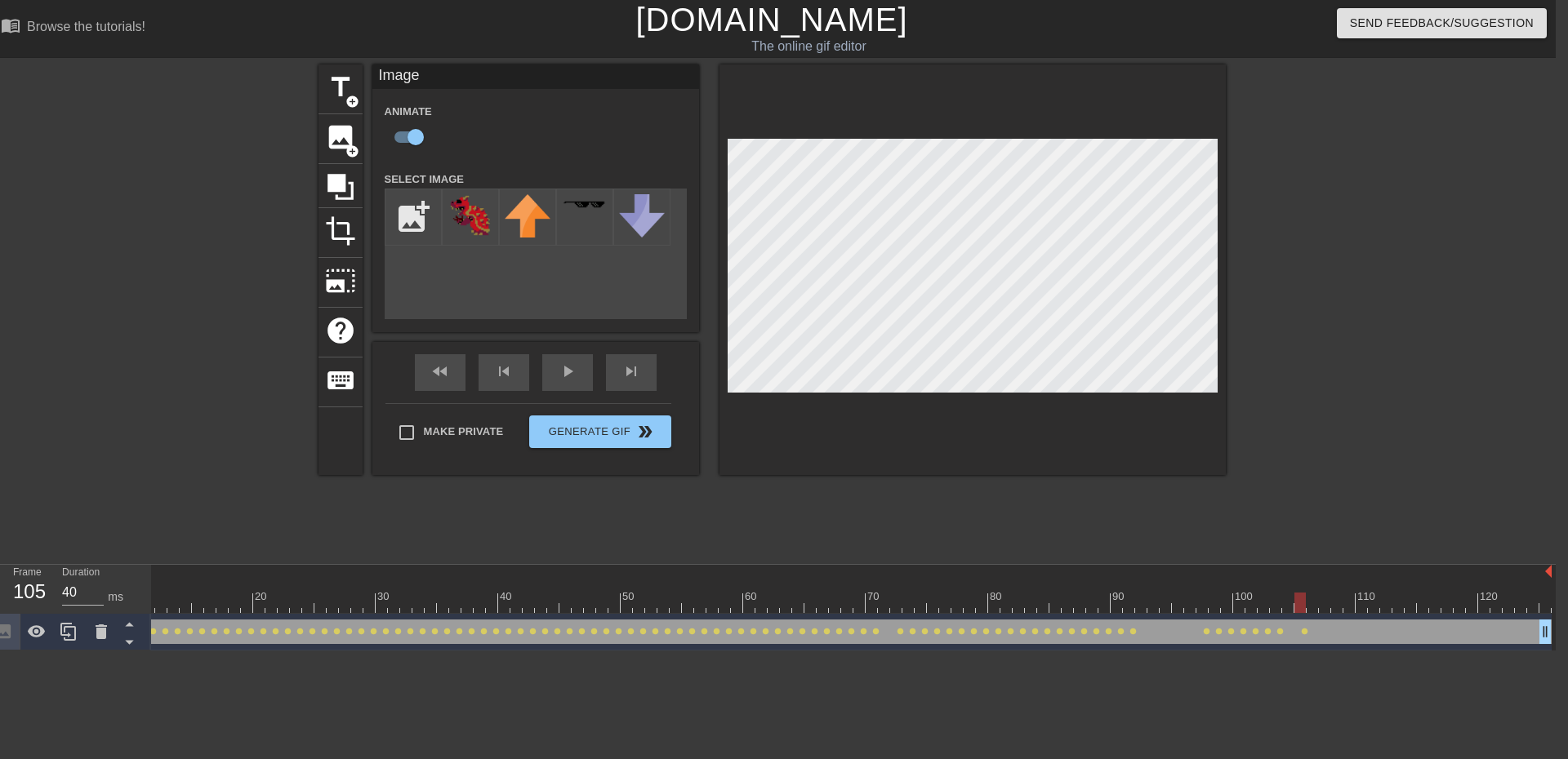
click at [1314, 604] on div at bounding box center [785, 603] width 1531 height 20
click at [1324, 601] on div at bounding box center [785, 603] width 1531 height 20
click at [1336, 601] on div at bounding box center [785, 603] width 1531 height 20
click at [1344, 608] on div at bounding box center [785, 603] width 1531 height 20
click at [1362, 601] on div at bounding box center [785, 603] width 1531 height 20
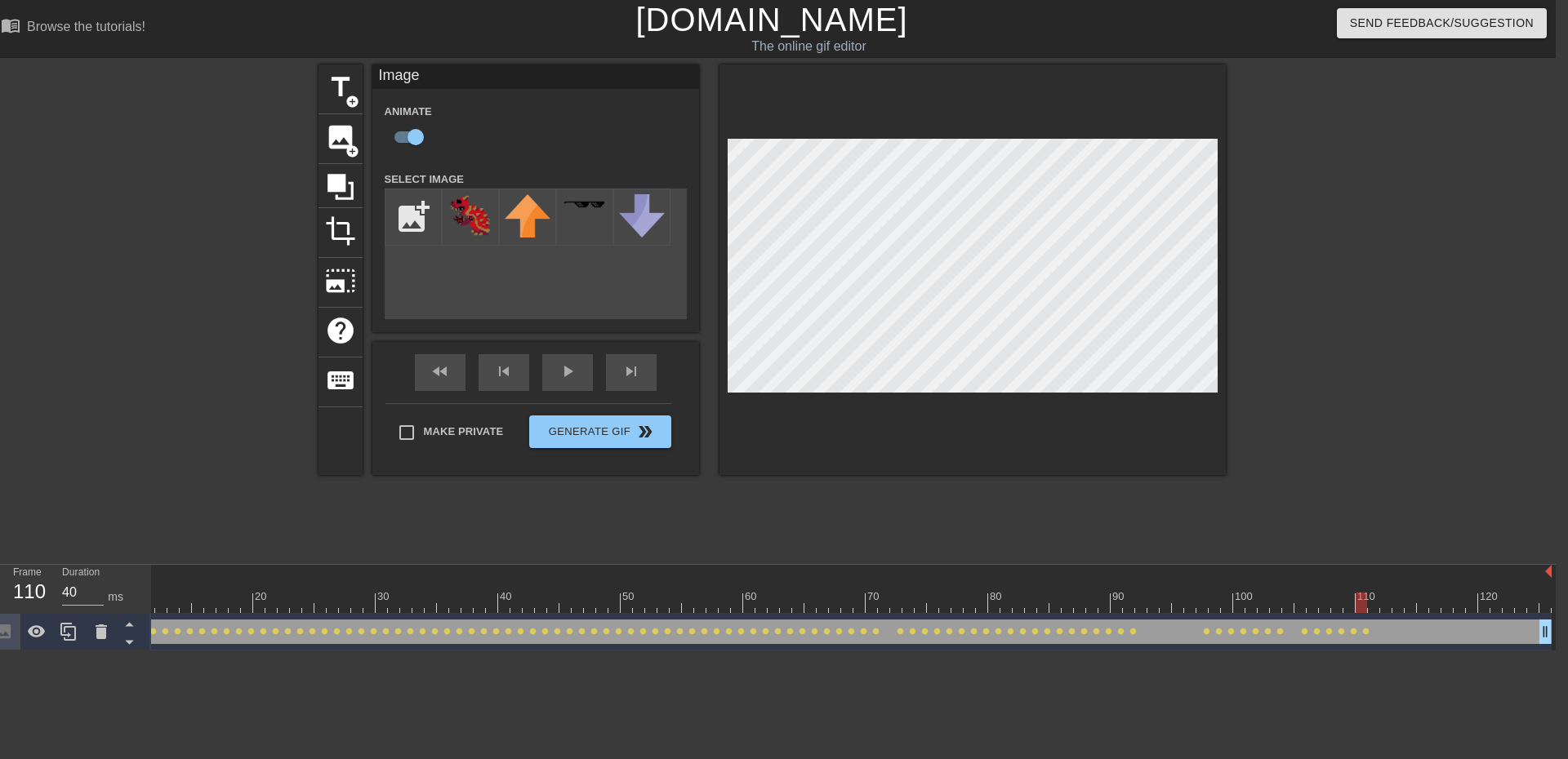
click at [984, 445] on div at bounding box center [973, 270] width 507 height 411
click at [1375, 600] on div at bounding box center [785, 603] width 1531 height 20
click at [1387, 601] on div at bounding box center [785, 603] width 1531 height 20
click at [1399, 606] on div at bounding box center [785, 603] width 1531 height 20
click at [1413, 608] on div at bounding box center [785, 603] width 1531 height 20
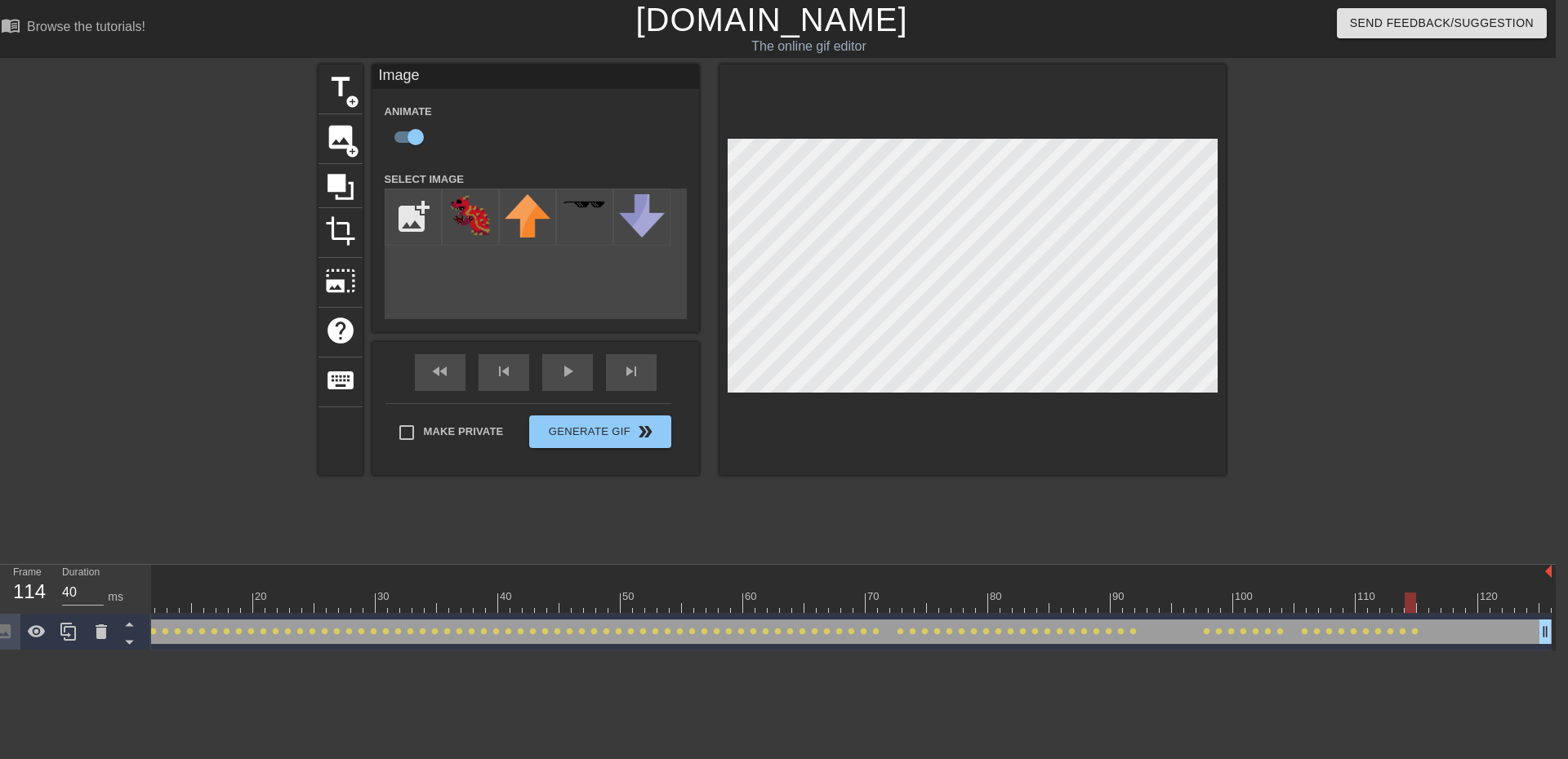
click at [1418, 607] on div at bounding box center [785, 603] width 1531 height 20
click at [1432, 602] on div at bounding box center [785, 603] width 1531 height 20
drag, startPoint x: 1433, startPoint y: 598, endPoint x: 0, endPoint y: 481, distance: 1437.8
click at [0, 481] on div "menu_book Browse the tutorials! [DOMAIN_NAME] The online gif editor Send Feedba…" at bounding box center [771, 325] width 1568 height 651
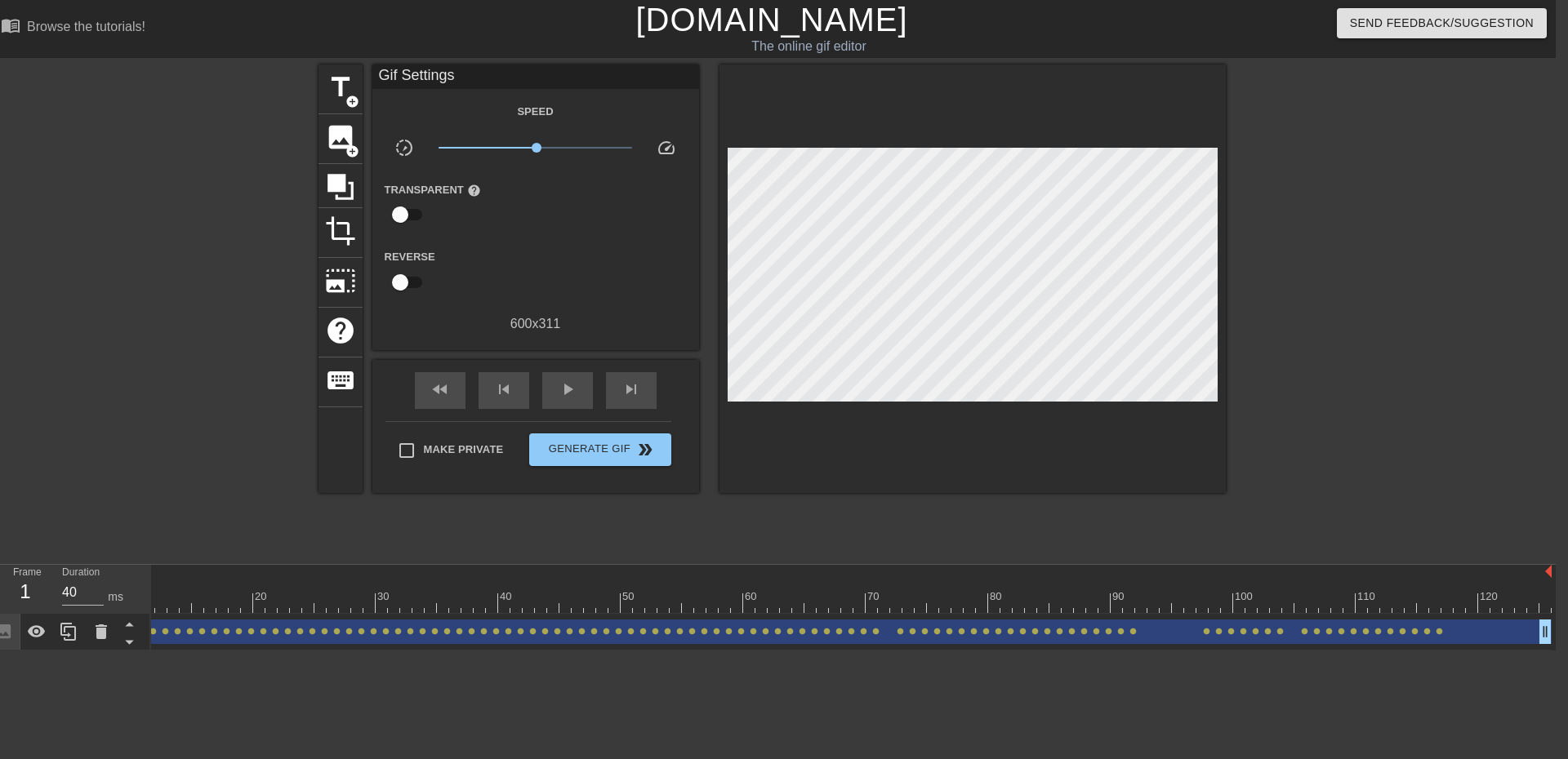
scroll to position [0, 0]
click at [560, 384] on span "play_arrow" at bounding box center [568, 390] width 19 height 19
click at [577, 395] on span "pause" at bounding box center [568, 390] width 19 height 19
drag, startPoint x: 1369, startPoint y: 600, endPoint x: 108, endPoint y: 495, distance: 1265.4
click at [108, 495] on div "menu_book Browse the tutorials! [DOMAIN_NAME] The online gif editor Send Feedba…" at bounding box center [771, 325] width 1568 height 651
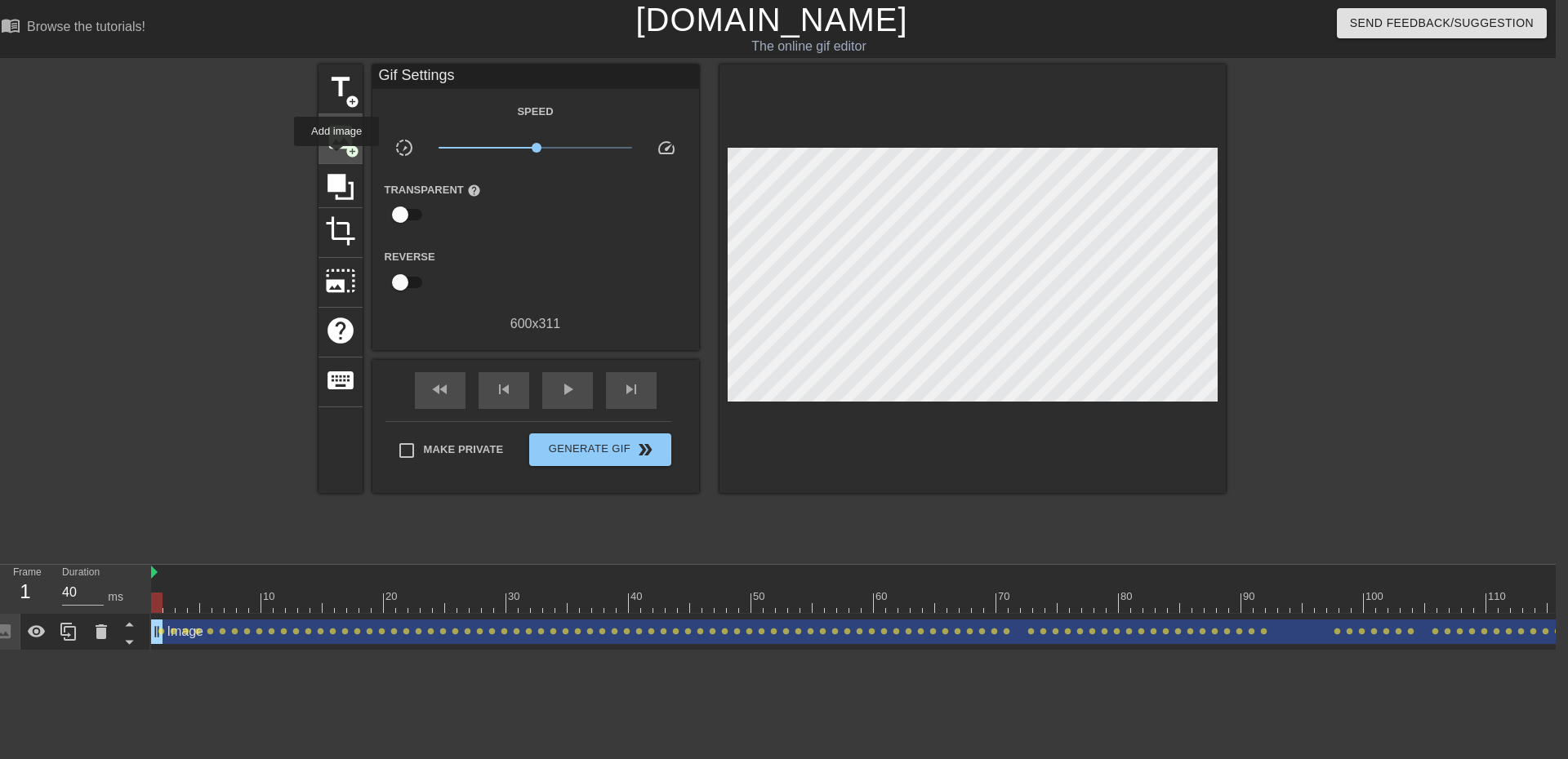
click at [336, 157] on div "image add_circle" at bounding box center [341, 139] width 44 height 50
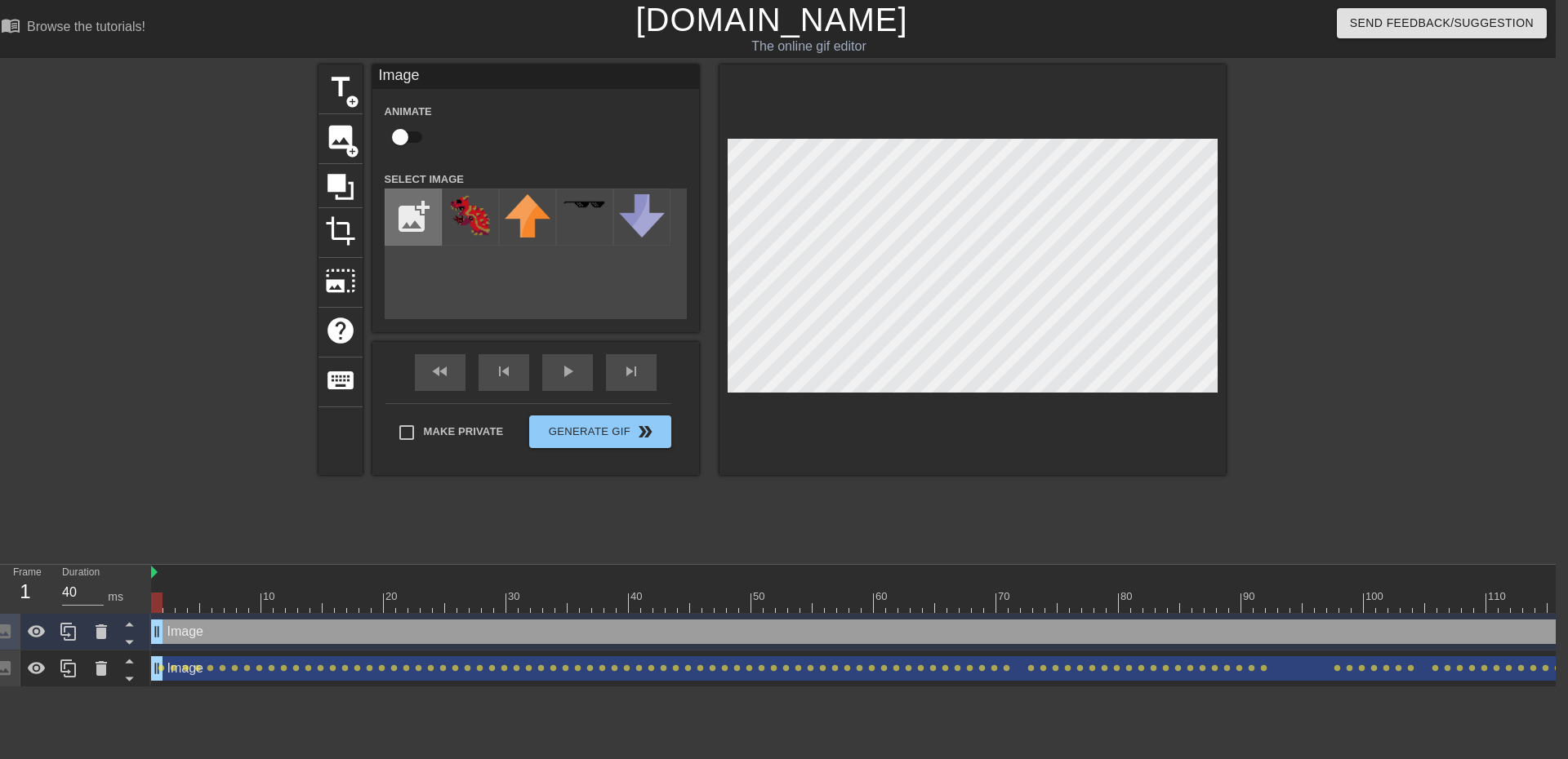
click at [425, 221] on input "file" at bounding box center [413, 217] width 56 height 56
type input "C:\fakepath\105697384_w9iHYa3bl9MAsWU.png"
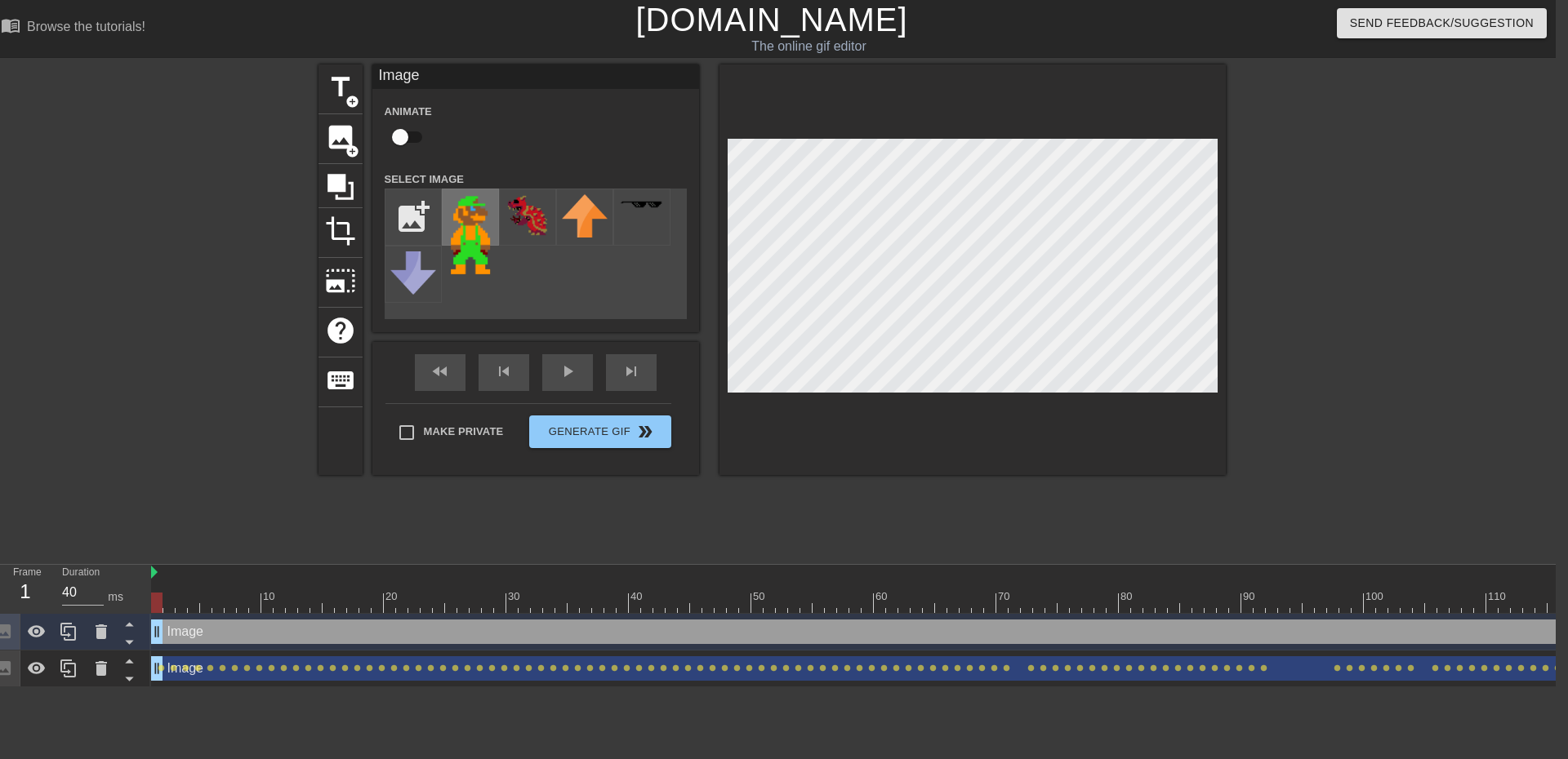
click at [471, 218] on img at bounding box center [470, 235] width 45 height 81
drag, startPoint x: 155, startPoint y: 597, endPoint x: 1237, endPoint y: 546, distance: 1083.2
click at [1237, 546] on div "menu_book Browse the tutorials! [DOMAIN_NAME] The online gif editor Send Feedba…" at bounding box center [771, 343] width 1568 height 687
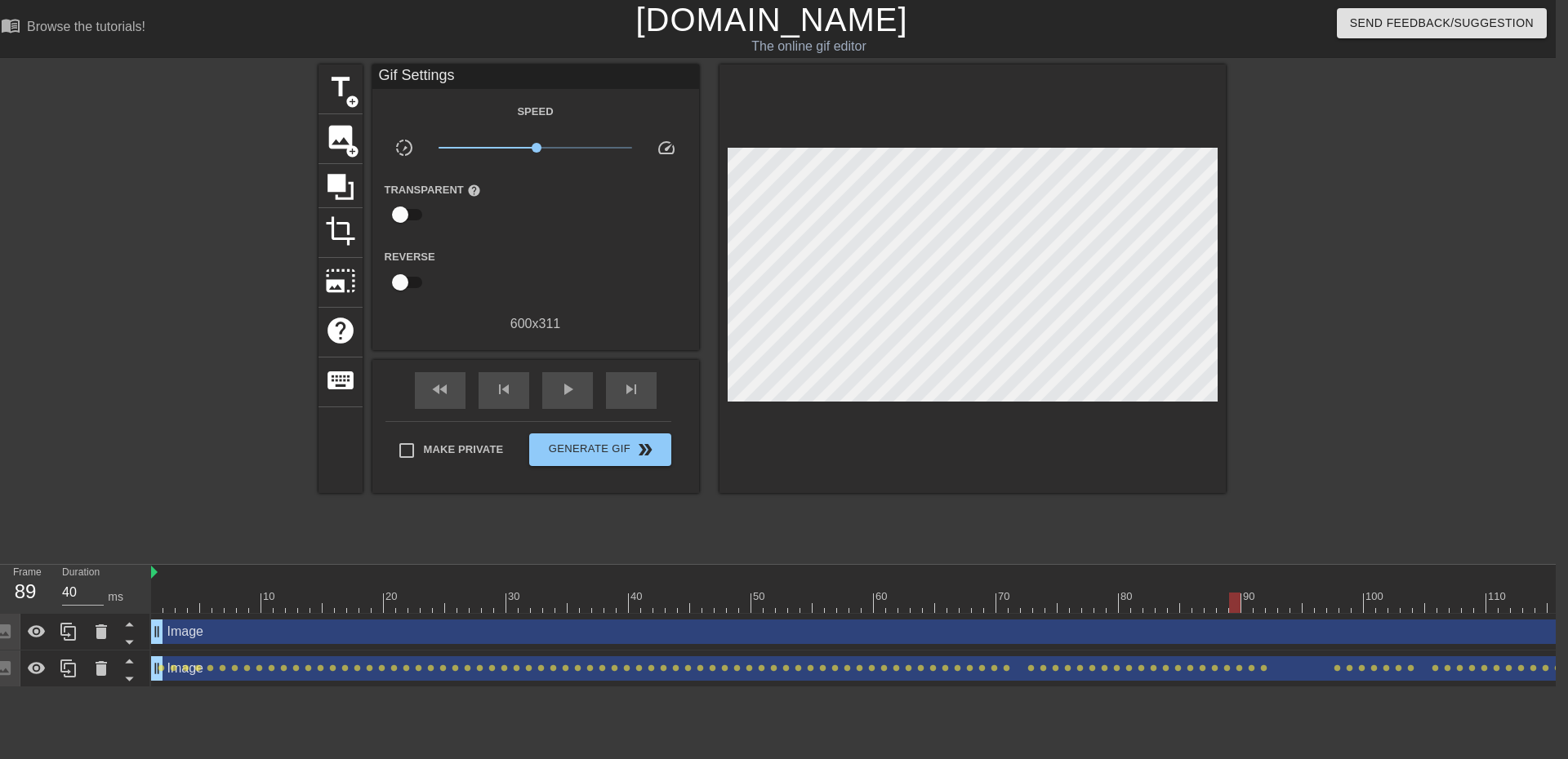
scroll to position [0, 131]
click at [1107, 611] on div at bounding box center [1103, 603] width 11 height 20
click at [1112, 605] on div at bounding box center [785, 603] width 1531 height 20
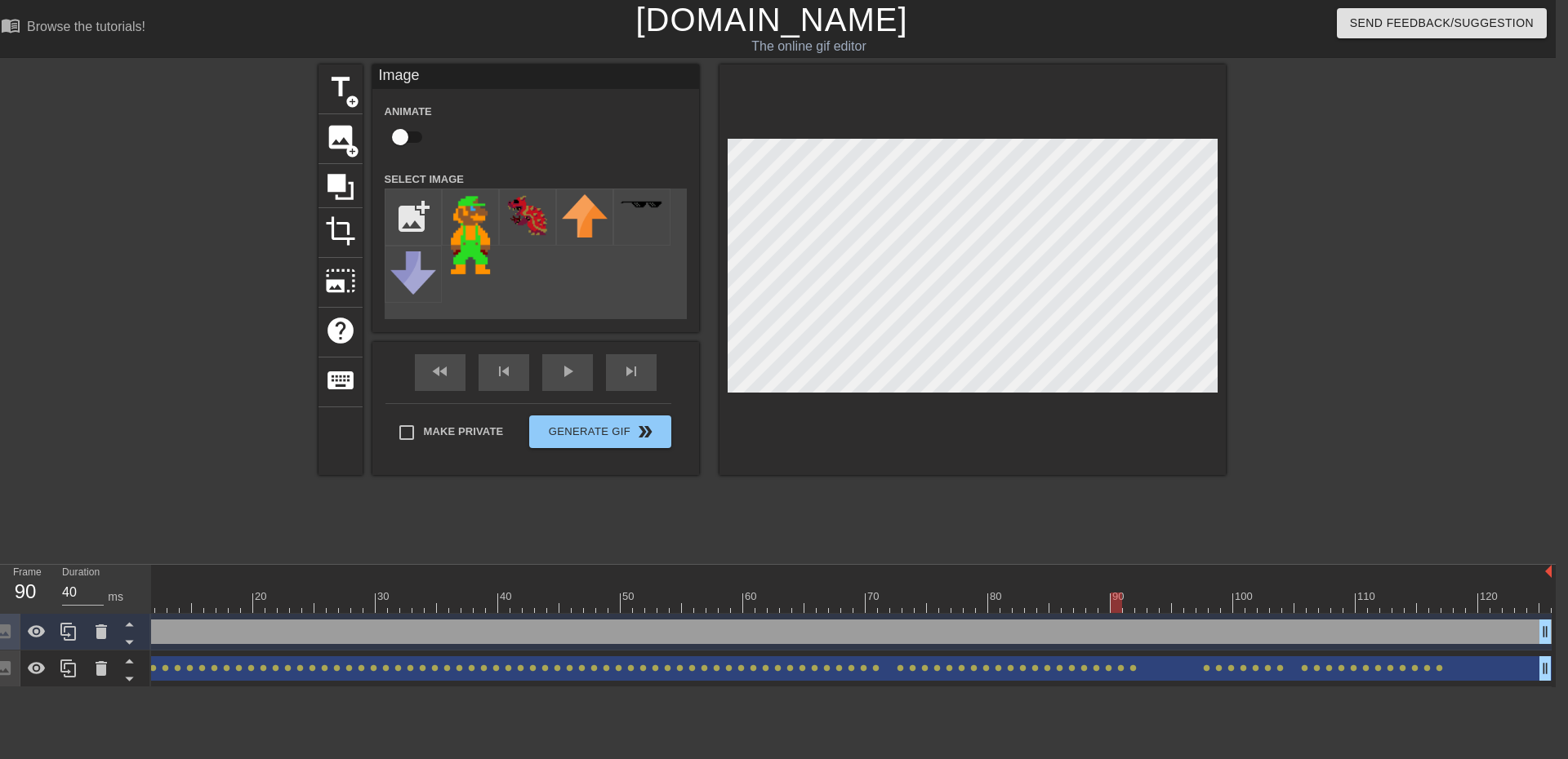
click at [1130, 604] on div at bounding box center [785, 603] width 1531 height 20
click at [1116, 608] on div at bounding box center [785, 603] width 1531 height 20
click at [403, 137] on input "checkbox" at bounding box center [400, 137] width 93 height 31
checkbox input "true"
click at [1125, 605] on div at bounding box center [785, 603] width 1531 height 20
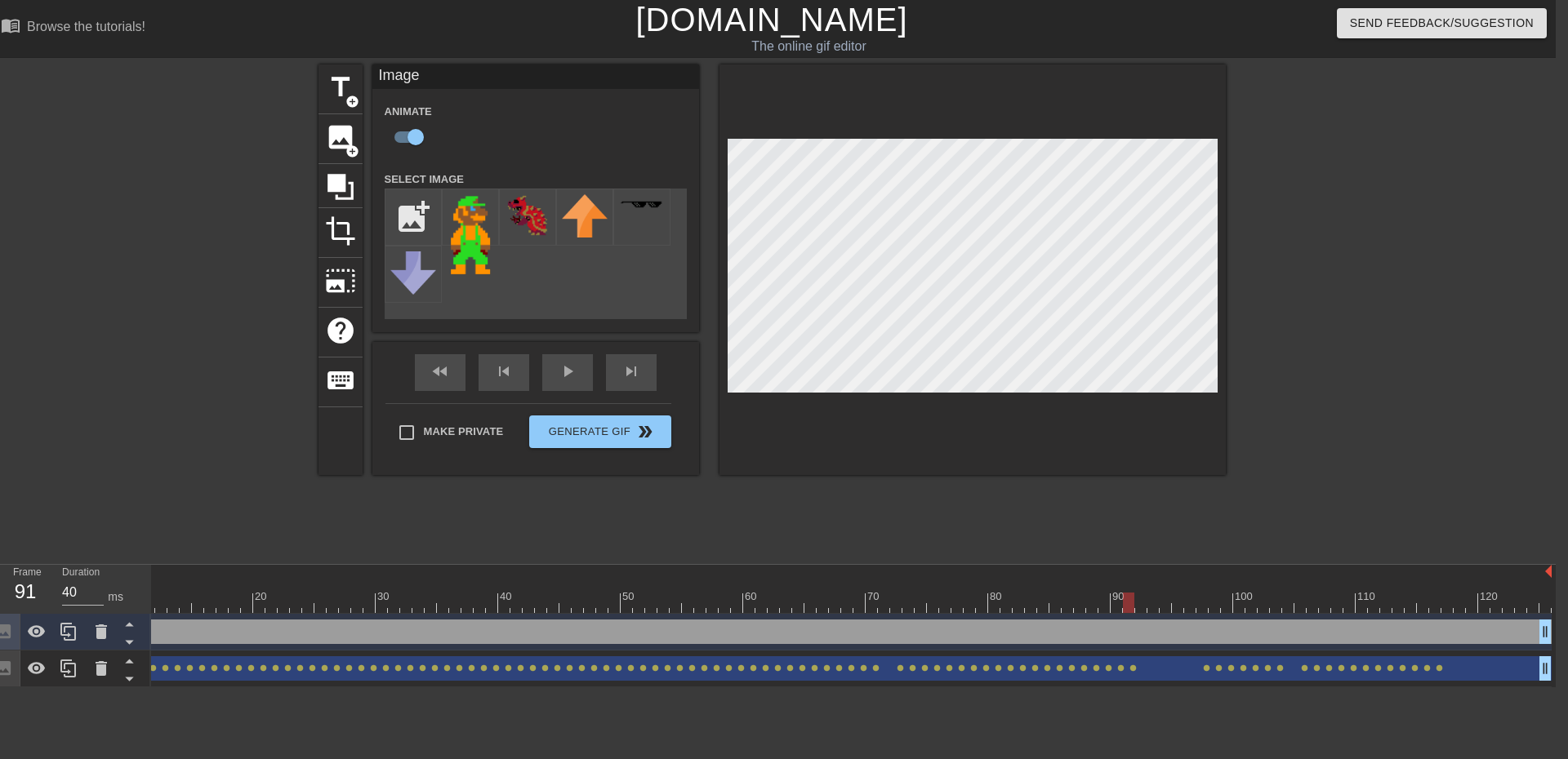
click at [1120, 605] on div at bounding box center [785, 603] width 1531 height 20
click at [1117, 627] on div "Image drag_handle drag_handle" at bounding box center [785, 632] width 1531 height 24
click at [1126, 601] on div at bounding box center [785, 603] width 1531 height 20
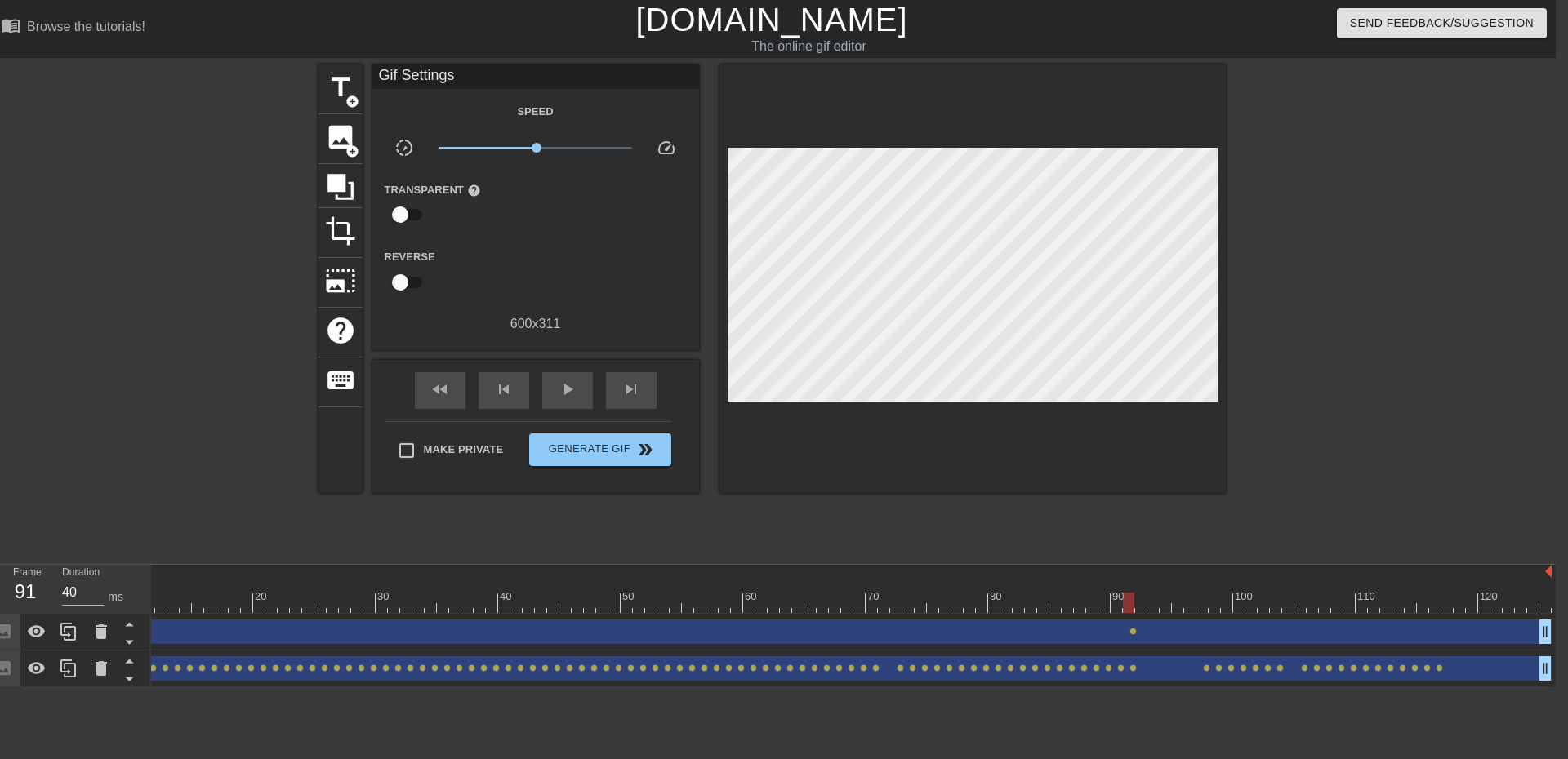
click at [1302, 340] on div at bounding box center [1368, 309] width 245 height 490
click at [1139, 608] on div at bounding box center [785, 603] width 1531 height 20
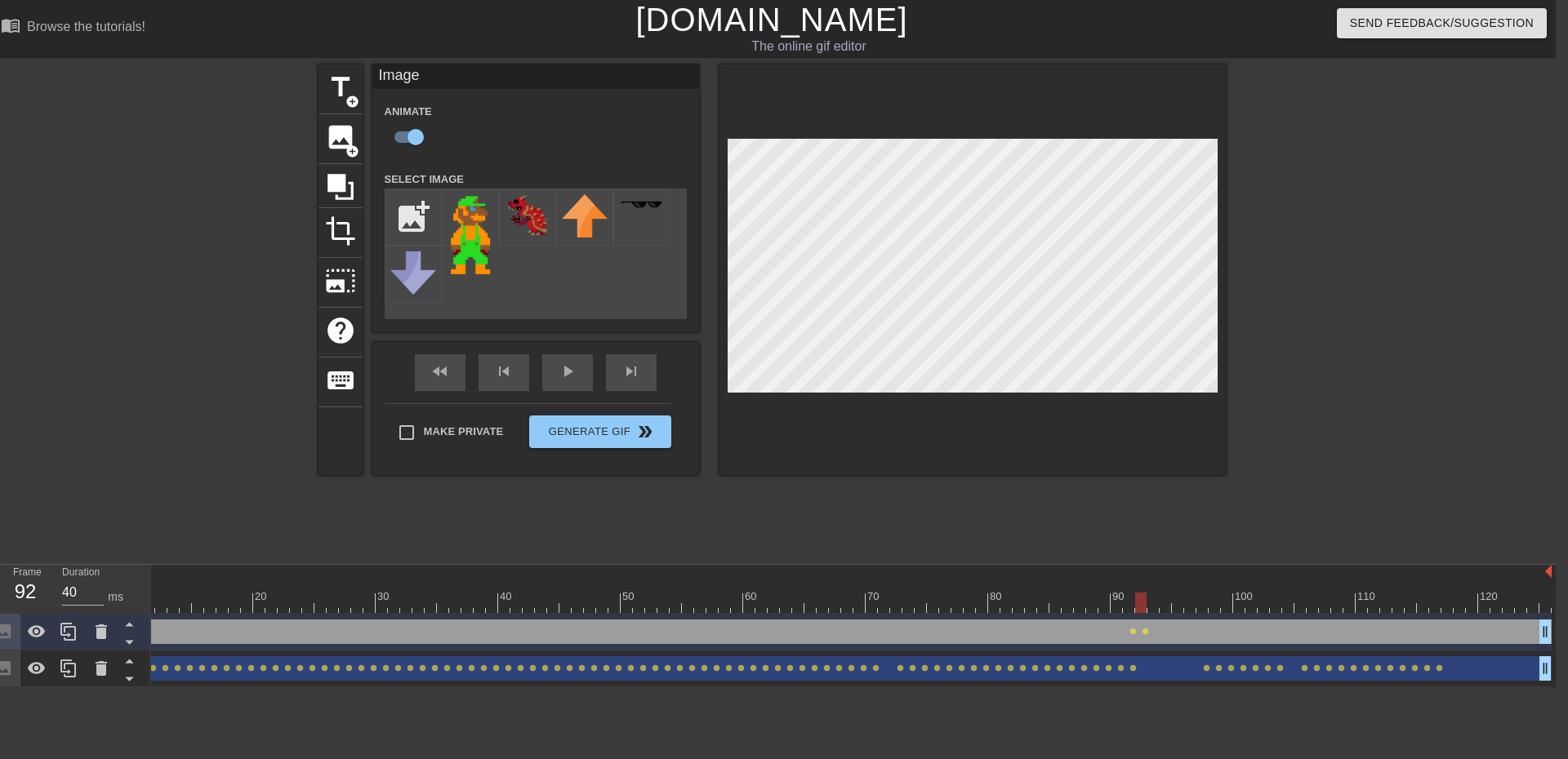
click at [1150, 599] on div at bounding box center [785, 603] width 1531 height 20
click at [1170, 610] on div at bounding box center [785, 603] width 1531 height 20
click at [1185, 607] on div at bounding box center [785, 603] width 1531 height 20
click at [1211, 604] on div at bounding box center [785, 603] width 1531 height 20
click at [1185, 607] on div at bounding box center [785, 603] width 1531 height 20
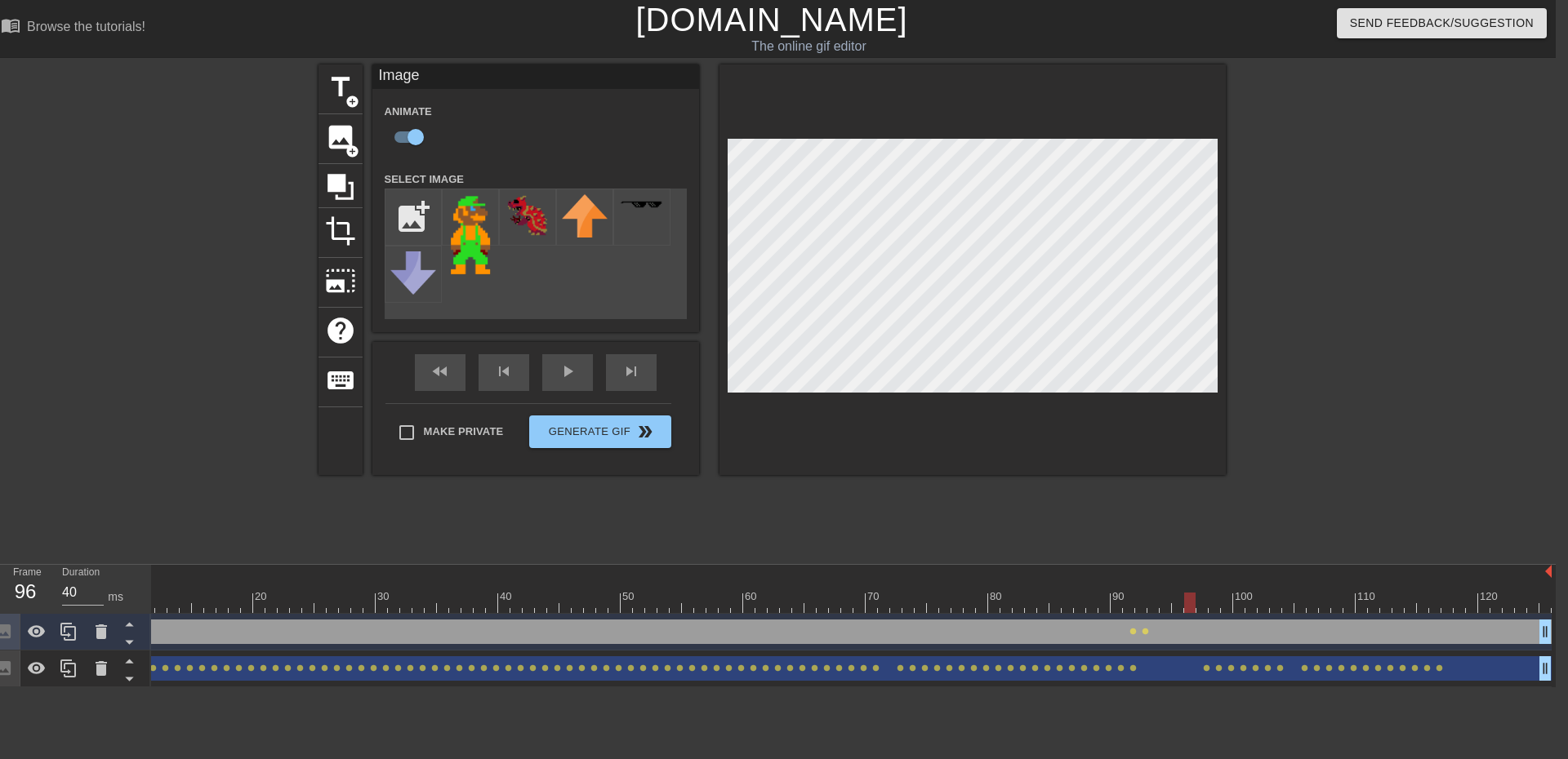
click at [1170, 609] on div at bounding box center [785, 603] width 1531 height 20
click at [1186, 607] on div at bounding box center [785, 603] width 1531 height 20
click at [1198, 604] on div at bounding box center [785, 603] width 1531 height 20
click at [1213, 604] on div at bounding box center [785, 603] width 1531 height 20
click at [1222, 602] on div at bounding box center [785, 603] width 1531 height 20
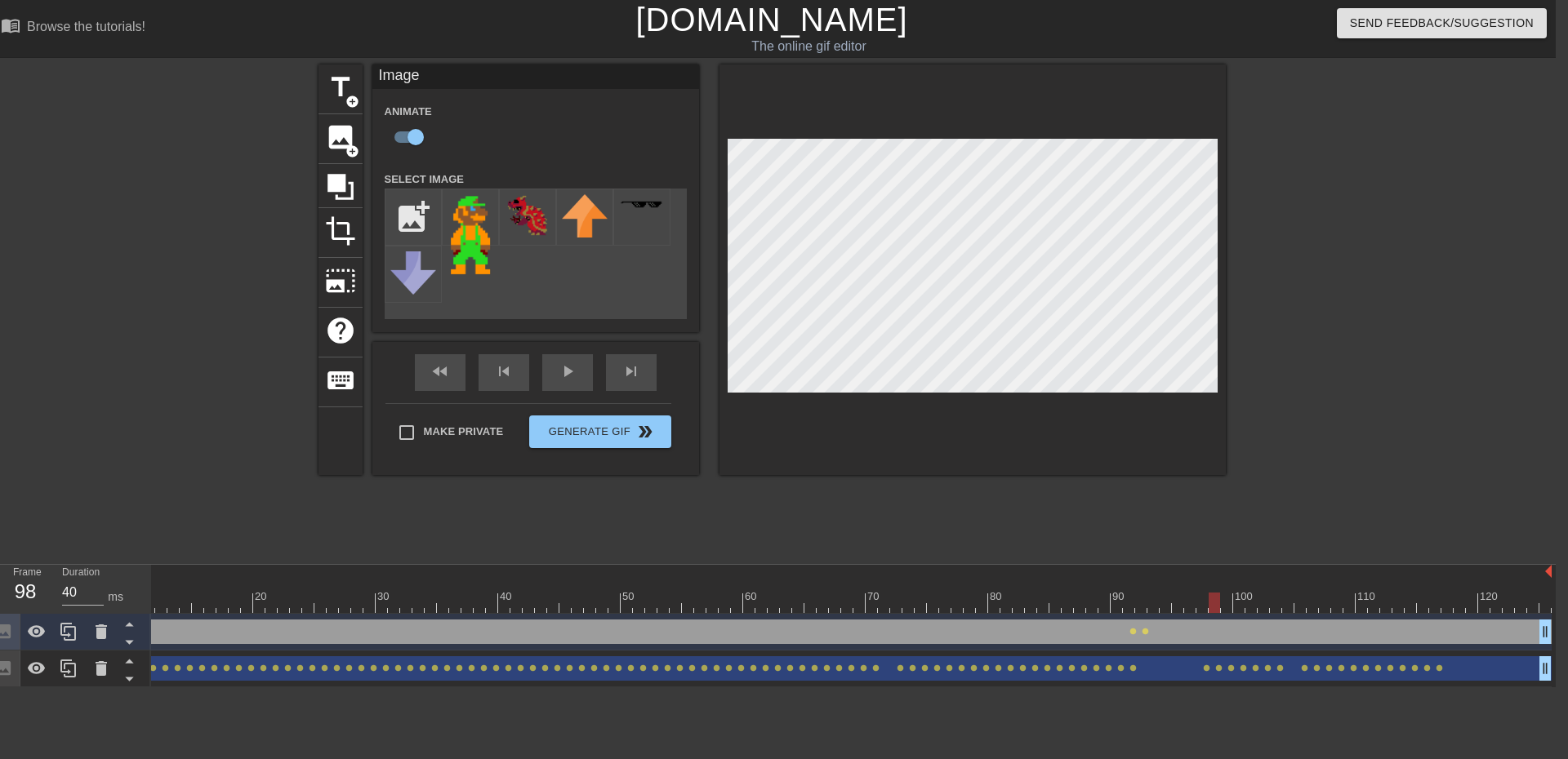
click at [1211, 606] on div at bounding box center [785, 603] width 1531 height 20
click at [1200, 608] on div at bounding box center [785, 603] width 1531 height 20
click at [1212, 605] on div at bounding box center [785, 603] width 1531 height 20
click at [1226, 604] on div at bounding box center [785, 603] width 1531 height 20
click at [1240, 616] on div "Image drag_handle drag_handle lens lens lens lens lens" at bounding box center [785, 632] width 1531 height 37
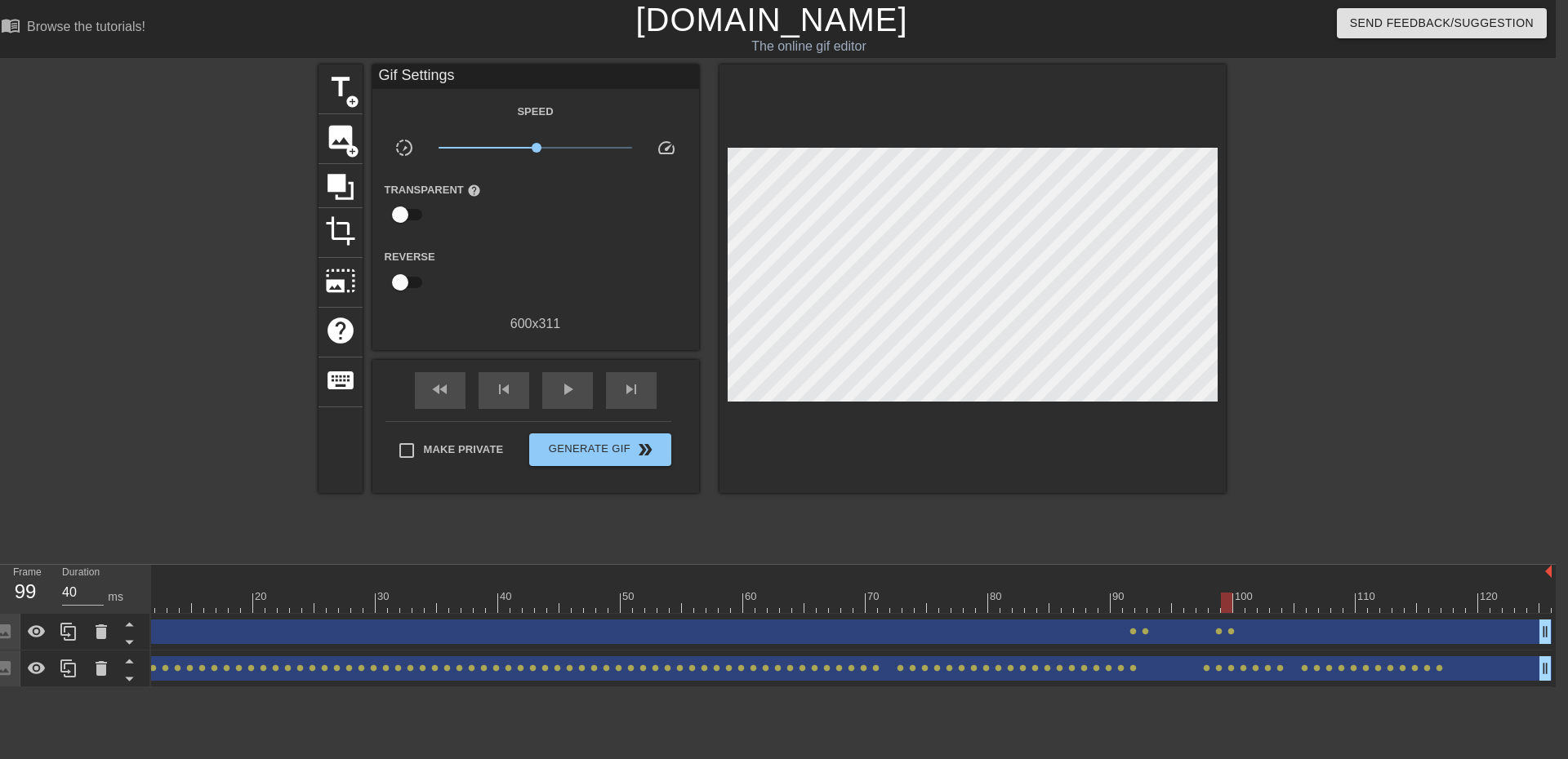
click at [1239, 604] on div at bounding box center [785, 603] width 1531 height 20
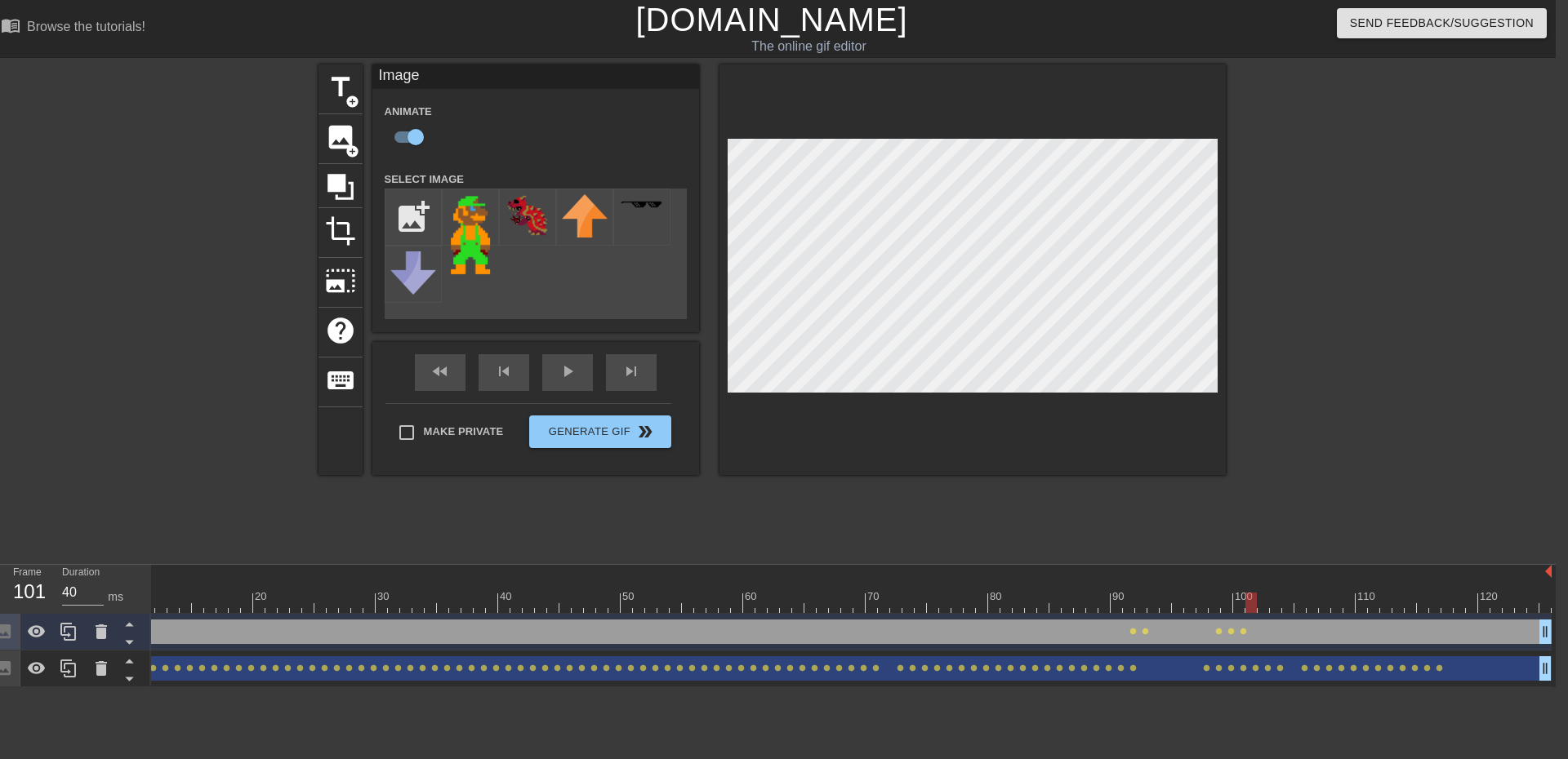
click at [1249, 611] on div at bounding box center [785, 603] width 1531 height 20
click at [1256, 604] on div at bounding box center [1251, 603] width 11 height 20
click at [1254, 603] on div at bounding box center [1251, 603] width 11 height 20
click at [1263, 604] on div at bounding box center [785, 603] width 1531 height 20
click at [1273, 601] on div at bounding box center [785, 603] width 1531 height 20
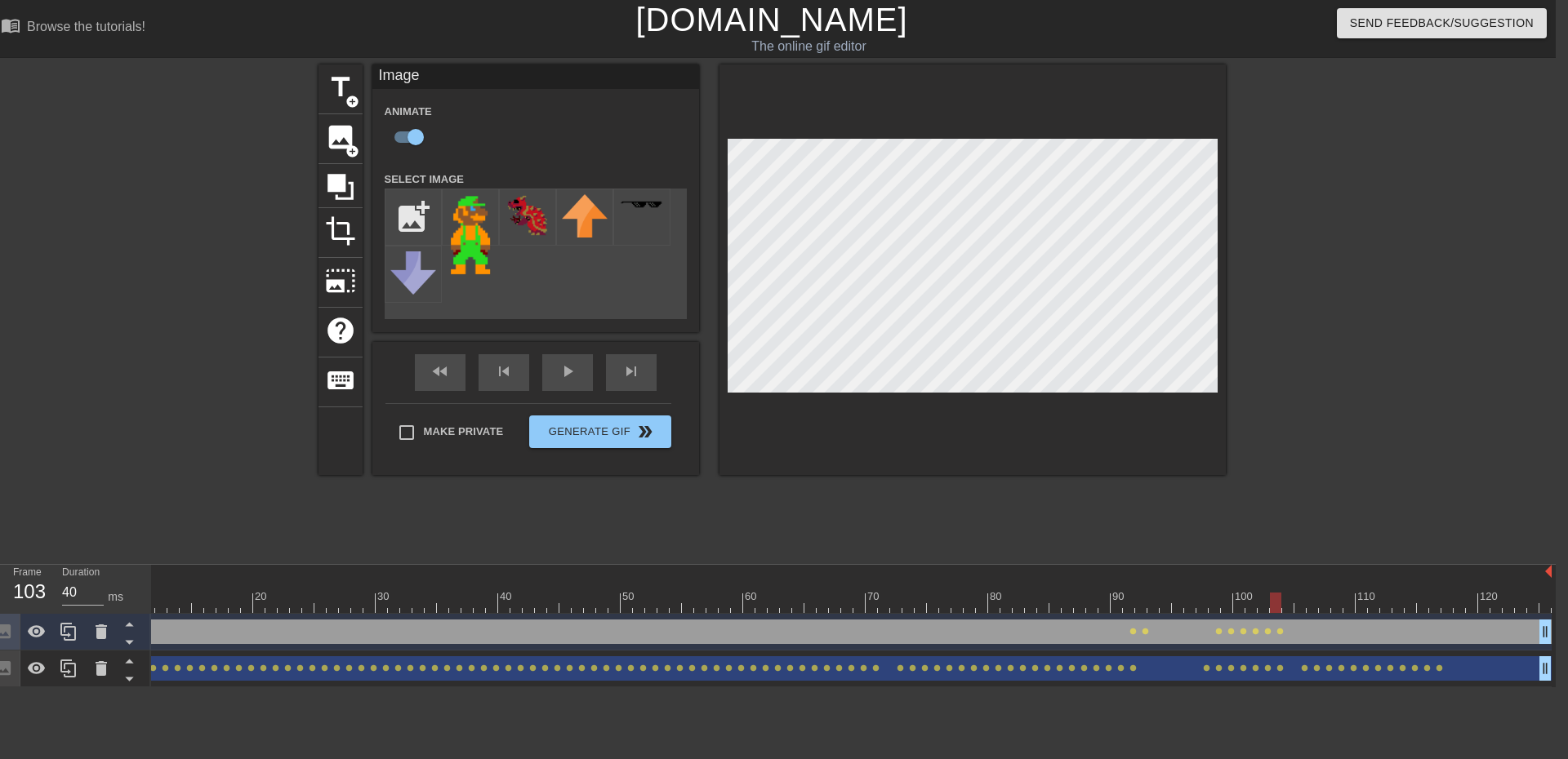
click at [1285, 604] on div at bounding box center [785, 603] width 1531 height 20
click at [1293, 607] on div at bounding box center [1288, 603] width 11 height 20
click at [1296, 606] on div at bounding box center [785, 603] width 1531 height 20
click at [1308, 601] on div at bounding box center [785, 603] width 1531 height 20
click at [1325, 609] on div at bounding box center [785, 603] width 1531 height 20
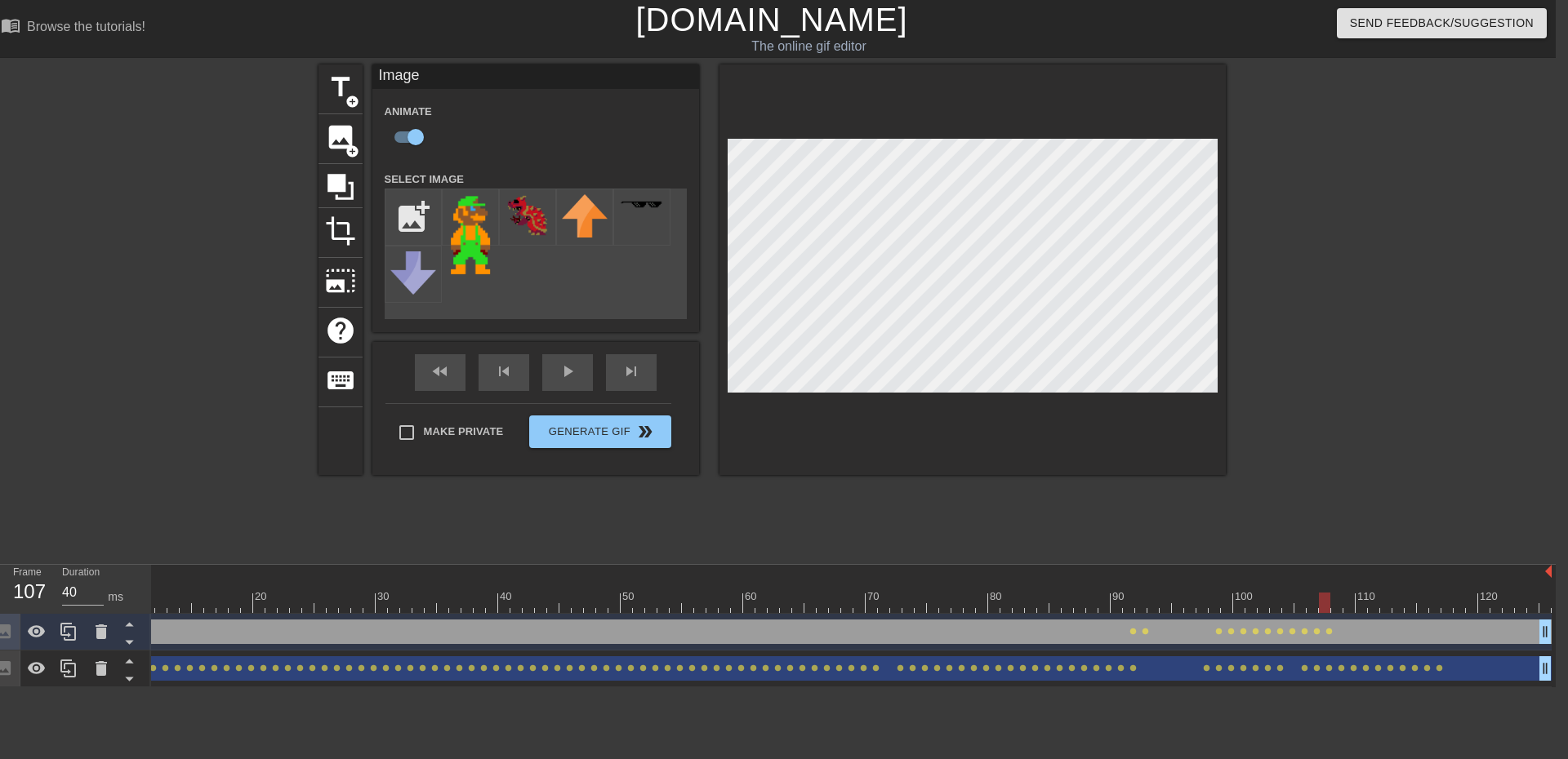
click at [1336, 612] on div at bounding box center [785, 603] width 1531 height 20
click at [1345, 609] on div at bounding box center [785, 603] width 1531 height 20
click at [1361, 607] on div at bounding box center [785, 603] width 1531 height 20
click at [1373, 609] on div at bounding box center [785, 603] width 1531 height 20
click at [1385, 607] on div at bounding box center [785, 603] width 1531 height 20
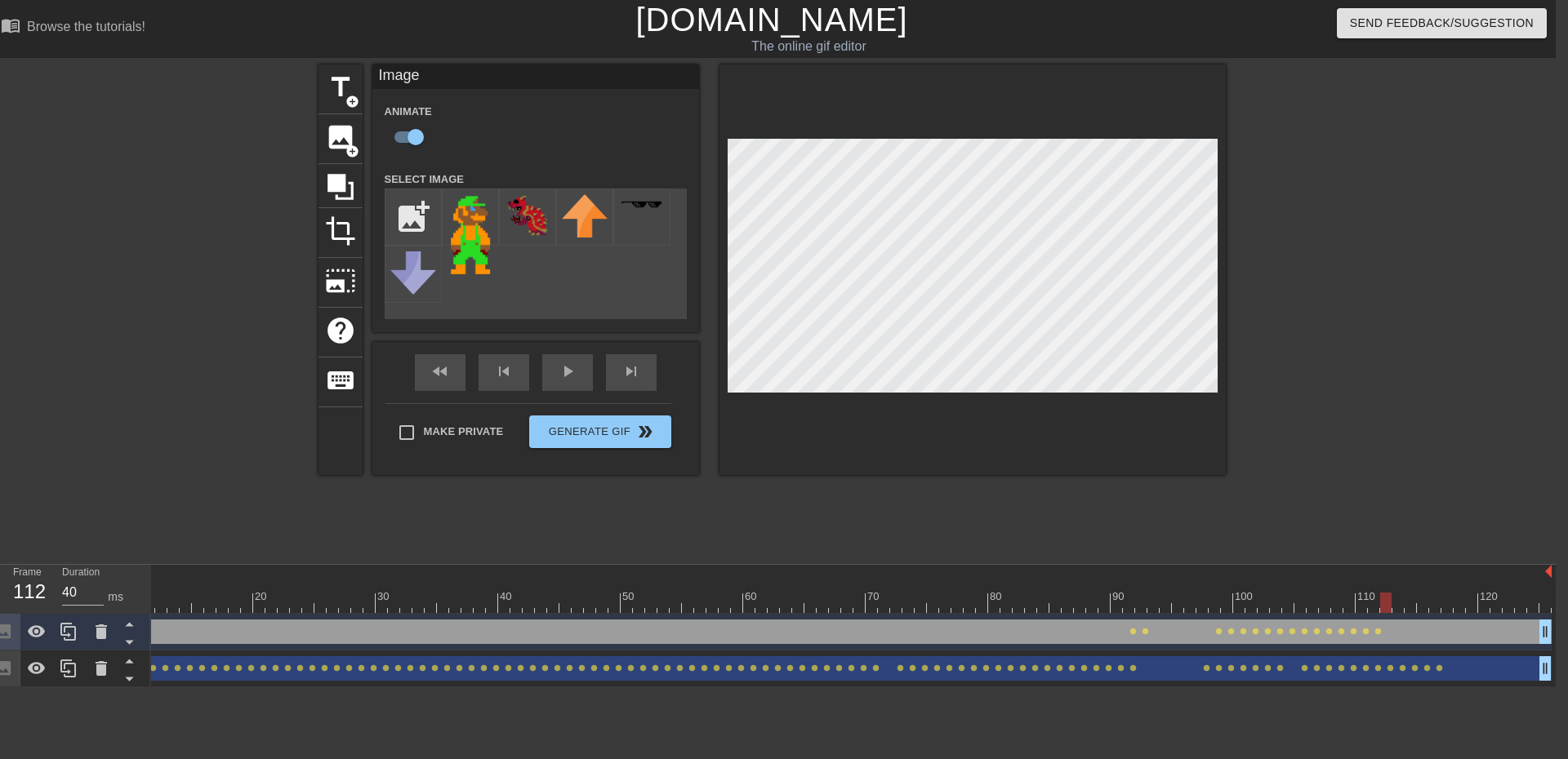
click at [1402, 603] on div at bounding box center [785, 603] width 1531 height 20
click at [1409, 602] on div at bounding box center [785, 603] width 1531 height 20
click at [1385, 601] on div at bounding box center [785, 603] width 1531 height 20
click at [1399, 600] on div at bounding box center [785, 603] width 1531 height 20
click at [1411, 609] on div at bounding box center [785, 603] width 1531 height 20
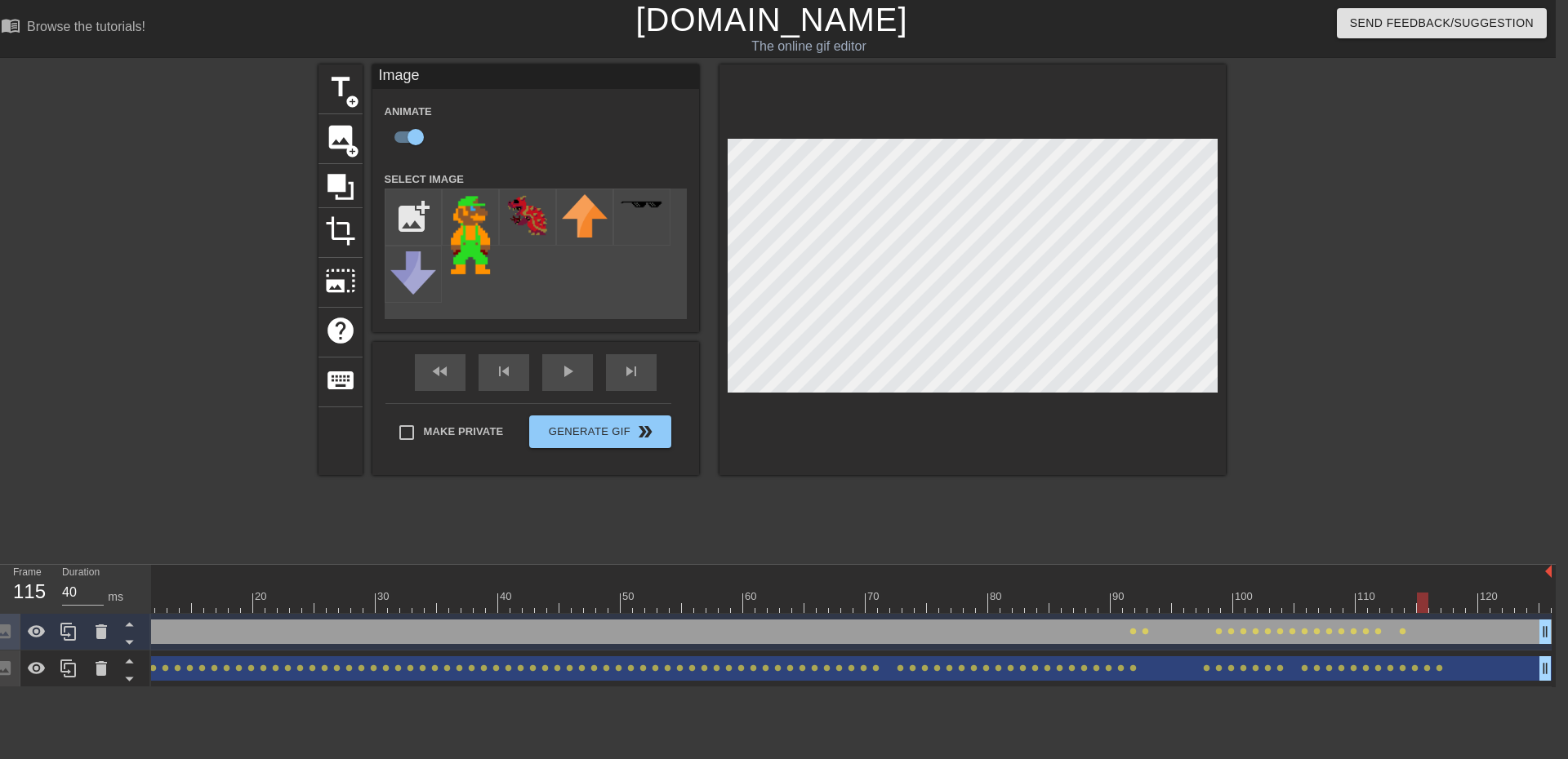
click at [1421, 610] on div at bounding box center [785, 603] width 1531 height 20
click at [1435, 603] on div at bounding box center [785, 603] width 1531 height 20
click at [1461, 604] on div at bounding box center [785, 603] width 1531 height 20
click at [1447, 607] on div at bounding box center [785, 603] width 1531 height 20
click at [1479, 603] on div at bounding box center [785, 603] width 1531 height 20
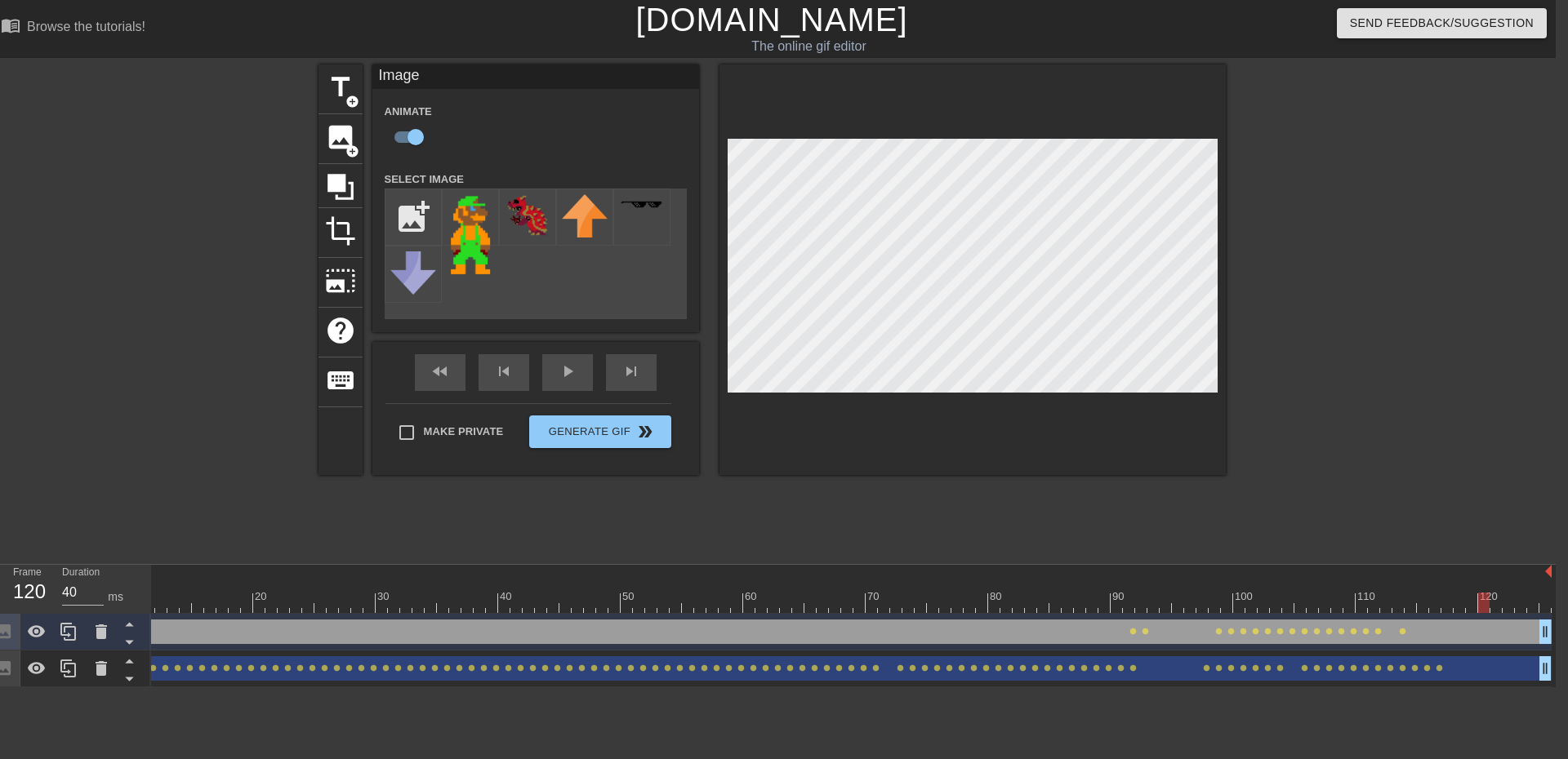
click at [1494, 600] on div at bounding box center [785, 603] width 1531 height 20
drag, startPoint x: 1509, startPoint y: 600, endPoint x: 1524, endPoint y: 600, distance: 15.0
click at [1509, 600] on div at bounding box center [785, 603] width 1531 height 20
click at [1526, 600] on div at bounding box center [785, 603] width 1531 height 20
click at [1484, 605] on div at bounding box center [785, 603] width 1531 height 20
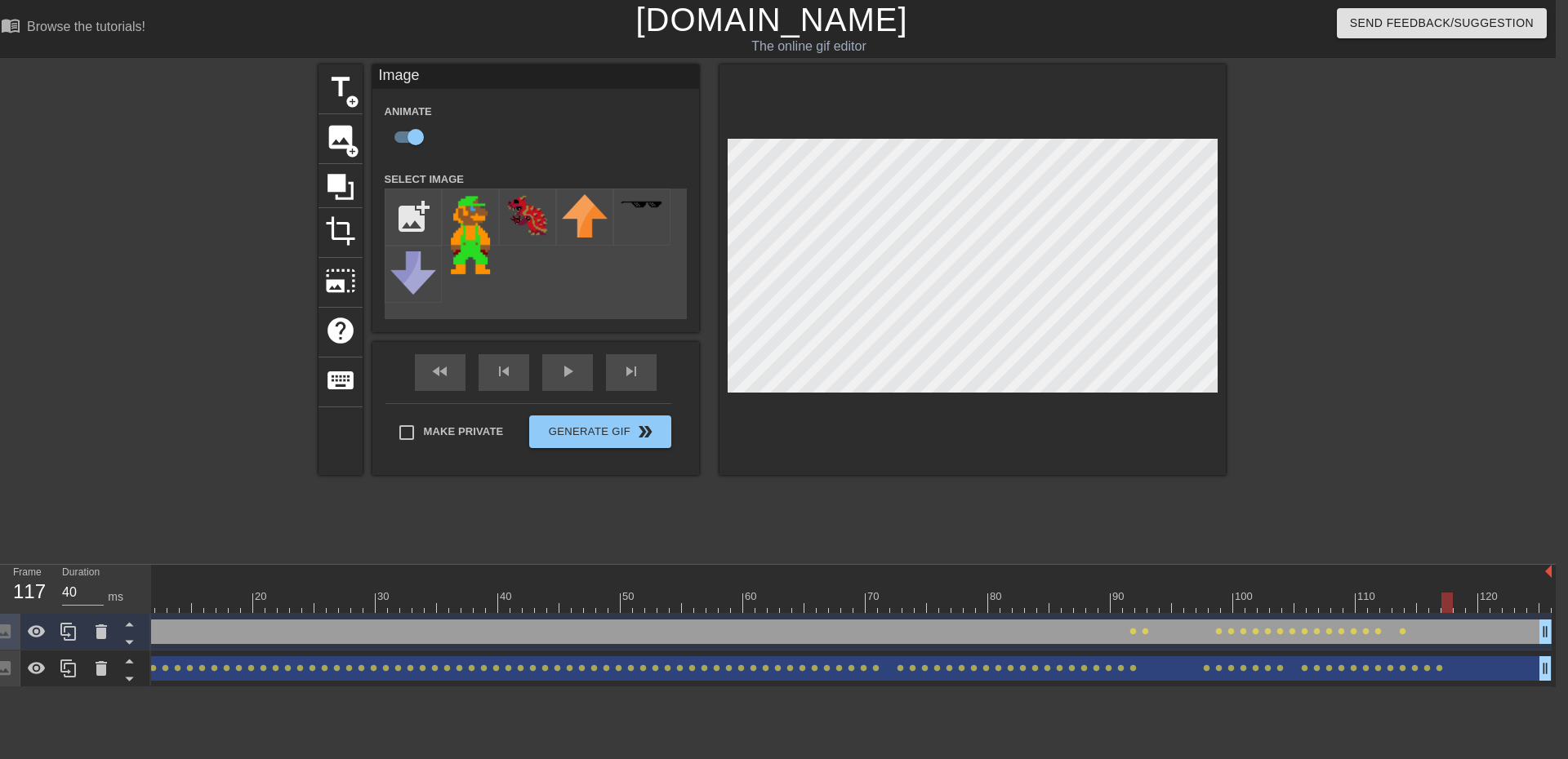
click at [1445, 606] on div at bounding box center [785, 603] width 1531 height 20
click at [1427, 606] on div at bounding box center [785, 603] width 1531 height 20
click at [1443, 606] on div at bounding box center [785, 603] width 1531 height 20
click at [1461, 603] on div at bounding box center [785, 603] width 1531 height 20
click at [1489, 608] on div at bounding box center [785, 603] width 1531 height 20
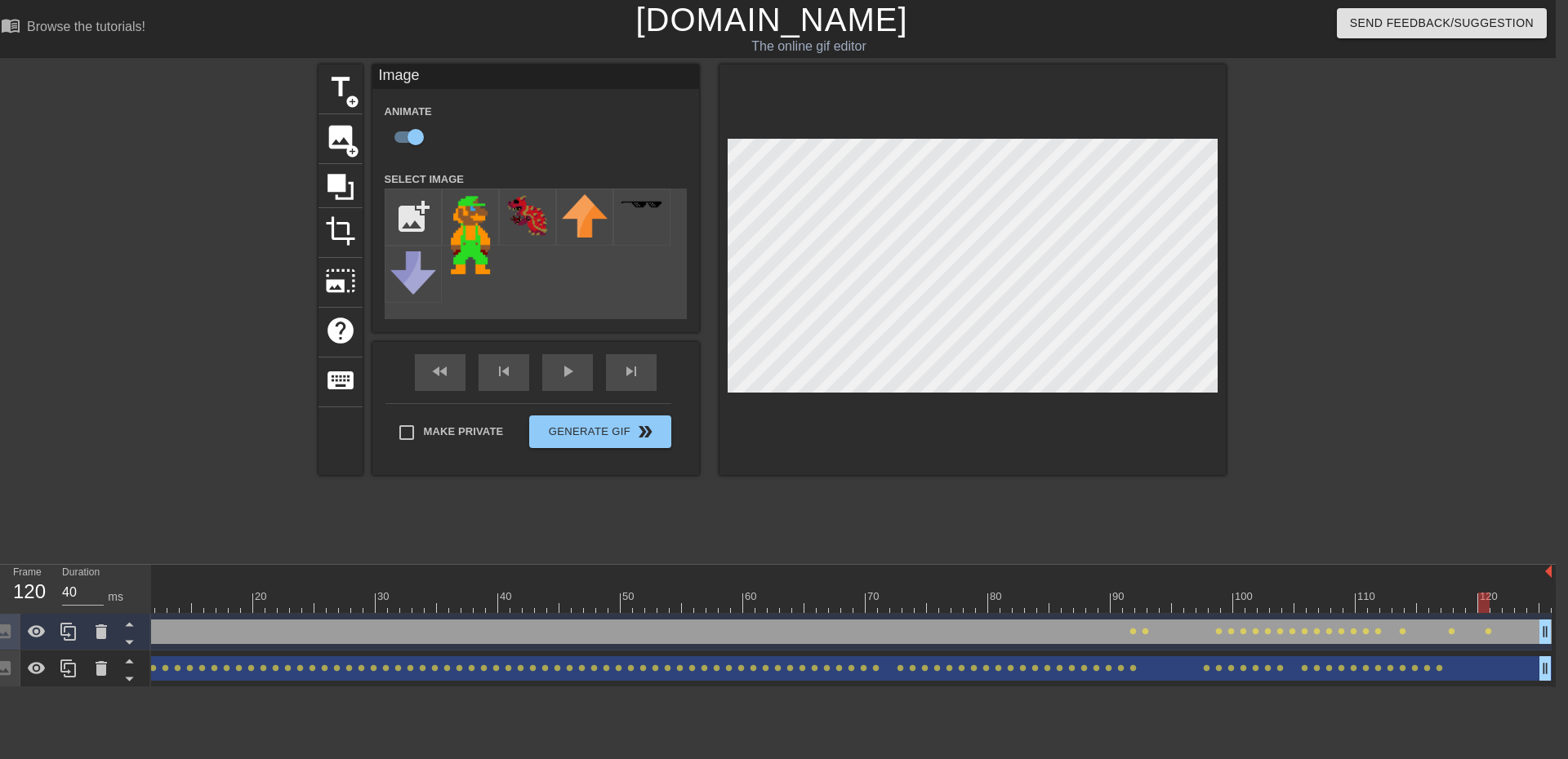
click at [1500, 608] on div at bounding box center [785, 603] width 1531 height 20
click at [1509, 607] on div at bounding box center [785, 603] width 1531 height 20
click at [1519, 601] on div at bounding box center [785, 603] width 1531 height 20
click at [1534, 600] on div at bounding box center [785, 603] width 1531 height 20
click at [1541, 604] on div at bounding box center [785, 603] width 1531 height 20
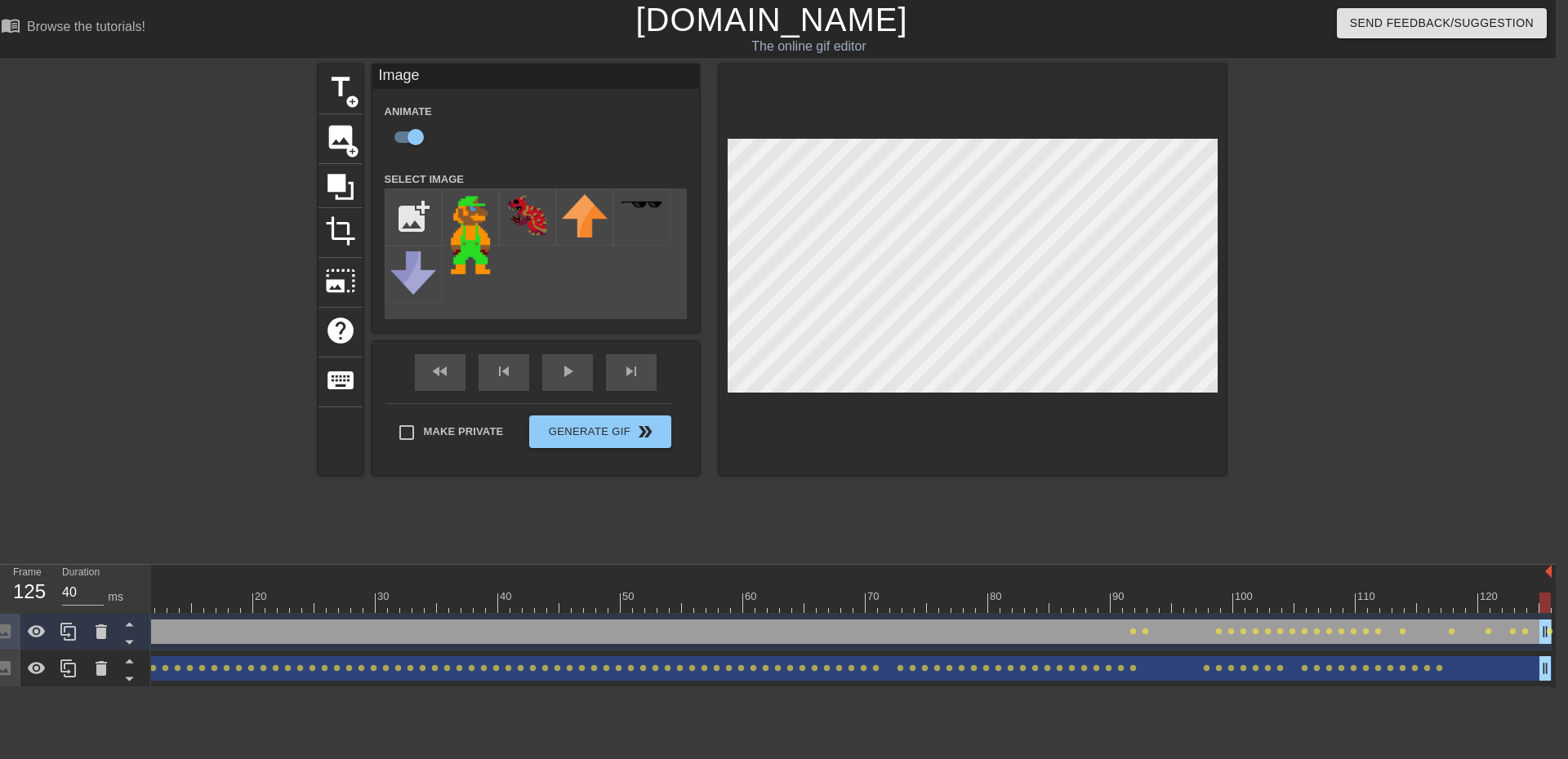
click at [1328, 350] on div at bounding box center [1368, 309] width 245 height 490
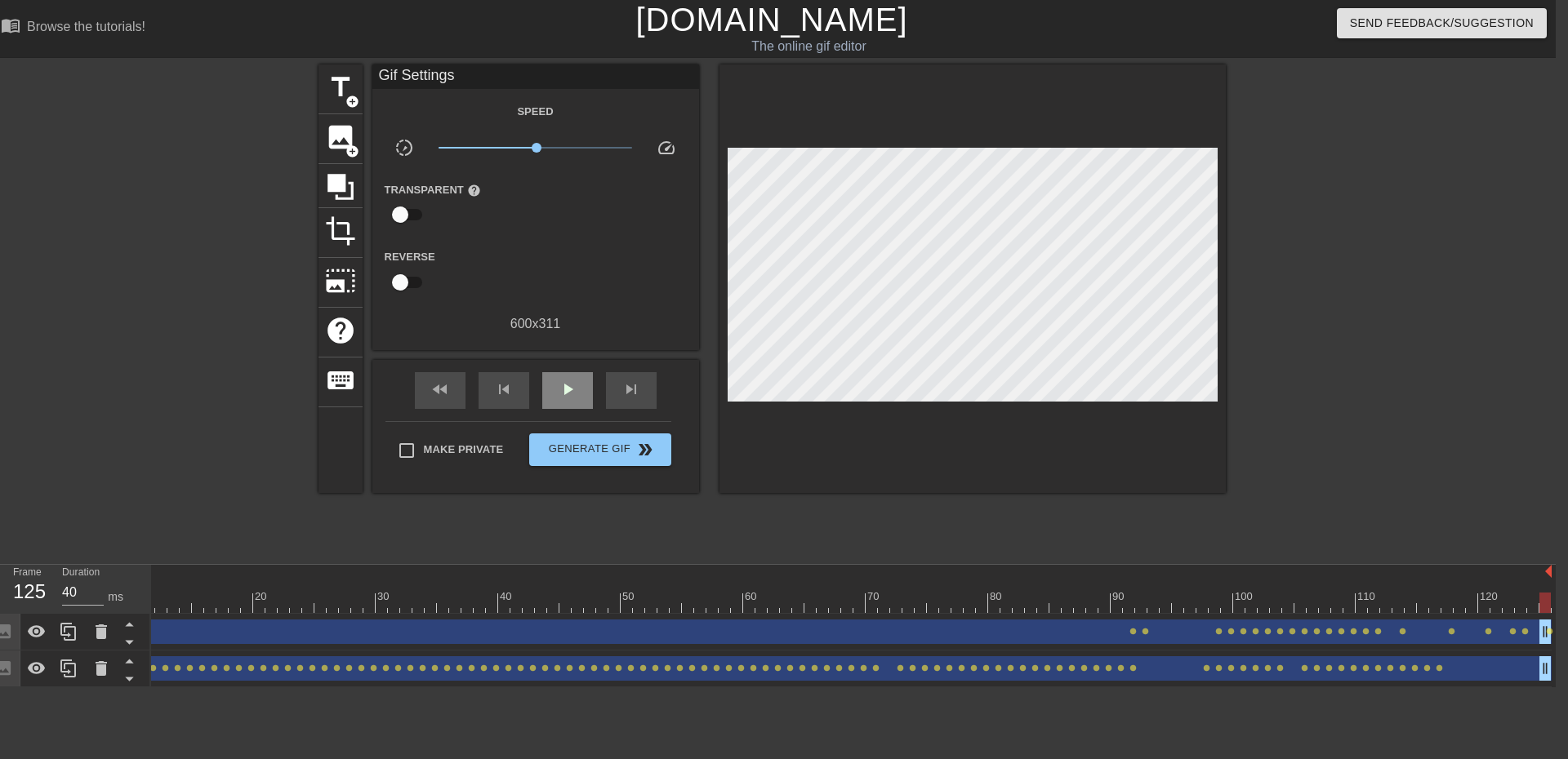
click at [576, 389] on span "play_arrow" at bounding box center [568, 390] width 19 height 19
click at [577, 389] on span "pause" at bounding box center [568, 390] width 19 height 19
drag, startPoint x: 342, startPoint y: 600, endPoint x: 0, endPoint y: 576, distance: 342.8
click at [0, 576] on div "Frame 1 Duration 40 ms 10 20 30 40 50 60 70 80 90 100 110 120 Image drag_handle…" at bounding box center [771, 626] width 1568 height 122
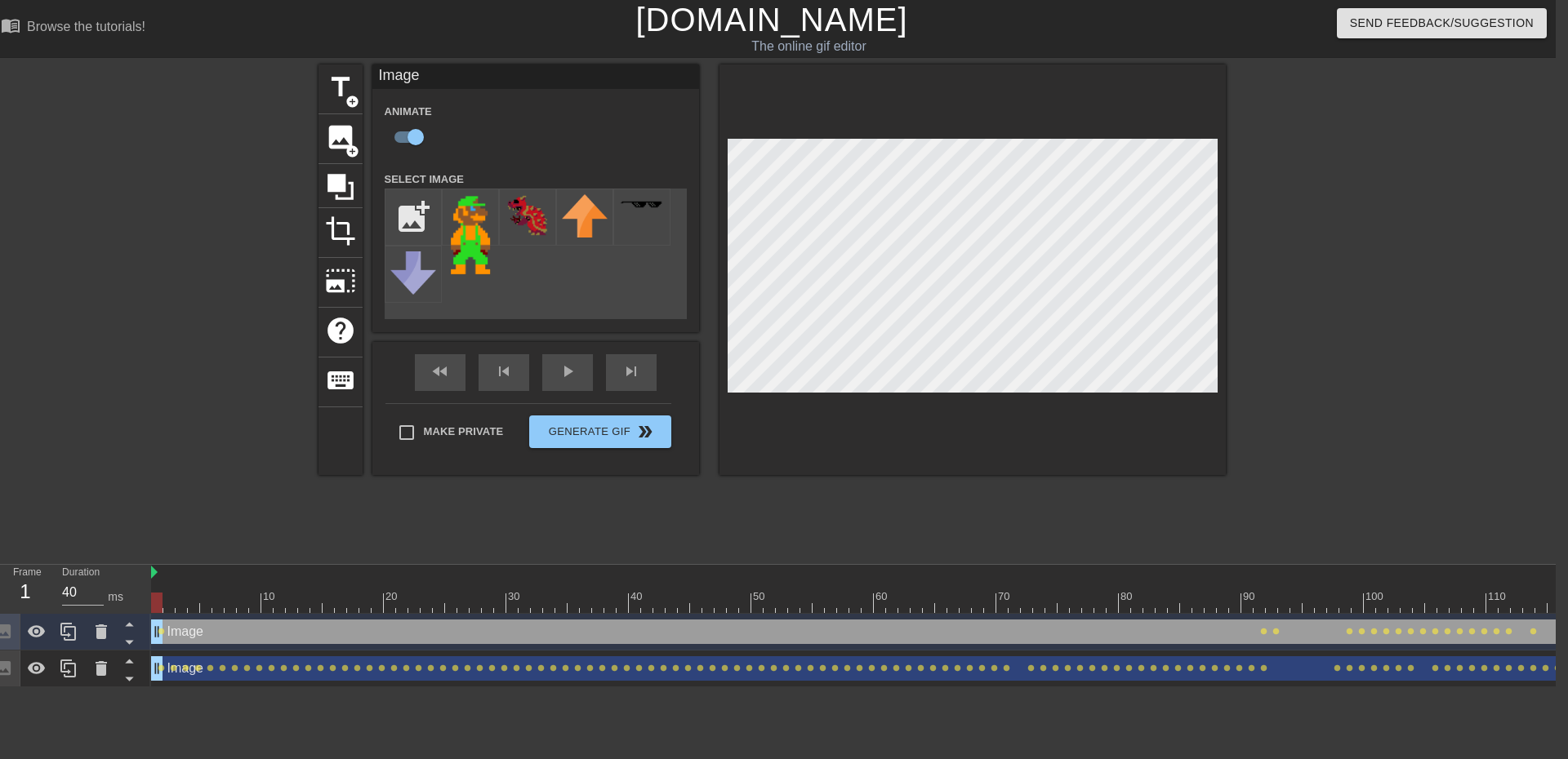
click at [1097, 482] on div "title add_circle image add_circle crop photo_size_select_large help keyboard Im…" at bounding box center [772, 309] width 908 height 490
click at [1342, 394] on div at bounding box center [1368, 309] width 245 height 490
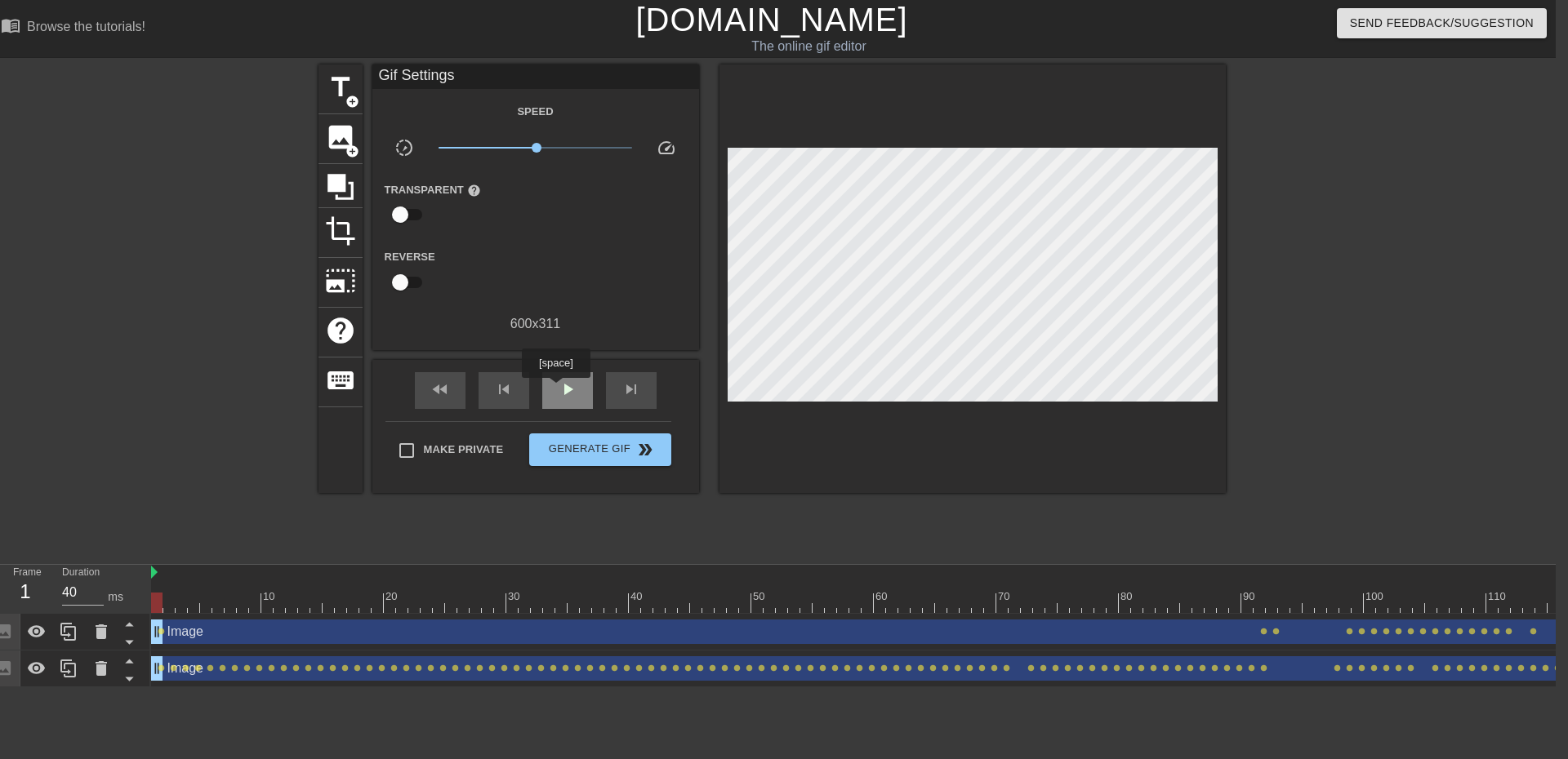
click at [560, 388] on span "play_arrow" at bounding box center [568, 390] width 19 height 19
click at [625, 452] on span "Generate Gif double_arrow" at bounding box center [599, 450] width 128 height 19
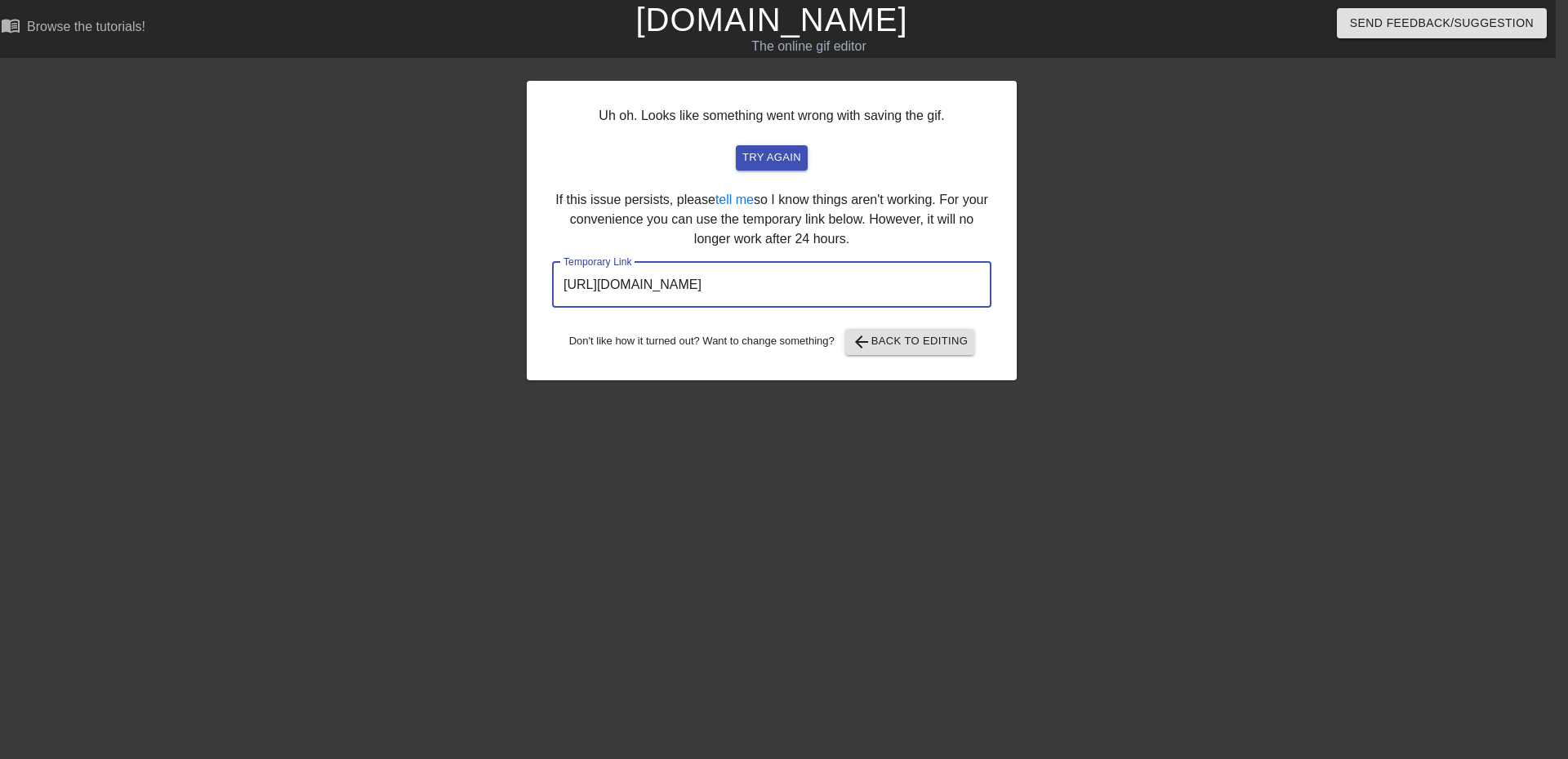
drag, startPoint x: 863, startPoint y: 281, endPoint x: 418, endPoint y: 271, distance: 445.1
click at [418, 271] on div "Uh oh. Looks like something went wrong with saving the gif. try again If this i…" at bounding box center [771, 309] width 1568 height 490
click at [901, 333] on span "arrow_back Back to Editing" at bounding box center [910, 342] width 117 height 19
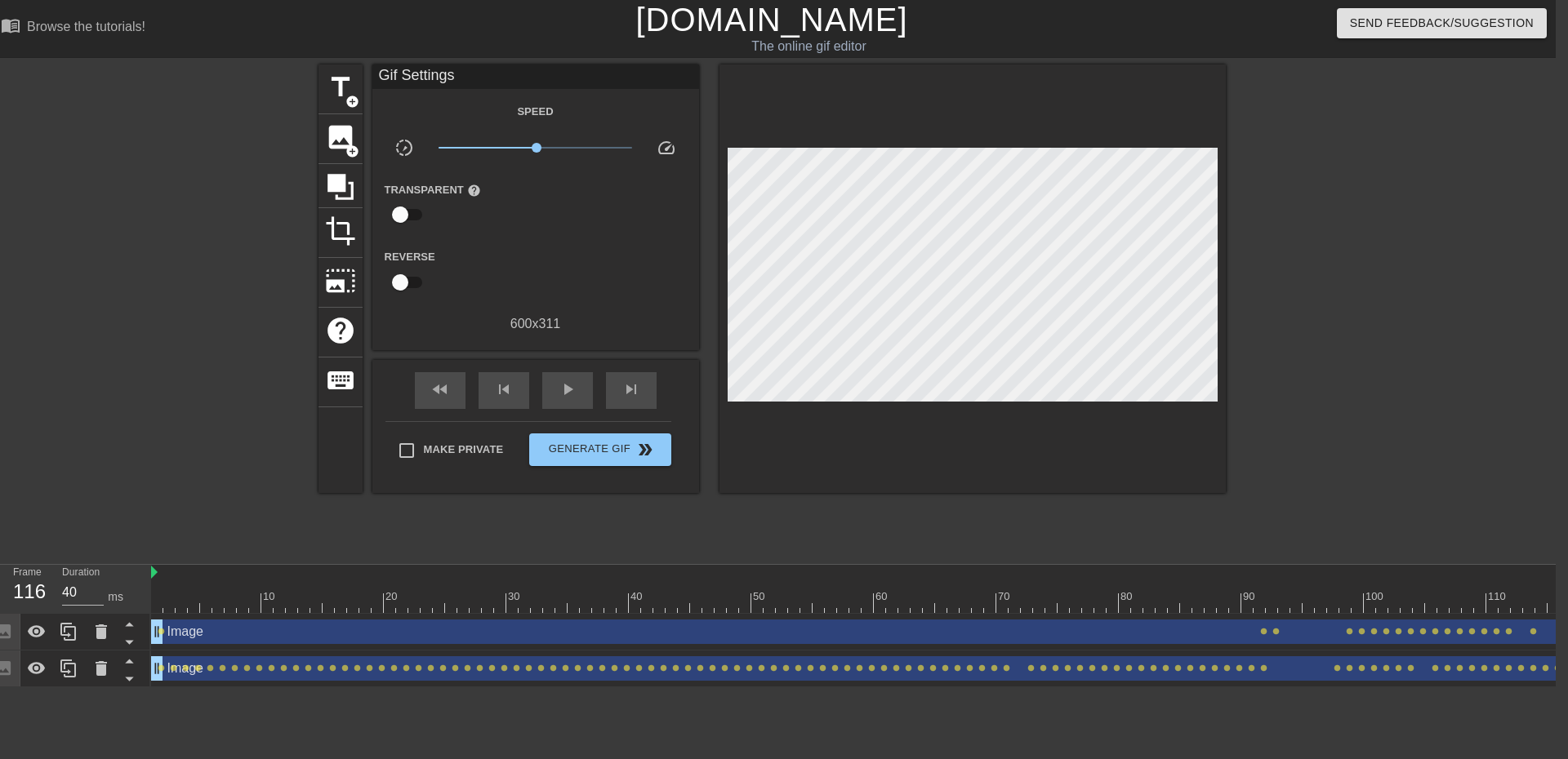
drag, startPoint x: 431, startPoint y: 604, endPoint x: 1567, endPoint y: 547, distance: 1137.4
click at [1555, 547] on html "menu_book Browse the tutorials! [DOMAIN_NAME] The online gif editor Send Feedba…" at bounding box center [771, 343] width 1568 height 687
drag, startPoint x: 1435, startPoint y: 604, endPoint x: 1567, endPoint y: 608, distance: 132.1
click at [1555, 608] on html "menu_book Browse the tutorials! [DOMAIN_NAME] The online gif editor Send Feedba…" at bounding box center [771, 343] width 1568 height 687
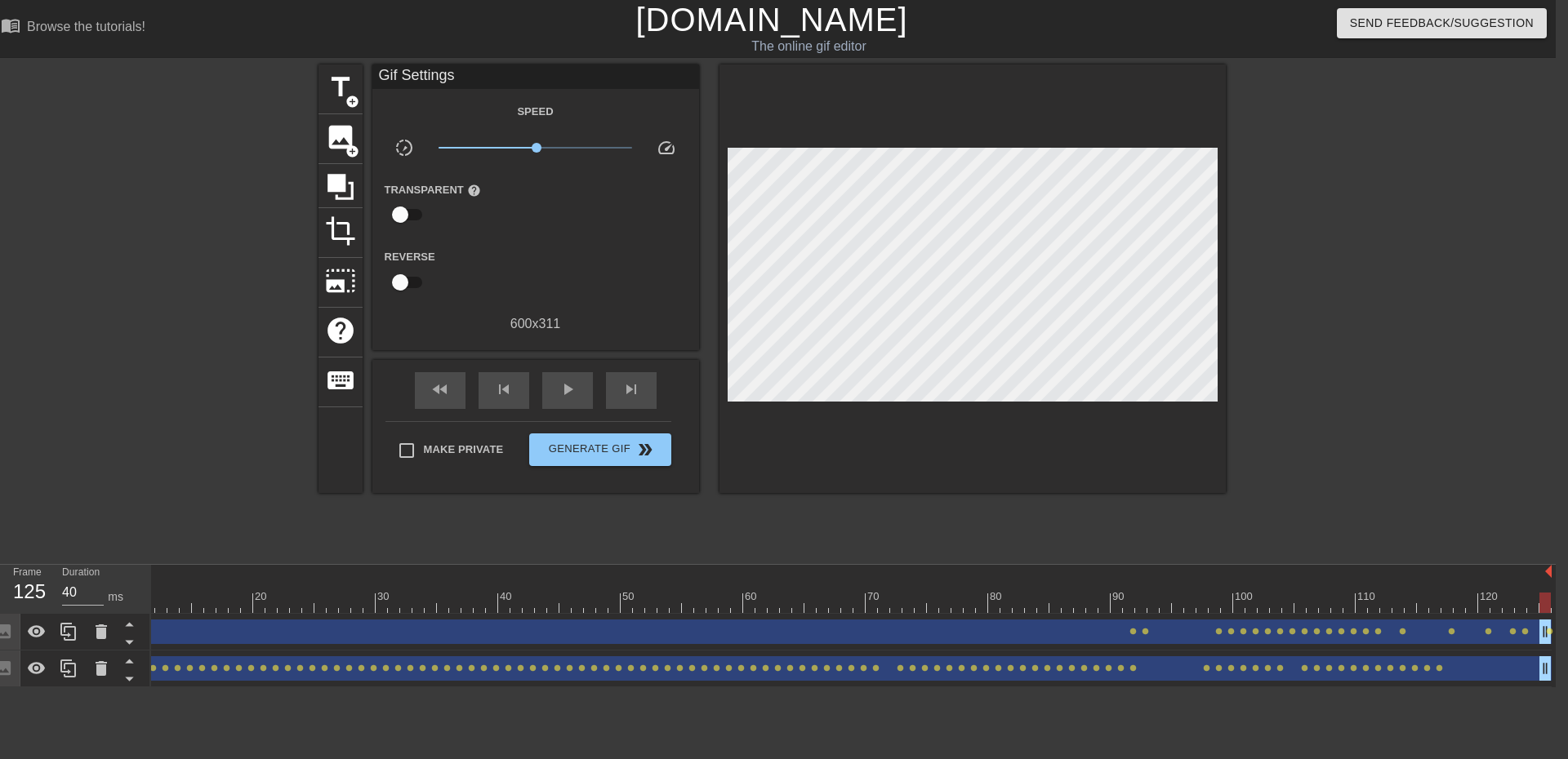
click at [1448, 663] on div "Image drag_handle drag_handle" at bounding box center [785, 669] width 1531 height 24
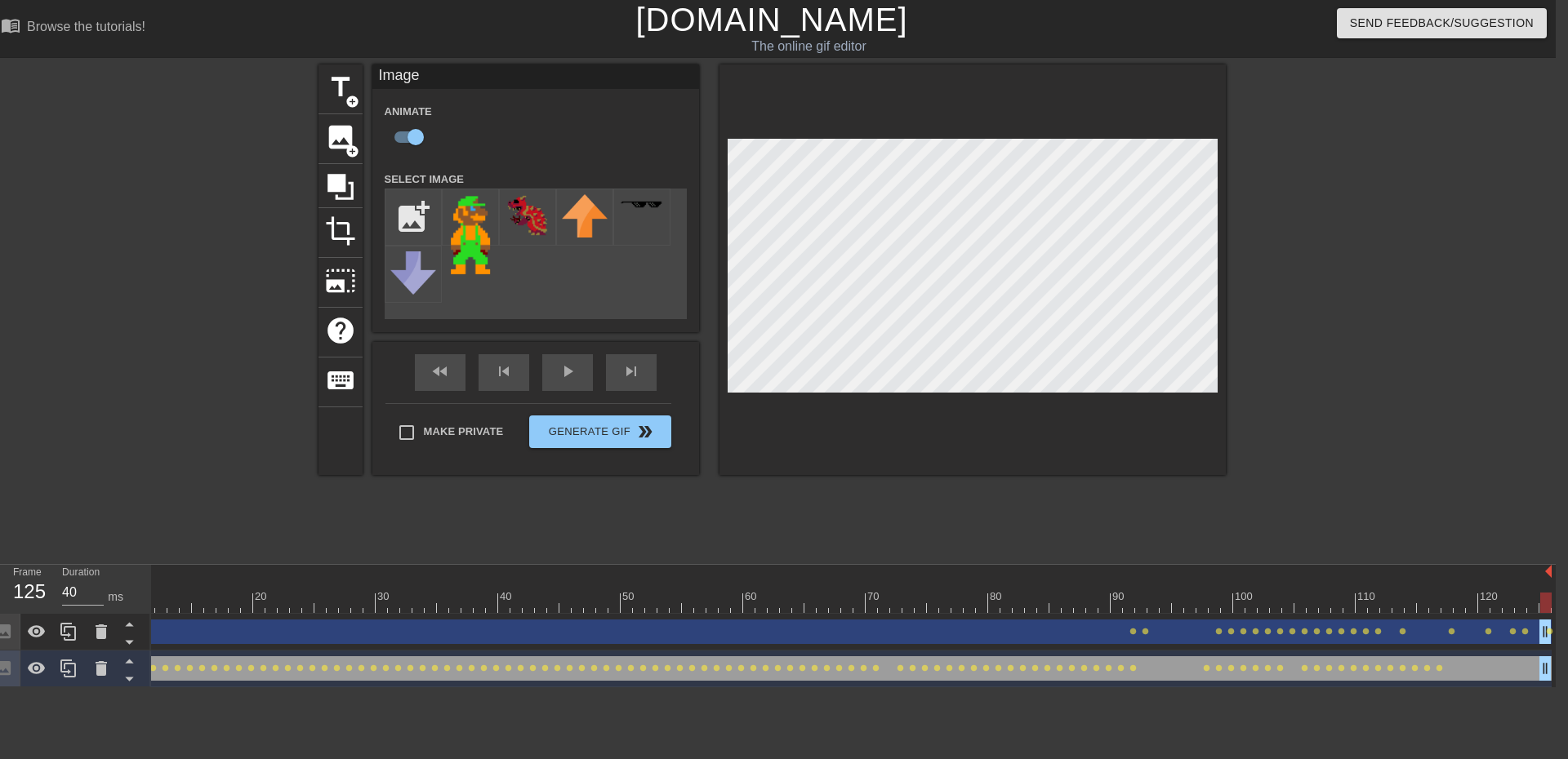
click at [1551, 597] on div "10 20 30 40 50 60 70 80 90 100 110 120 Image drag_handle drag_handle lens lens …" at bounding box center [853, 626] width 1405 height 122
click at [1470, 666] on div "Image drag_handle drag_handle" at bounding box center [785, 669] width 1531 height 24
click at [1045, 533] on div "title add_circle image add_circle crop photo_size_select_large help keyboard Im…" at bounding box center [772, 309] width 908 height 490
click at [829, 445] on div at bounding box center [973, 270] width 507 height 411
click at [1288, 362] on div at bounding box center [1368, 309] width 245 height 490
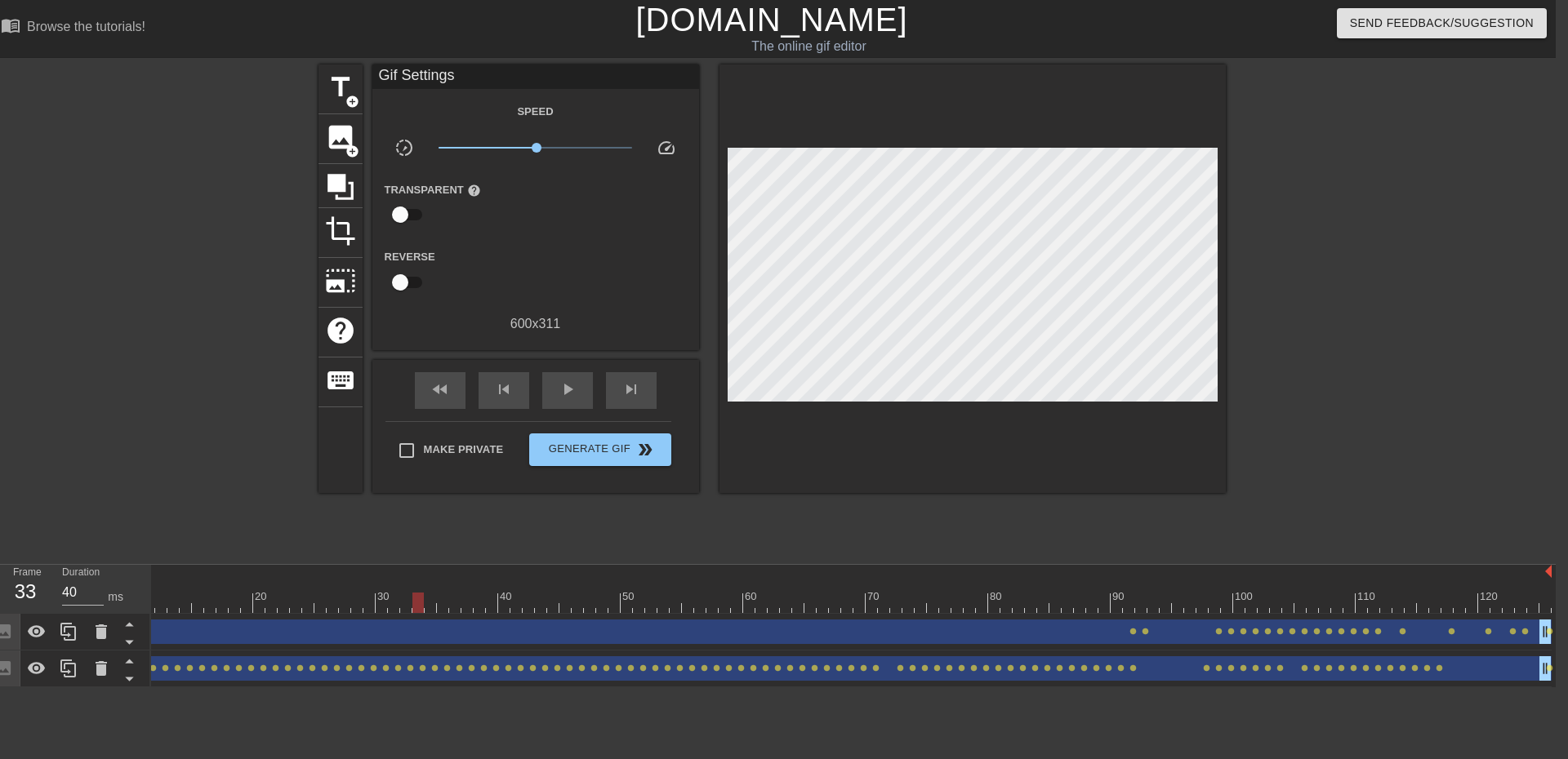
drag, startPoint x: 1543, startPoint y: 603, endPoint x: 415, endPoint y: 557, distance: 1128.9
click at [415, 557] on div "menu_book Browse the tutorials! [DOMAIN_NAME] The online gif editor Send Feedba…" at bounding box center [771, 343] width 1568 height 687
drag, startPoint x: 418, startPoint y: 596, endPoint x: 450, endPoint y: 604, distance: 33.0
click at [450, 604] on div at bounding box center [454, 603] width 11 height 20
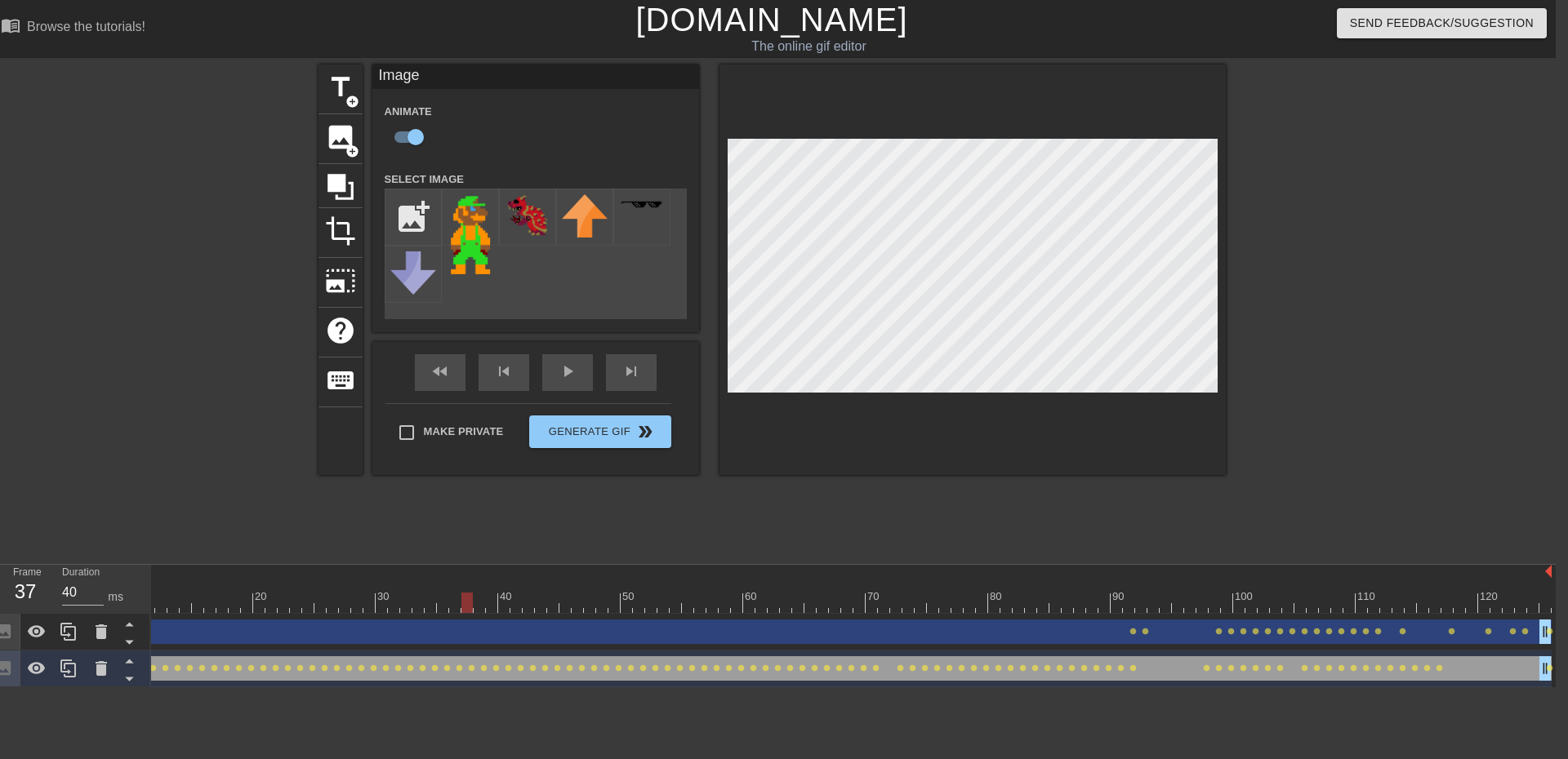
click at [462, 597] on div at bounding box center [466, 603] width 11 height 20
drag, startPoint x: 466, startPoint y: 596, endPoint x: 487, endPoint y: 599, distance: 21.2
click at [487, 599] on div at bounding box center [491, 603] width 11 height 20
drag, startPoint x: 487, startPoint y: 603, endPoint x: 495, endPoint y: 602, distance: 8.1
click at [495, 602] on div at bounding box center [491, 603] width 11 height 20
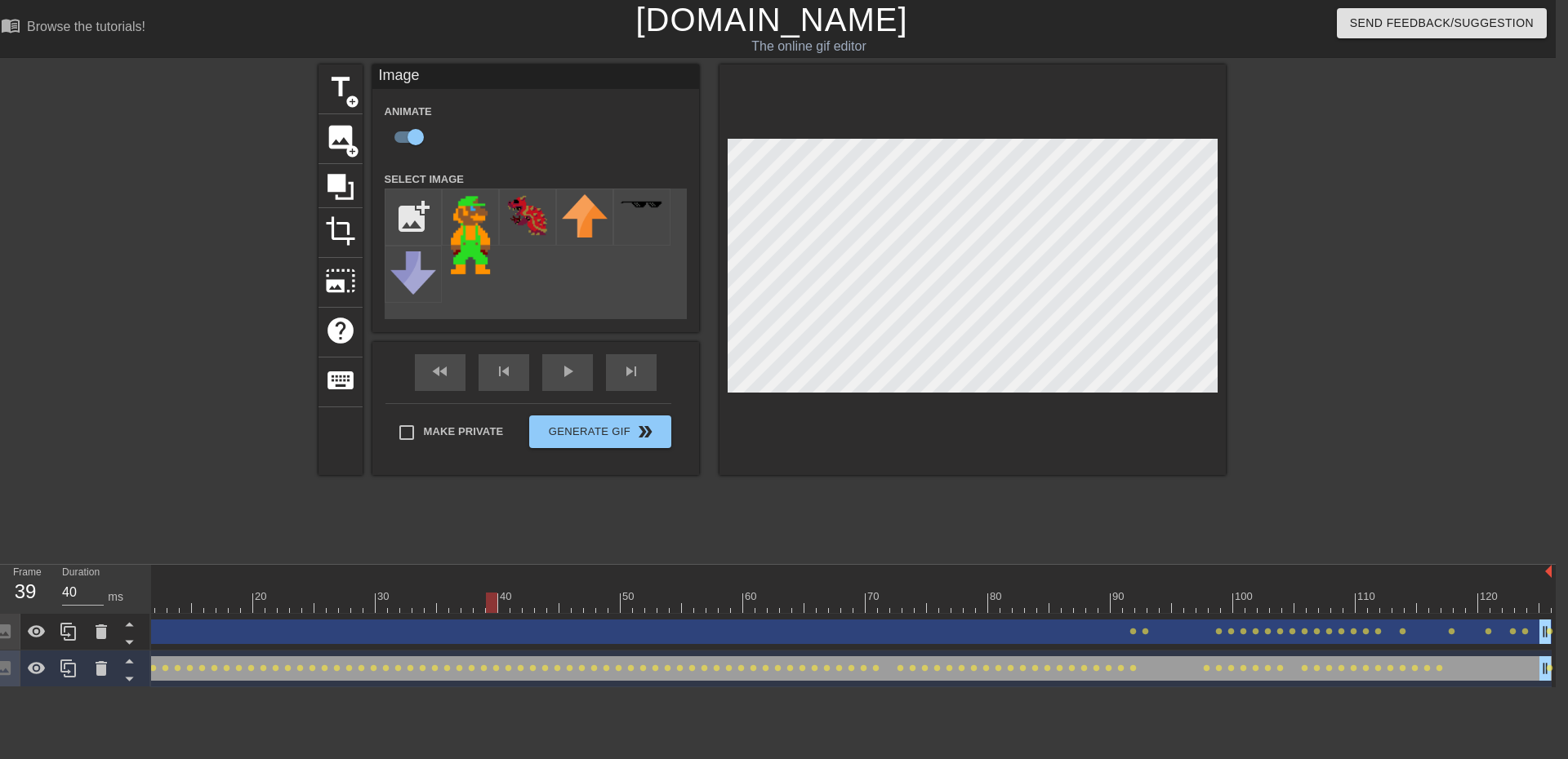
click at [501, 604] on div at bounding box center [785, 603] width 1531 height 20
click at [518, 603] on div at bounding box center [785, 603] width 1531 height 20
click at [528, 604] on div at bounding box center [785, 603] width 1531 height 20
click at [537, 603] on div at bounding box center [785, 603] width 1531 height 20
click at [546, 603] on div at bounding box center [785, 603] width 1531 height 20
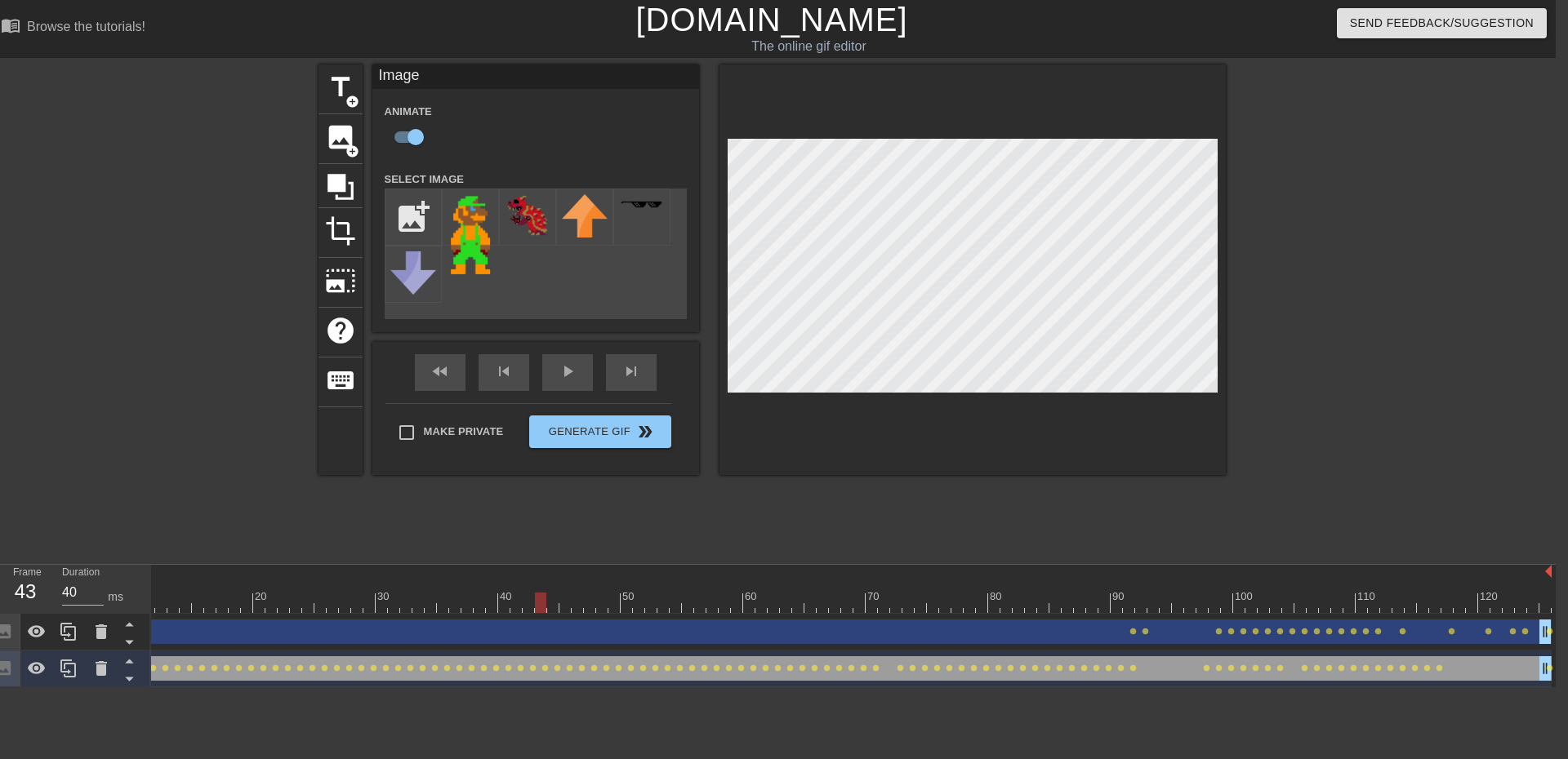
click at [558, 604] on div at bounding box center [785, 603] width 1531 height 20
click at [574, 604] on div at bounding box center [785, 603] width 1531 height 20
click at [553, 604] on div at bounding box center [785, 603] width 1531 height 20
click at [543, 604] on div at bounding box center [785, 603] width 1531 height 20
click at [553, 598] on div at bounding box center [785, 603] width 1531 height 20
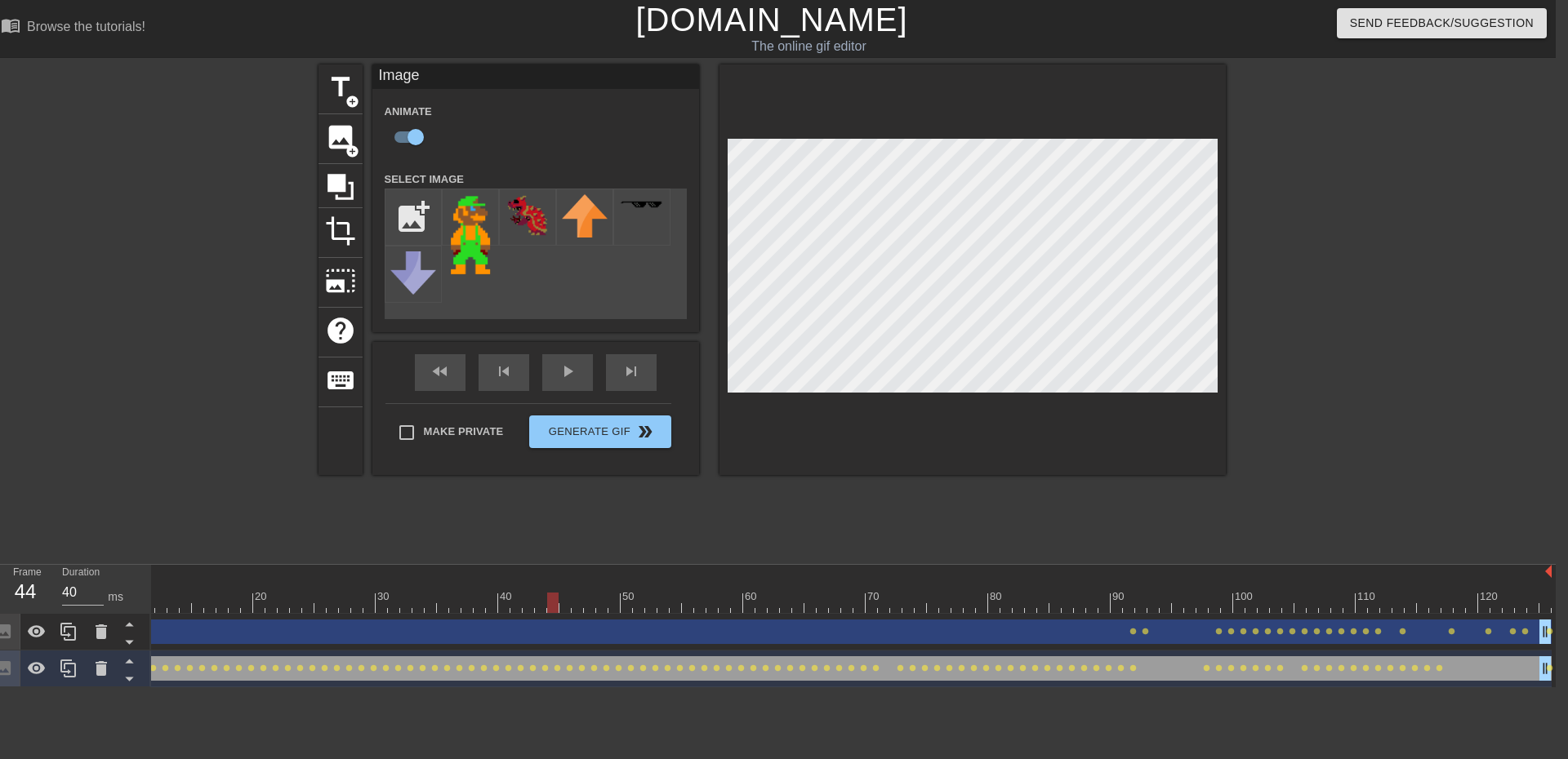
click at [562, 602] on div at bounding box center [785, 603] width 1531 height 20
click at [575, 603] on div at bounding box center [785, 603] width 1531 height 20
click at [585, 605] on div at bounding box center [785, 603] width 1531 height 20
click at [605, 604] on div at bounding box center [785, 603] width 1531 height 20
click at [615, 603] on div at bounding box center [785, 603] width 1531 height 20
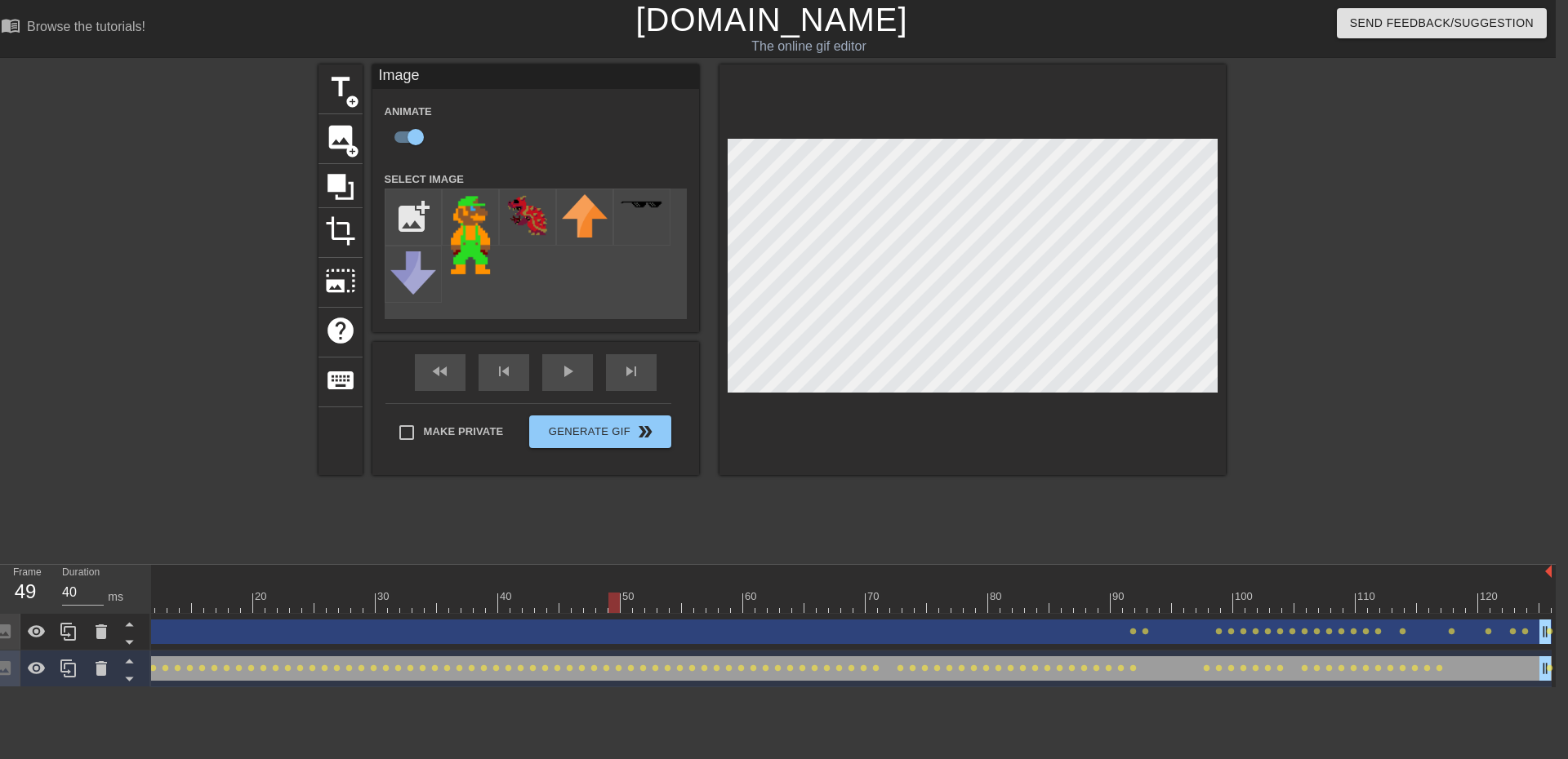
click at [623, 603] on div at bounding box center [785, 603] width 1531 height 20
click at [649, 603] on div at bounding box center [785, 603] width 1531 height 20
click at [635, 604] on div at bounding box center [785, 603] width 1531 height 20
click at [676, 600] on div at bounding box center [785, 603] width 1531 height 20
drag, startPoint x: 698, startPoint y: 600, endPoint x: 1091, endPoint y: 579, distance: 393.6
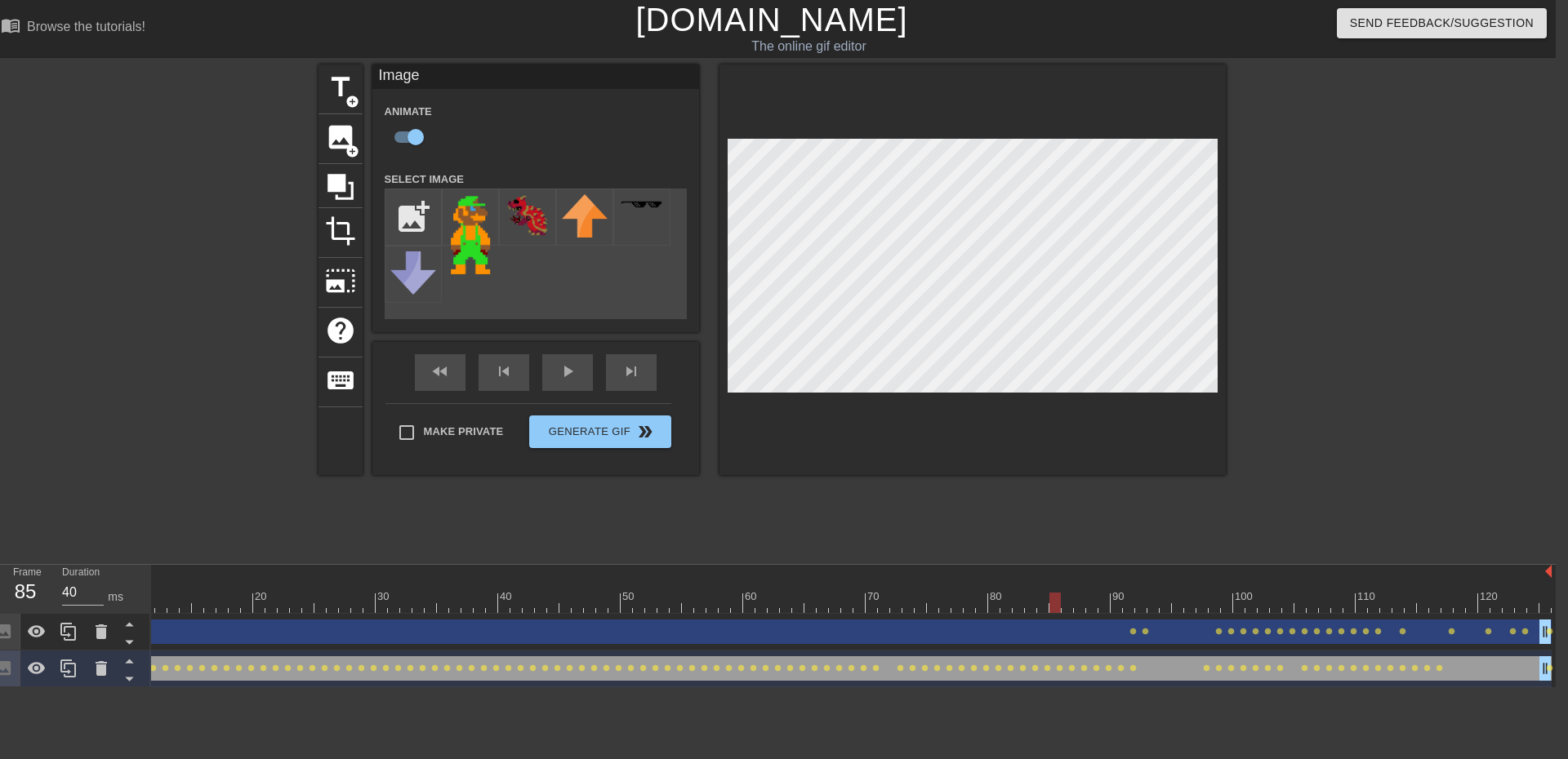
click at [1091, 579] on div "10 20 30 40 50 60 70 80 90 100 110 120" at bounding box center [785, 589] width 1531 height 48
click at [338, 330] on span "help" at bounding box center [341, 331] width 31 height 31
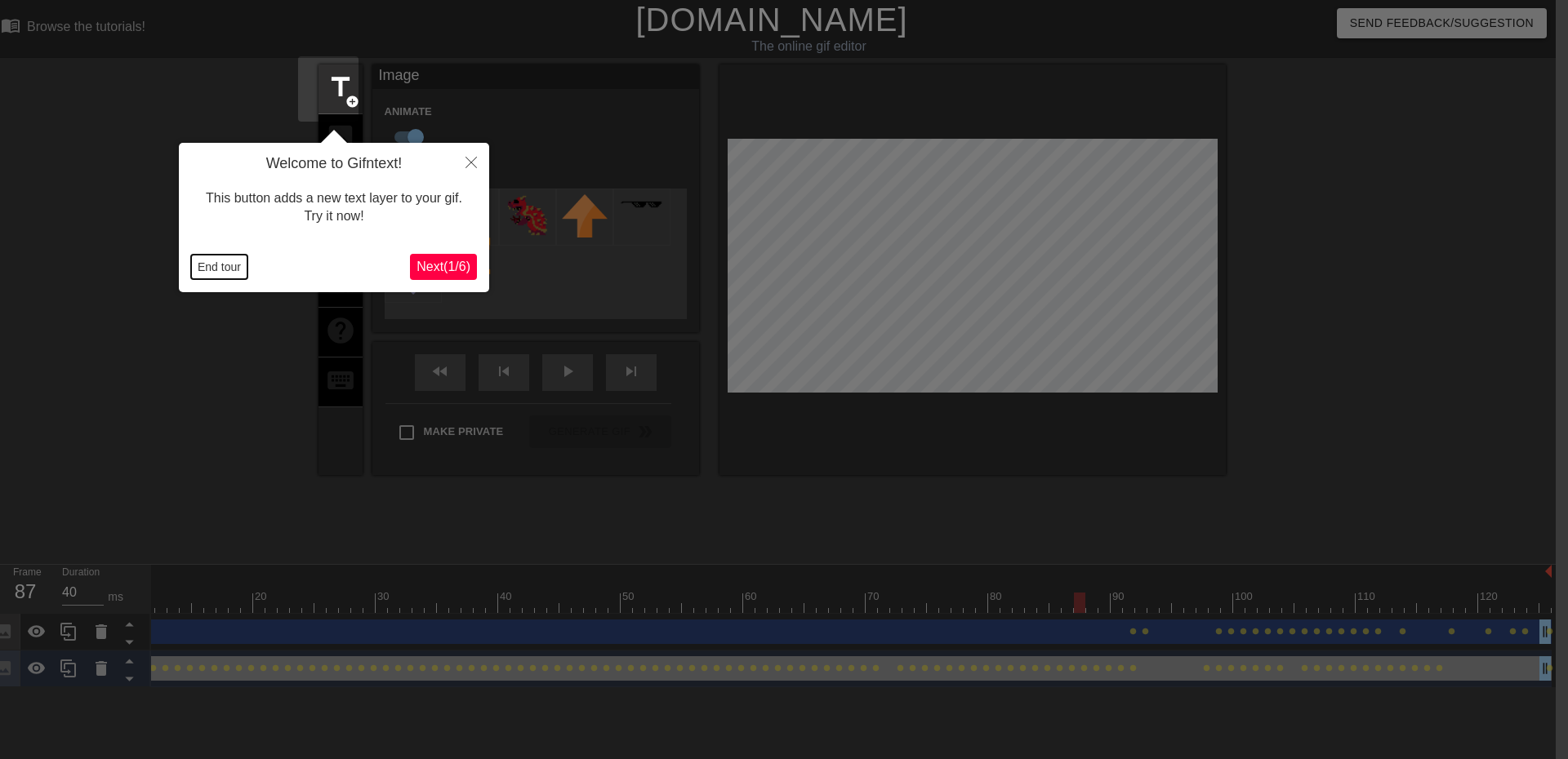
click at [230, 262] on button "End tour" at bounding box center [219, 267] width 57 height 24
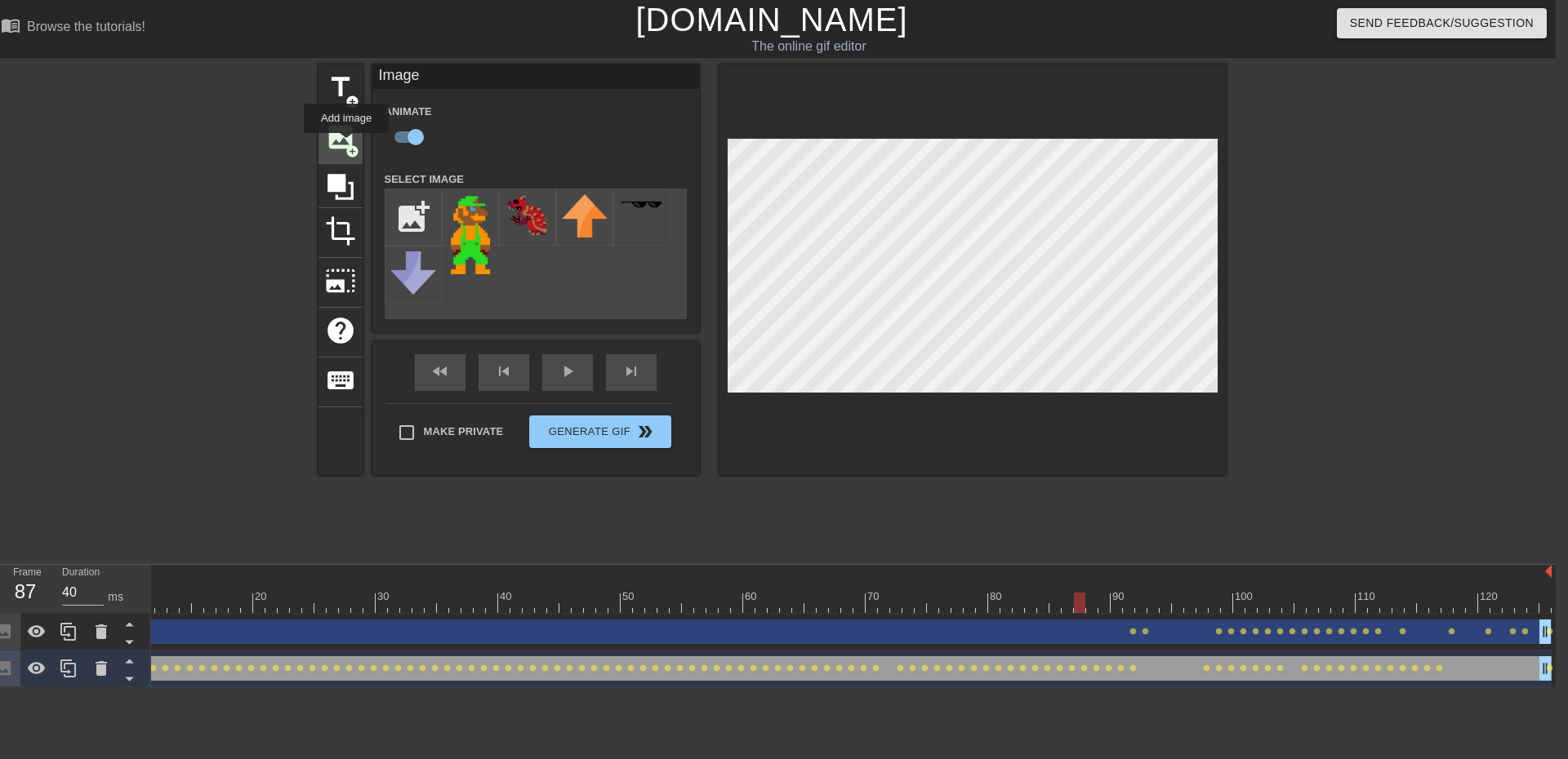
click at [346, 144] on span "add_circle" at bounding box center [352, 151] width 14 height 14
checkbox input "false"
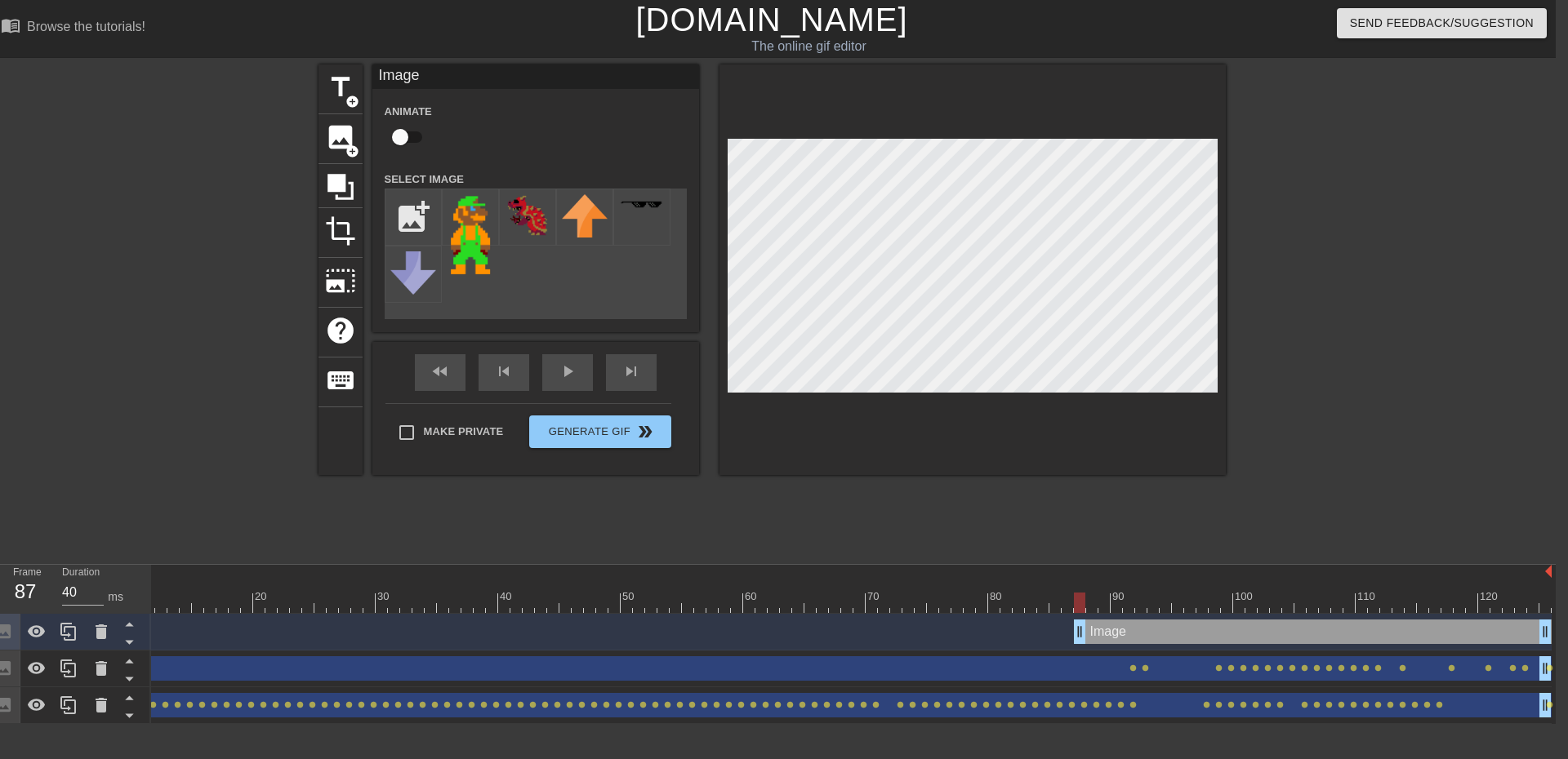
click at [292, 625] on div "Image drag_handle drag_handle" at bounding box center [785, 632] width 1531 height 24
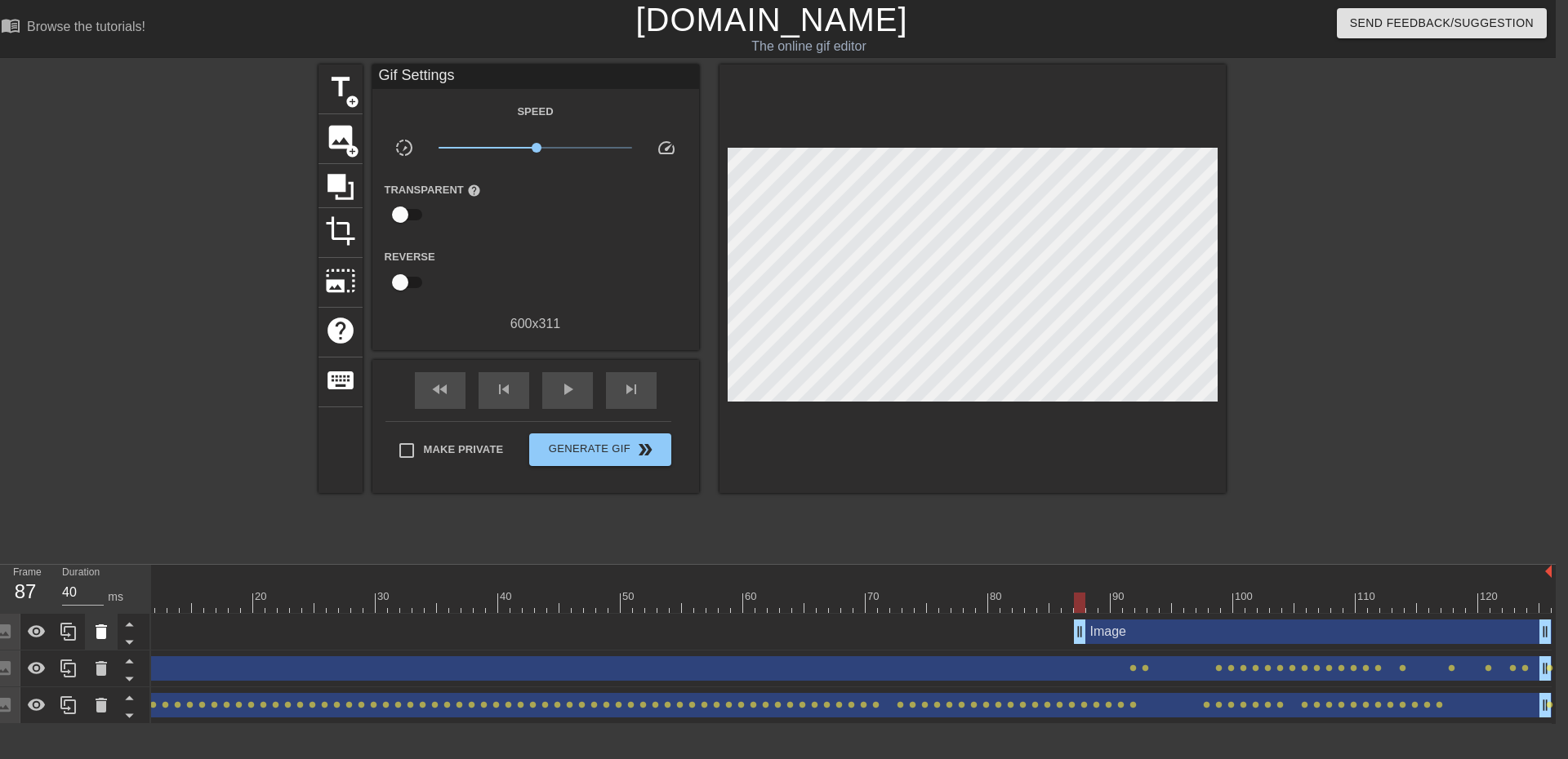
click at [97, 633] on icon at bounding box center [100, 631] width 11 height 15
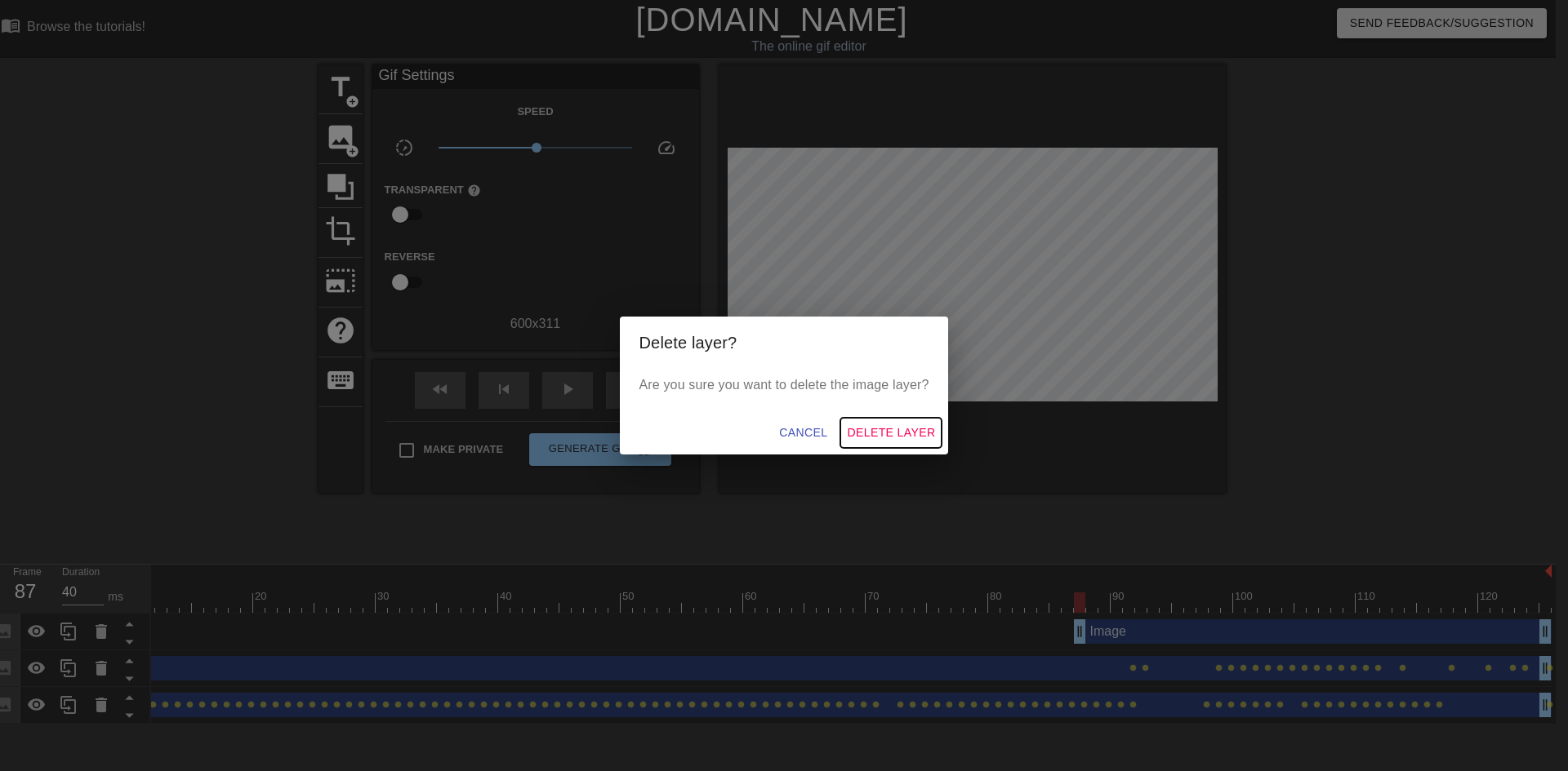
click at [860, 426] on span "Delete Layer" at bounding box center [890, 432] width 88 height 20
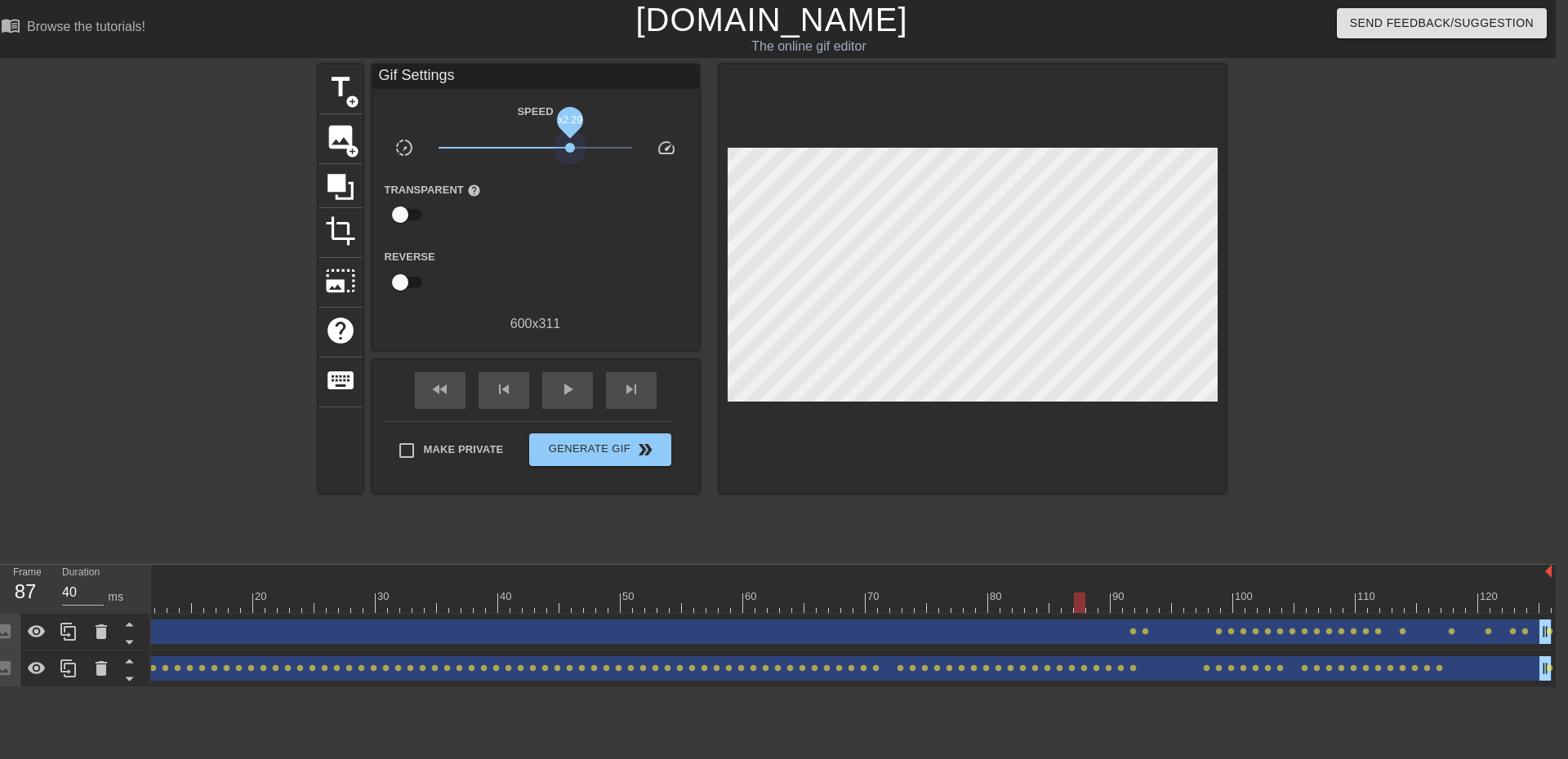
drag, startPoint x: 533, startPoint y: 148, endPoint x: 574, endPoint y: 153, distance: 41.3
click at [574, 153] on span "x2.29" at bounding box center [535, 148] width 194 height 19
click at [564, 390] on span "play_arrow" at bounding box center [568, 390] width 19 height 19
drag, startPoint x: 570, startPoint y: 146, endPoint x: 545, endPoint y: 144, distance: 25.1
click at [545, 144] on span "x1.33" at bounding box center [547, 148] width 10 height 10
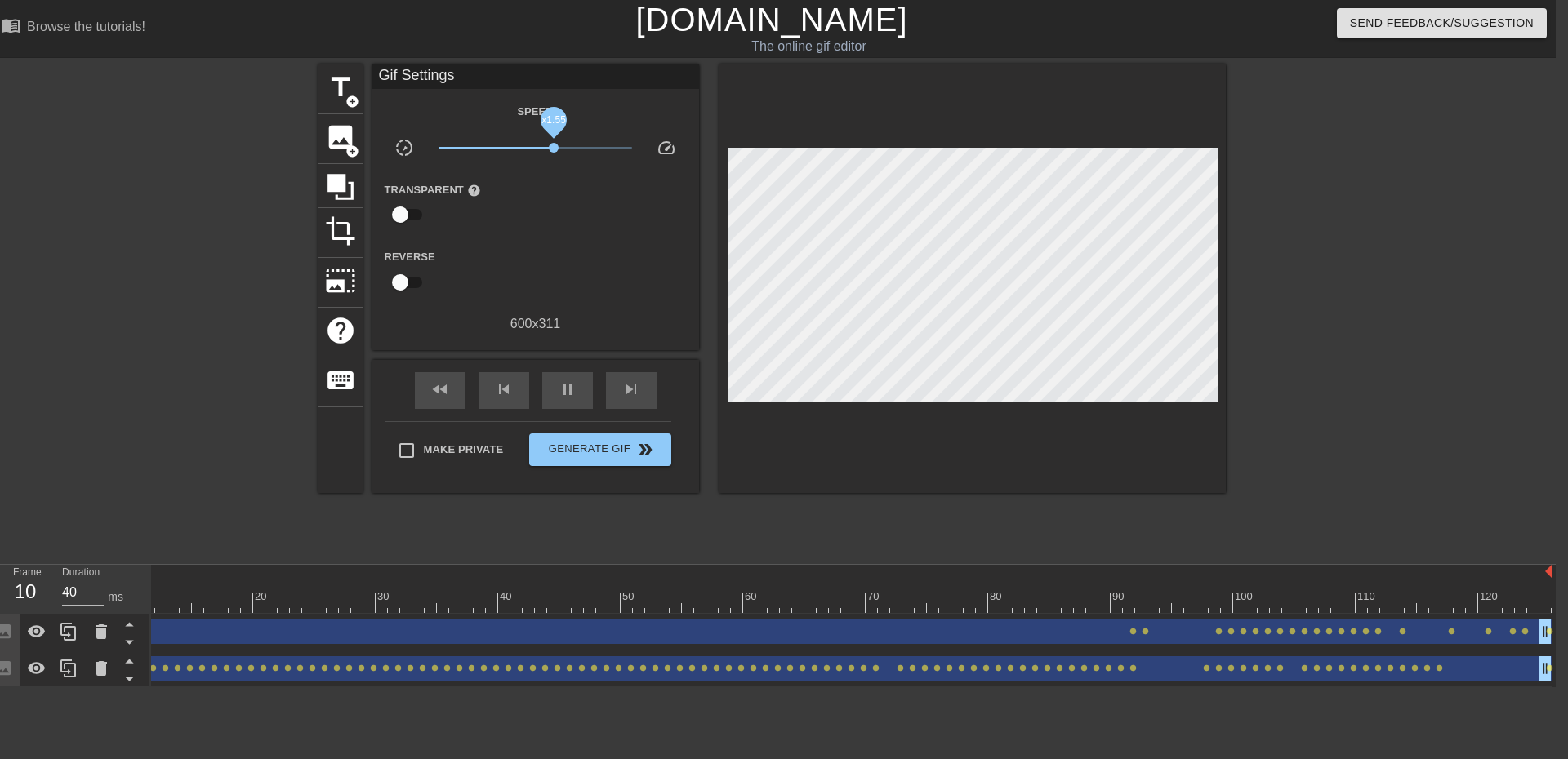
drag, startPoint x: 542, startPoint y: 147, endPoint x: 554, endPoint y: 149, distance: 12.2
click at [554, 149] on span "x1.55" at bounding box center [553, 148] width 10 height 10
click at [598, 440] on span "Generate Gif double_arrow" at bounding box center [599, 450] width 128 height 19
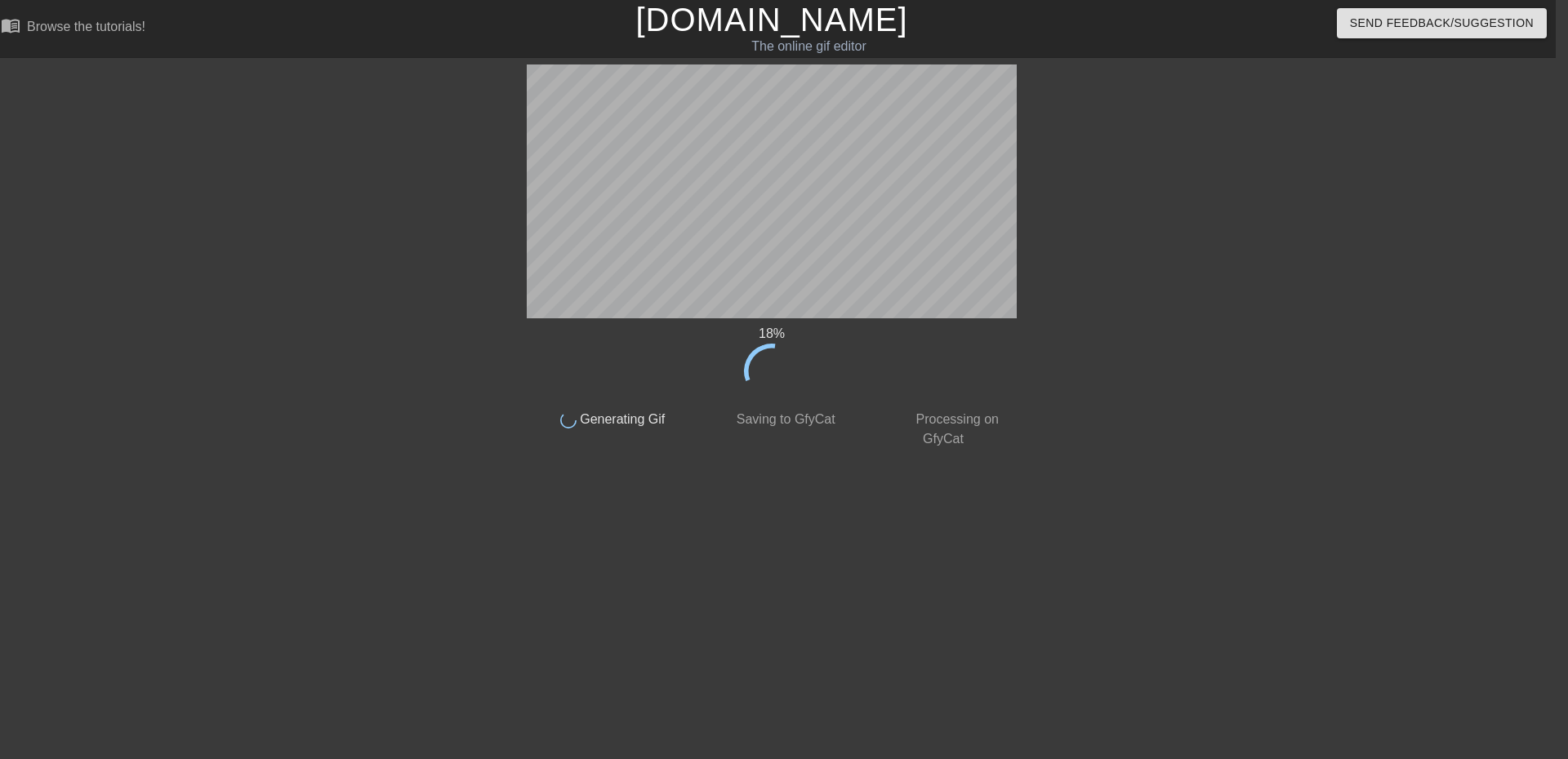
click at [459, 243] on div at bounding box center [384, 309] width 245 height 490
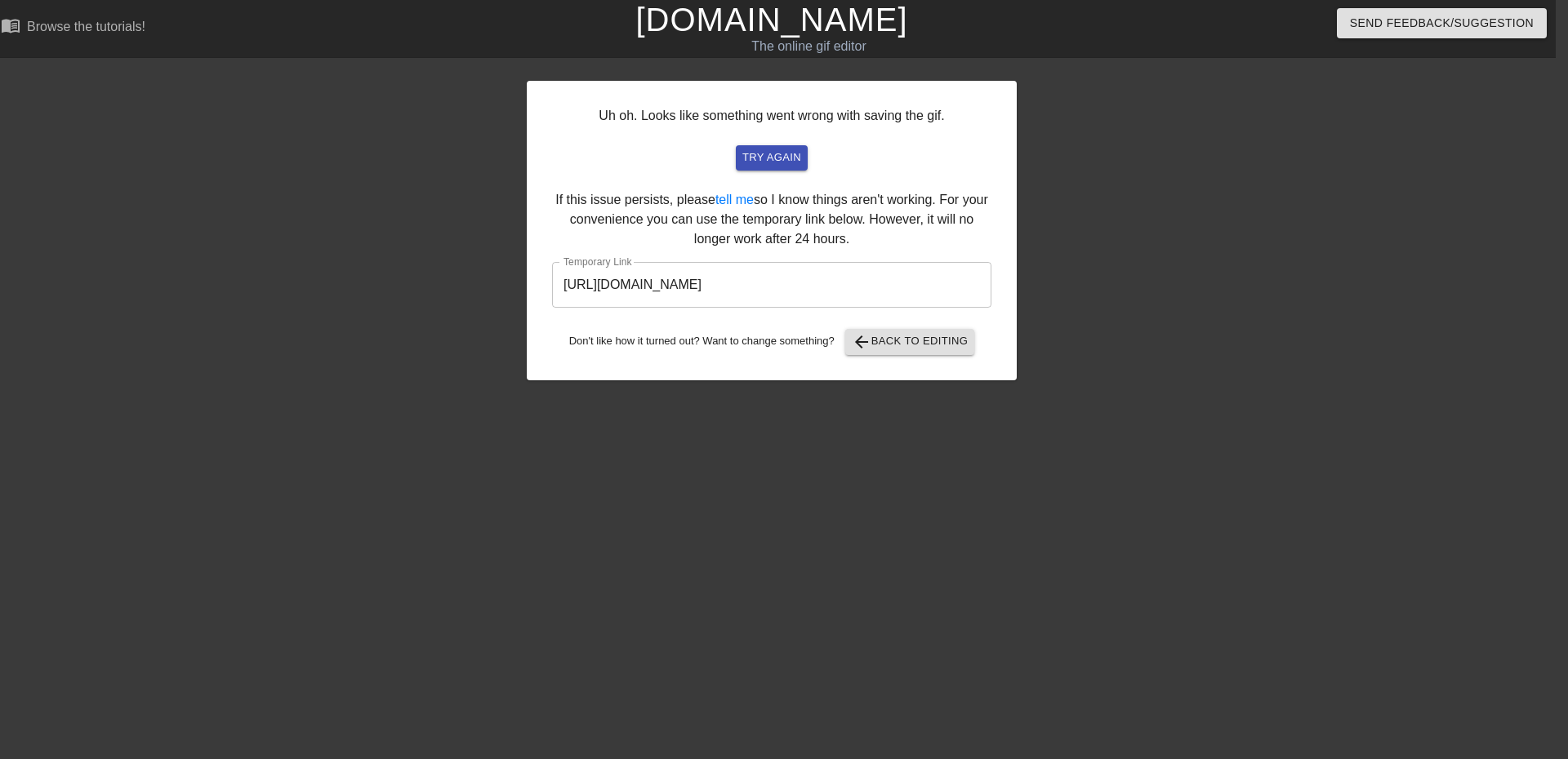
drag, startPoint x: 634, startPoint y: 286, endPoint x: 641, endPoint y: 274, distance: 13.9
drag, startPoint x: 911, startPoint y: 271, endPoint x: 316, endPoint y: 337, distance: 598.6
click at [319, 340] on div "Uh oh. Looks like something went wrong with saving the gif. try again If this i…" at bounding box center [771, 309] width 1568 height 490
